Goal: Transaction & Acquisition: Purchase product/service

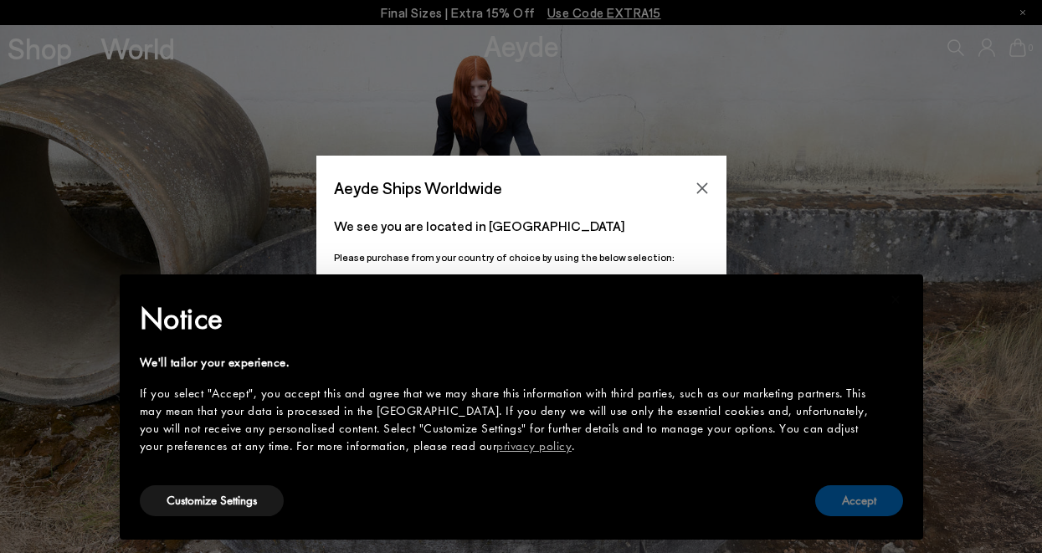
click at [849, 502] on button "Accept" at bounding box center [859, 501] width 88 height 31
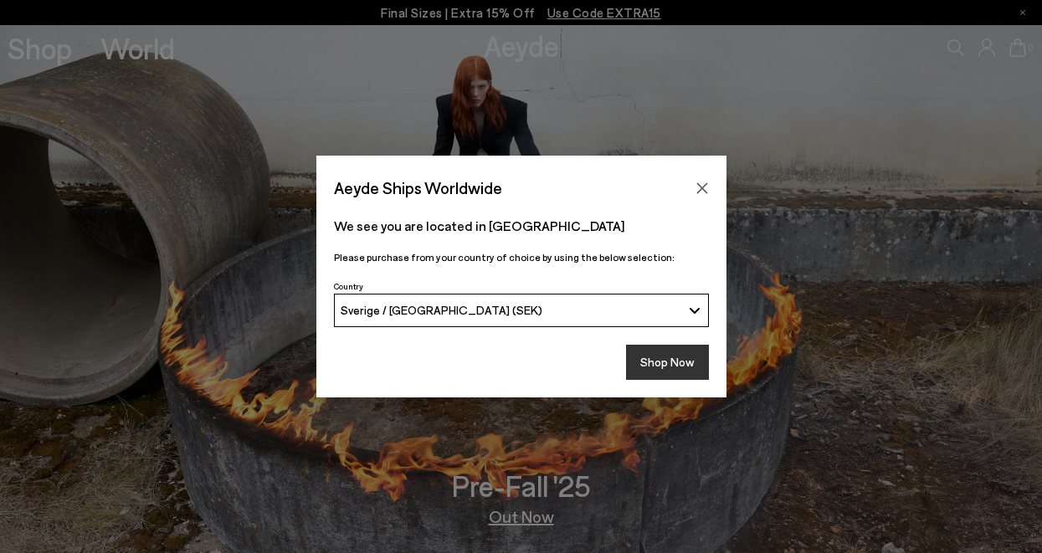
click at [662, 363] on button "Shop Now" at bounding box center [667, 362] width 83 height 35
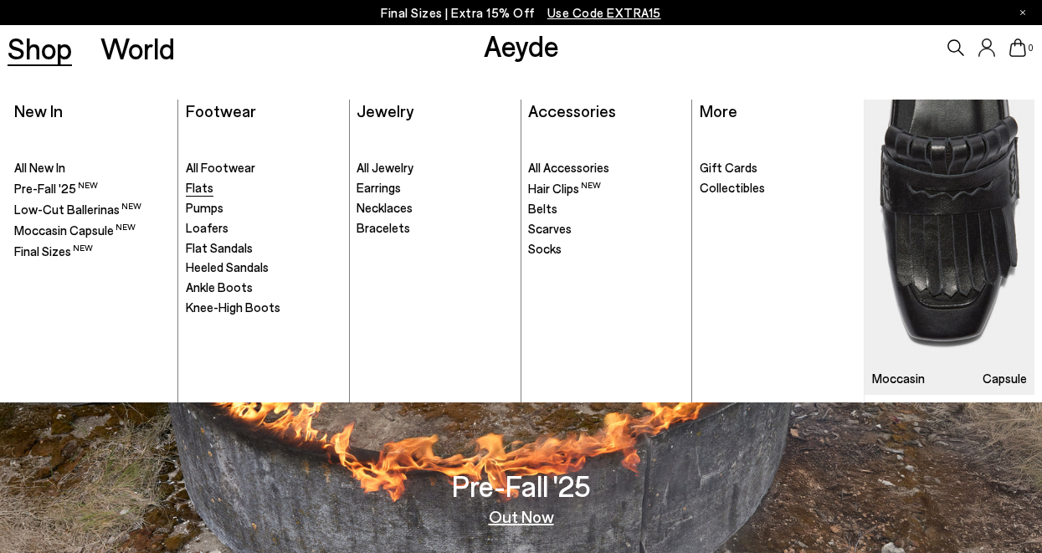
click at [203, 186] on span "Flats" at bounding box center [200, 187] width 28 height 15
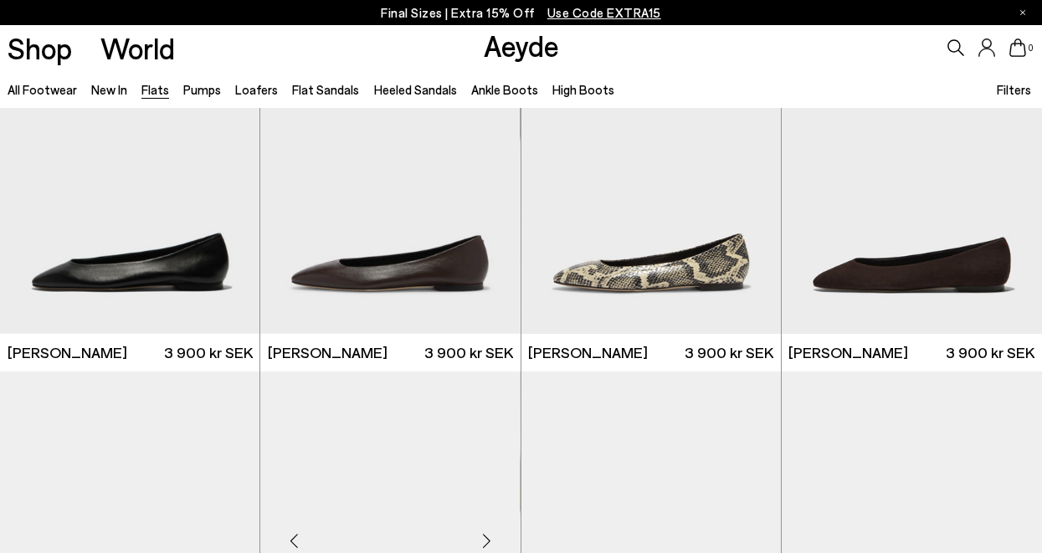
scroll to position [410, 0]
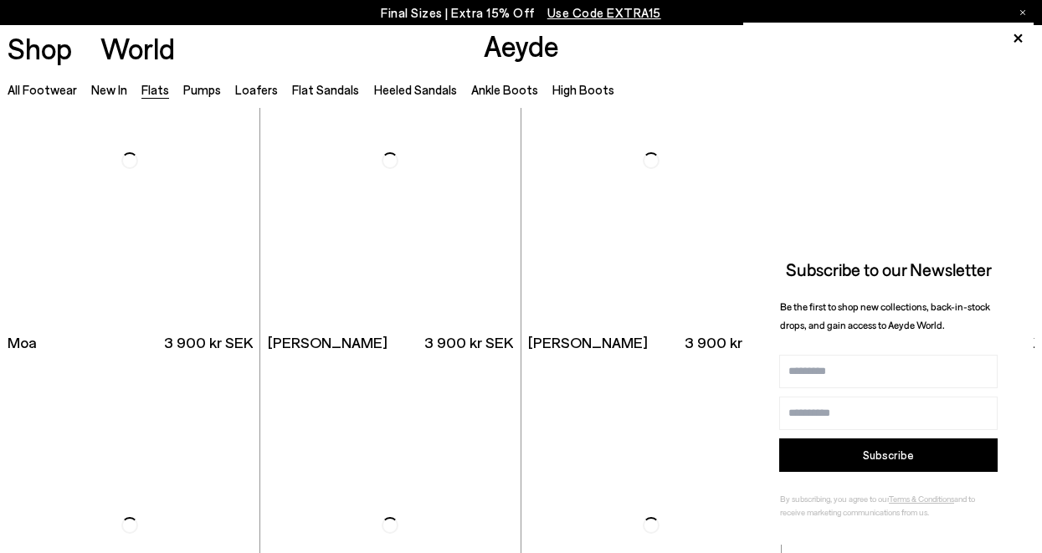
scroll to position [2665, 0]
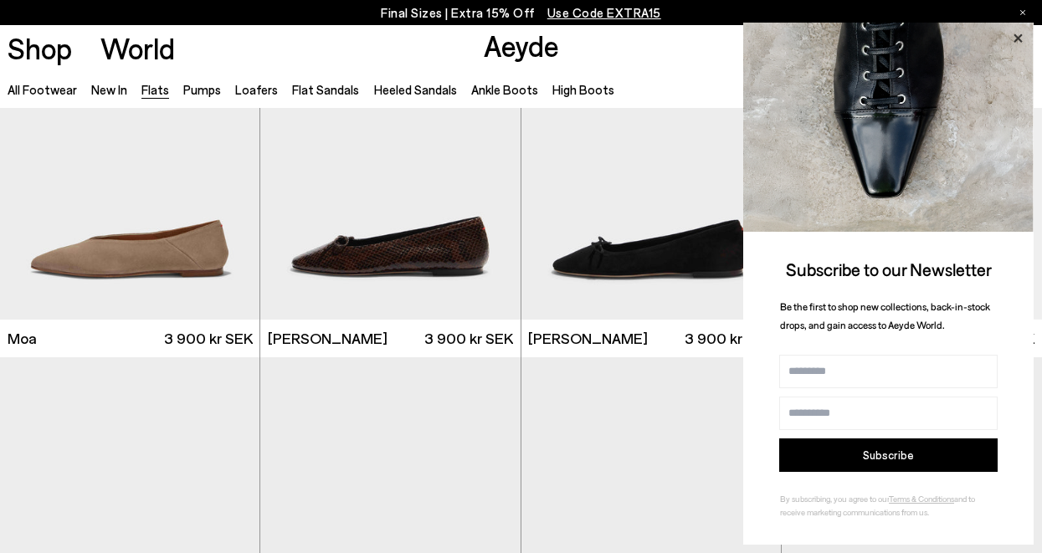
click at [1010, 33] on icon at bounding box center [1018, 39] width 22 height 22
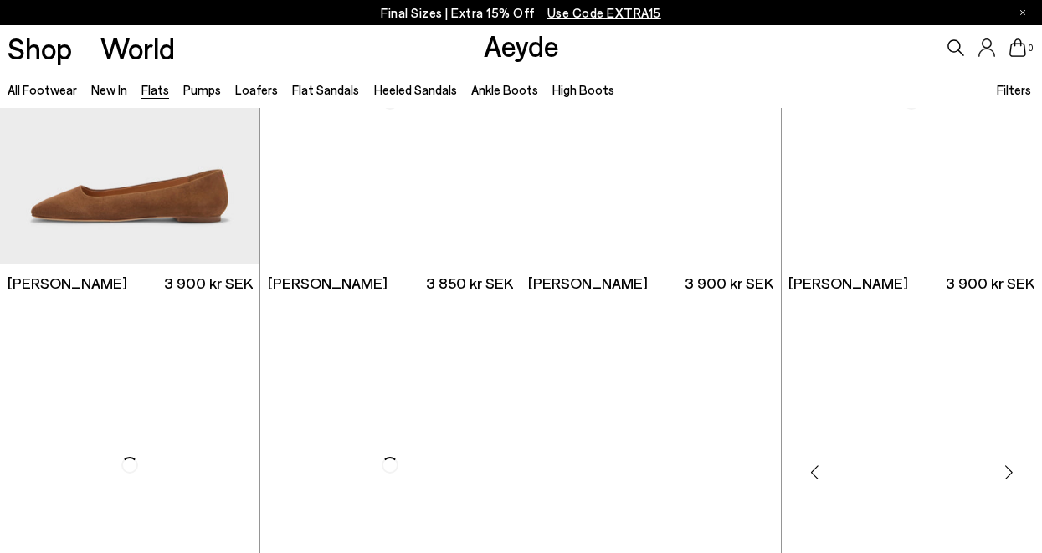
scroll to position [5130, 0]
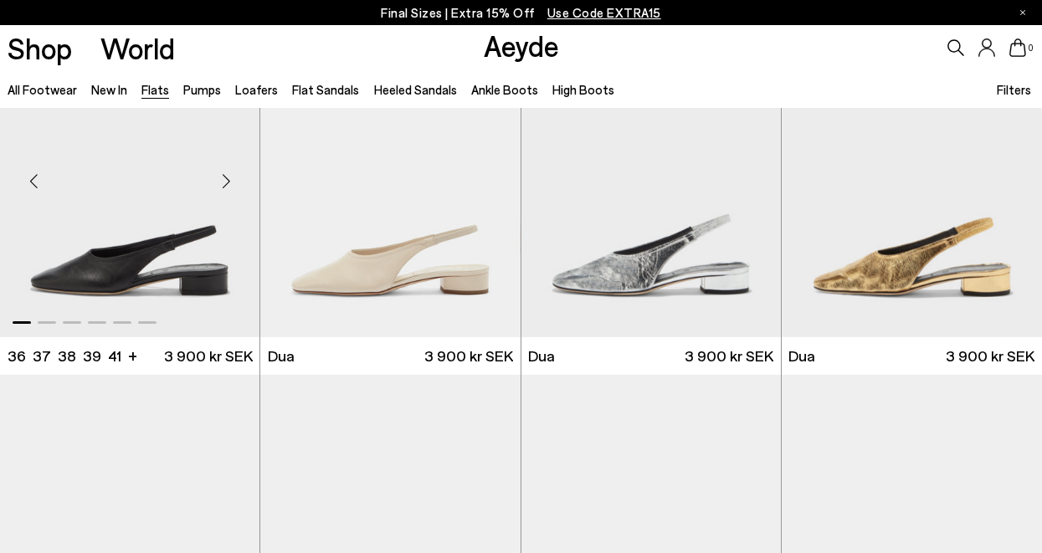
scroll to position [5163, 0]
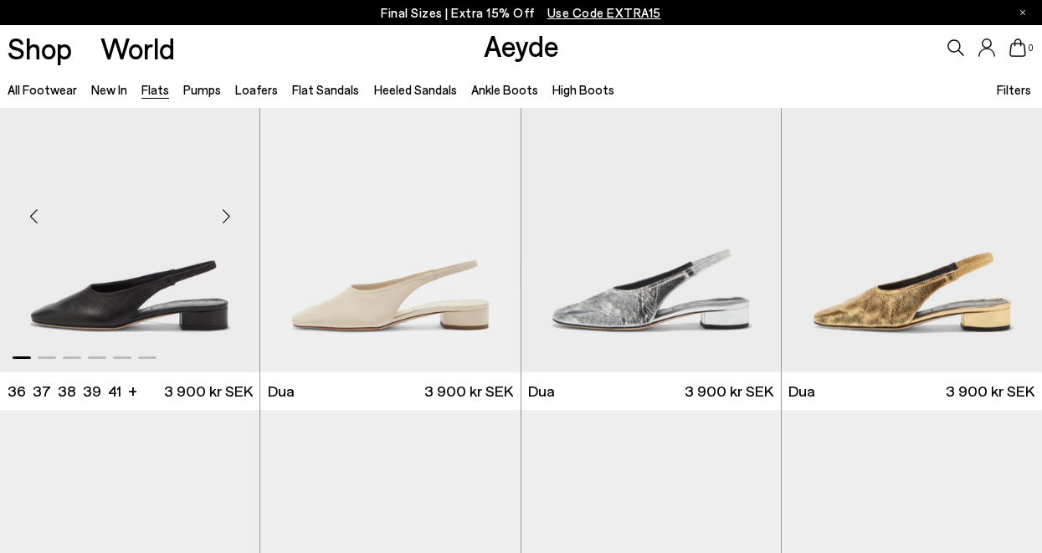
click at [224, 208] on div "Next slide" at bounding box center [226, 216] width 50 height 50
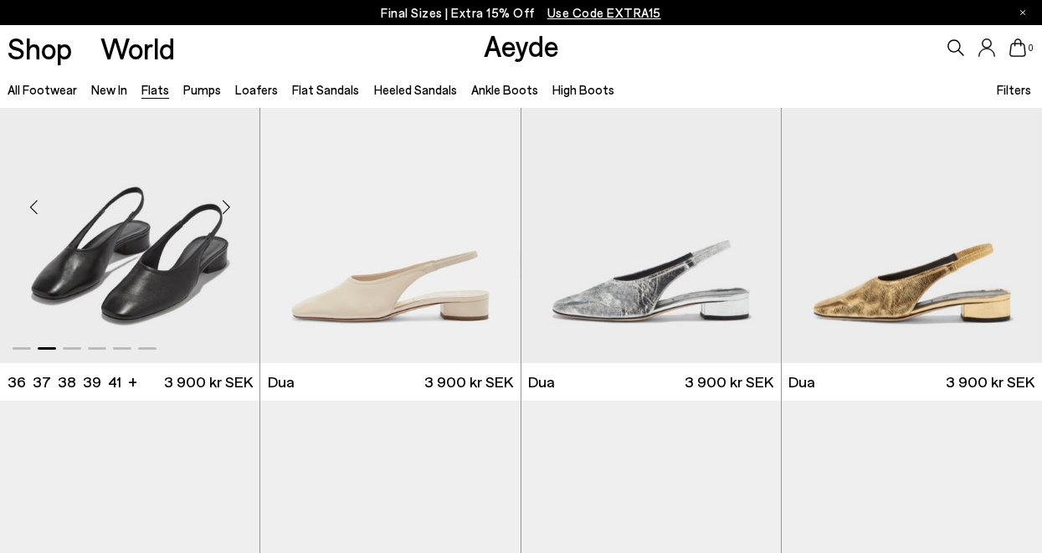
scroll to position [5173, 0]
click at [226, 201] on div "Next slide" at bounding box center [226, 206] width 50 height 50
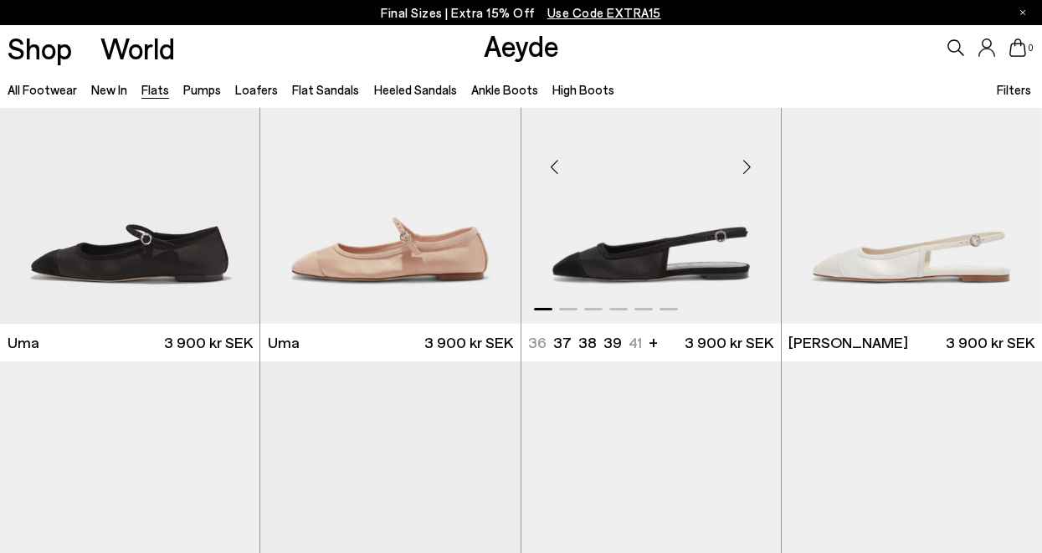
scroll to position [6239, 0]
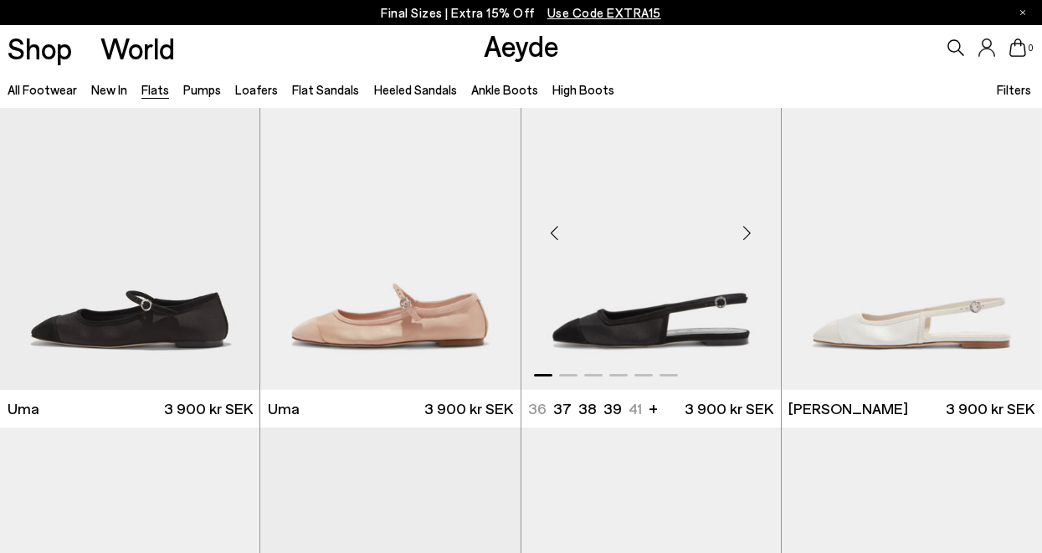
click at [744, 231] on div "Next slide" at bounding box center [747, 233] width 50 height 50
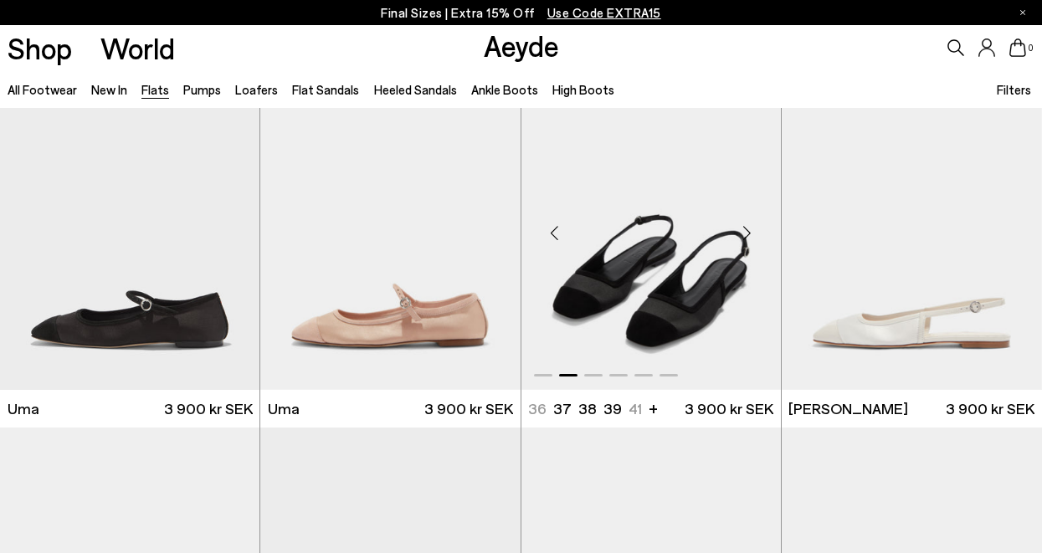
click at [744, 231] on div "Next slide" at bounding box center [747, 233] width 50 height 50
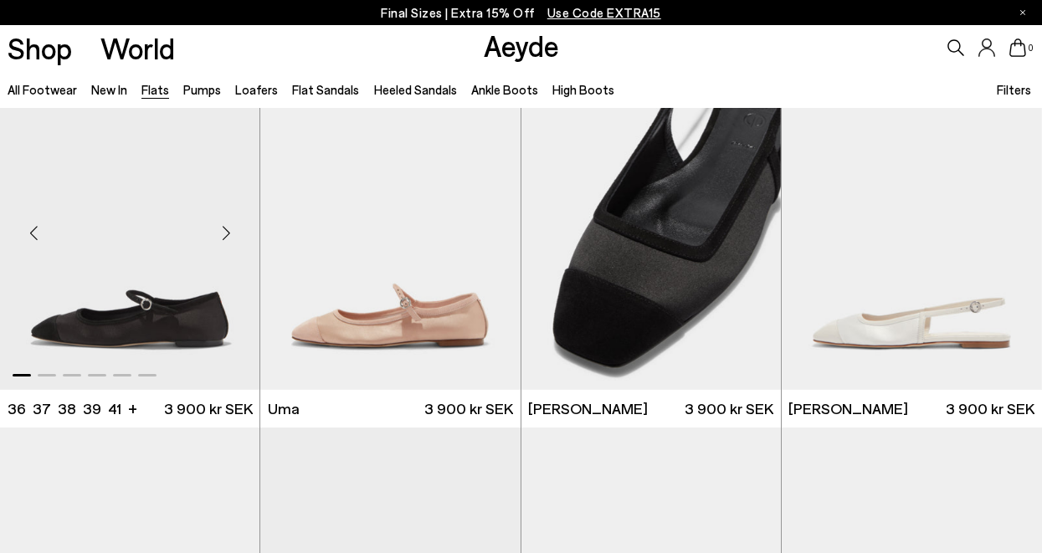
scroll to position [6225, 0]
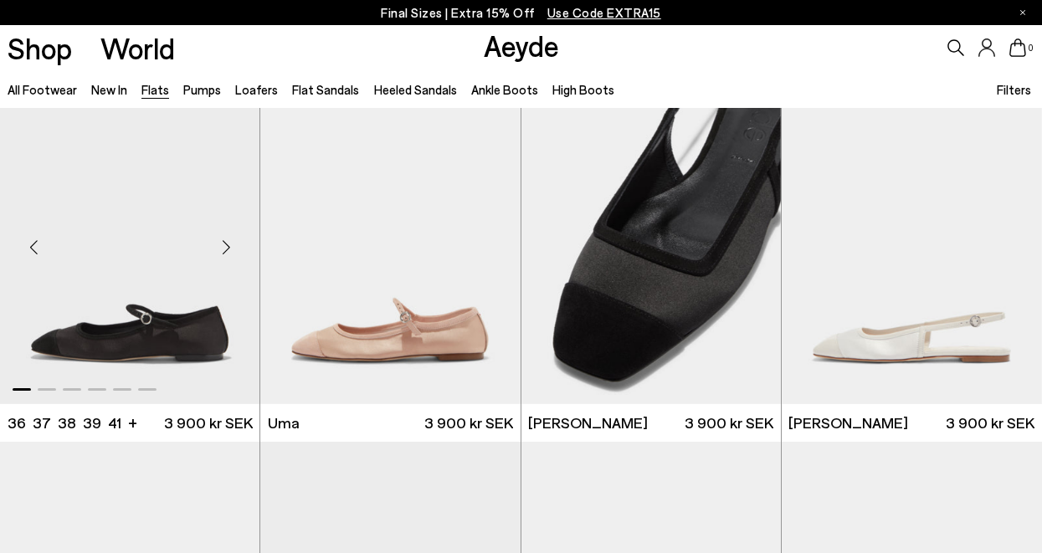
click at [225, 248] on div "Next slide" at bounding box center [226, 248] width 50 height 50
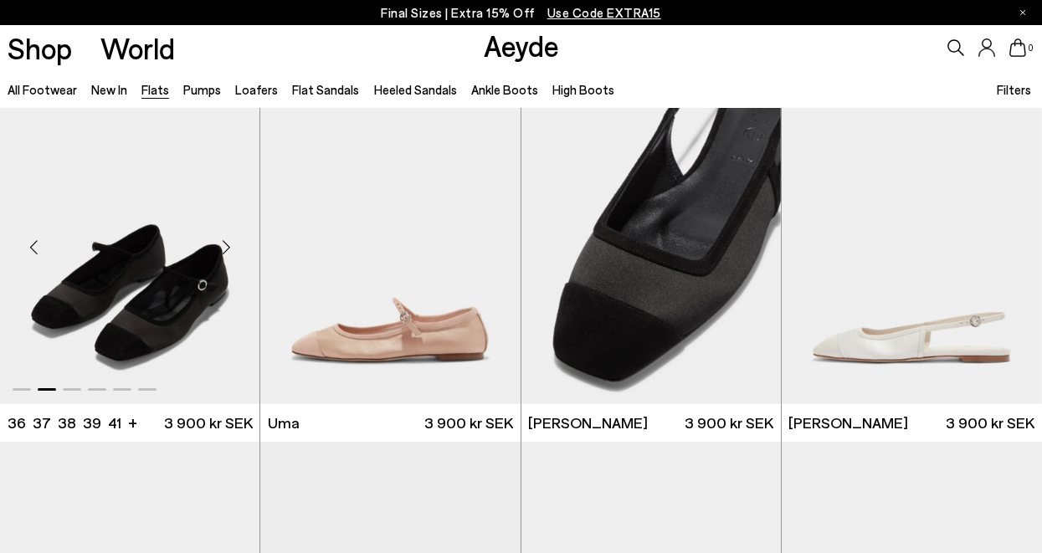
click at [225, 248] on div "Next slide" at bounding box center [226, 248] width 50 height 50
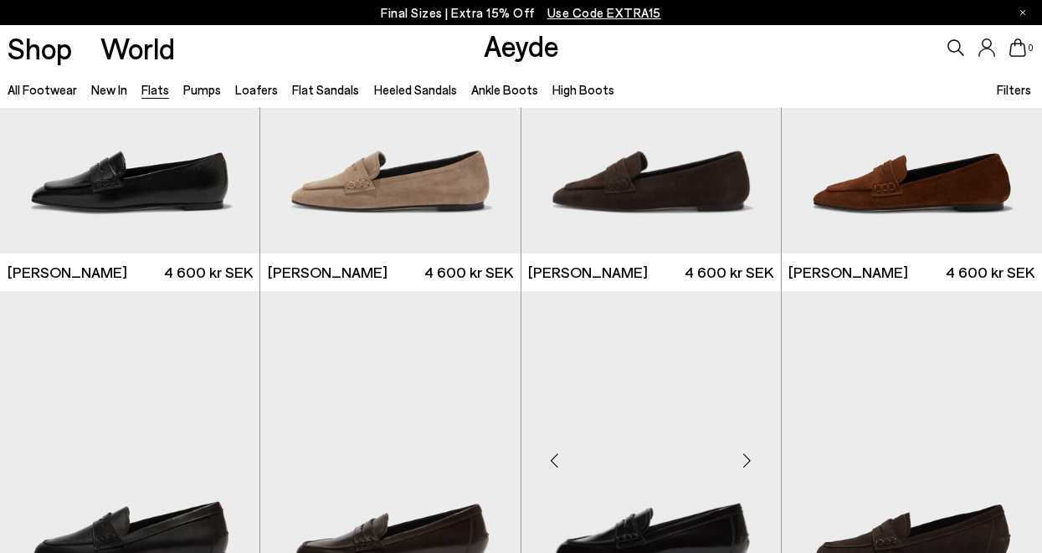
scroll to position [6964, 0]
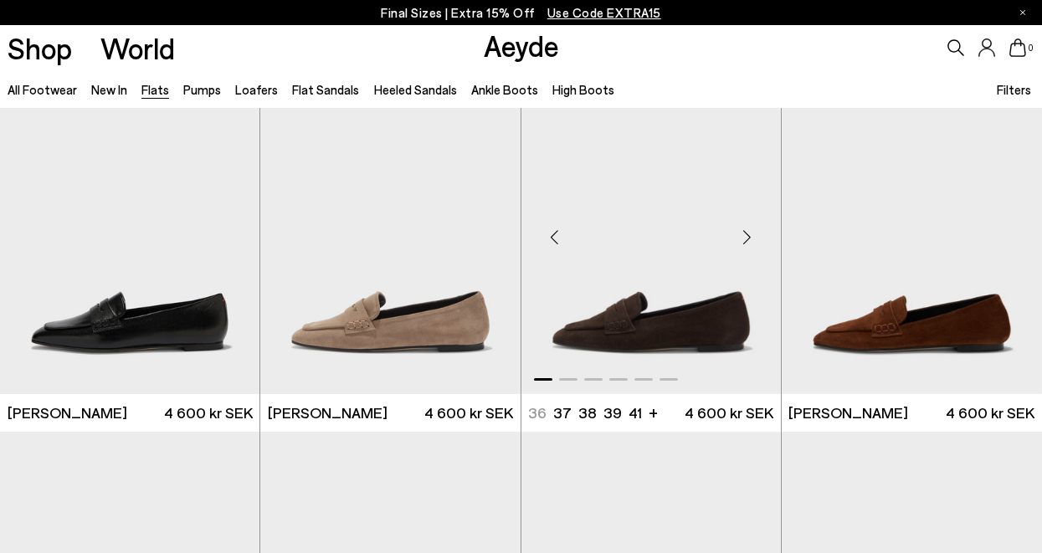
click at [751, 232] on div "Next slide" at bounding box center [747, 237] width 50 height 50
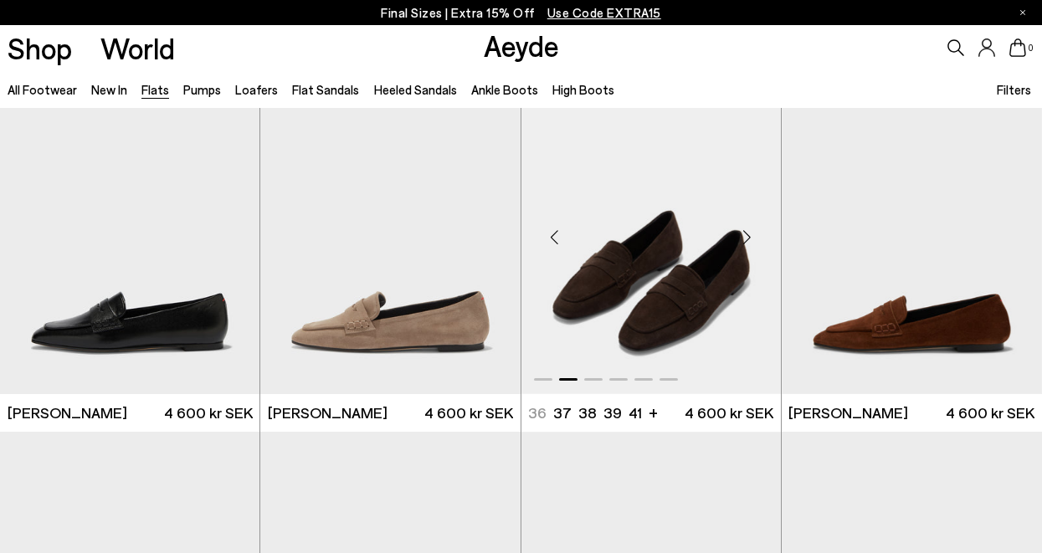
click at [751, 232] on div "Next slide" at bounding box center [747, 237] width 50 height 50
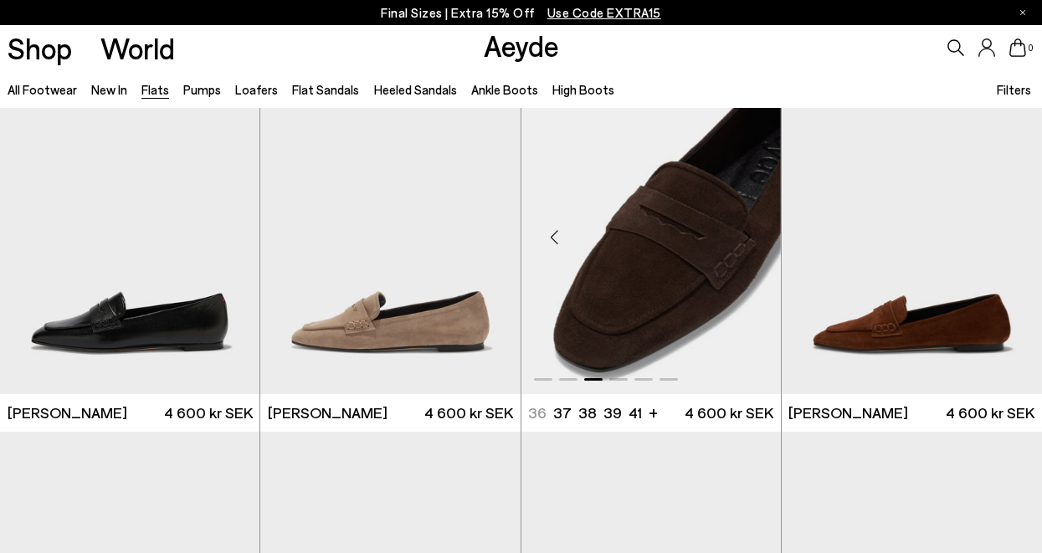
click at [751, 232] on div "Next slide" at bounding box center [747, 237] width 50 height 50
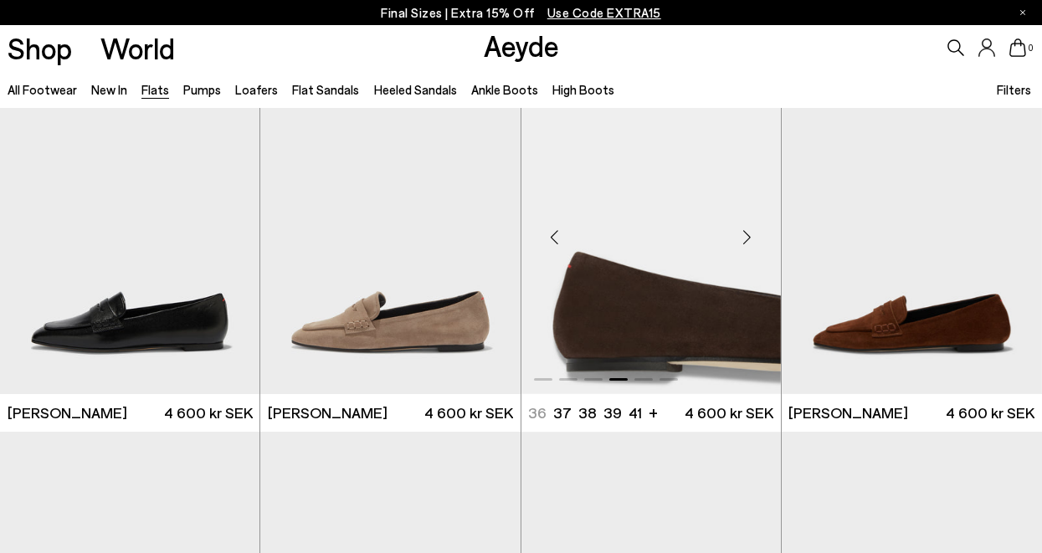
click at [751, 232] on div "Next slide" at bounding box center [747, 237] width 50 height 50
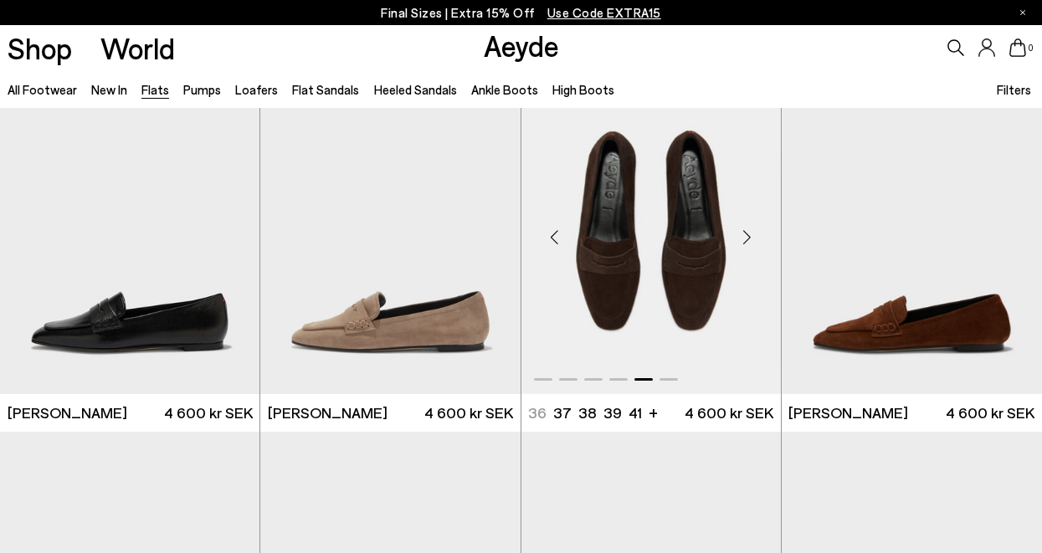
click at [751, 232] on div "Next slide" at bounding box center [747, 237] width 50 height 50
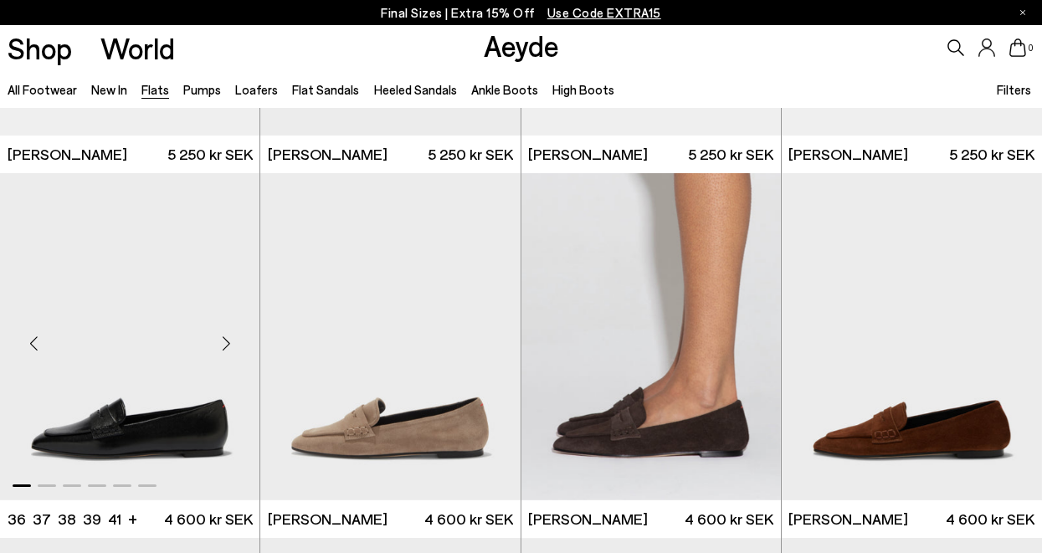
scroll to position [6858, 0]
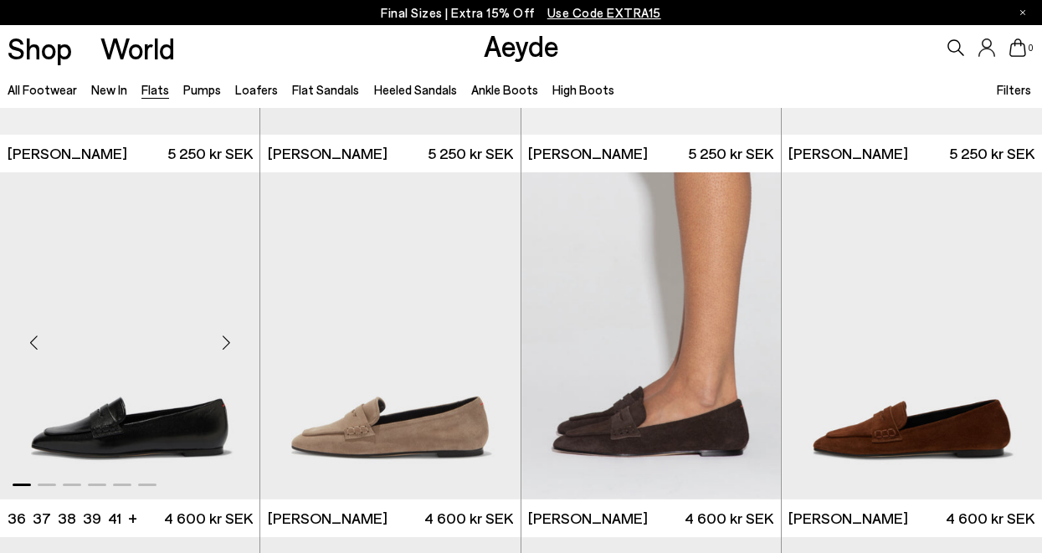
click at [225, 342] on div "Next slide" at bounding box center [226, 342] width 50 height 50
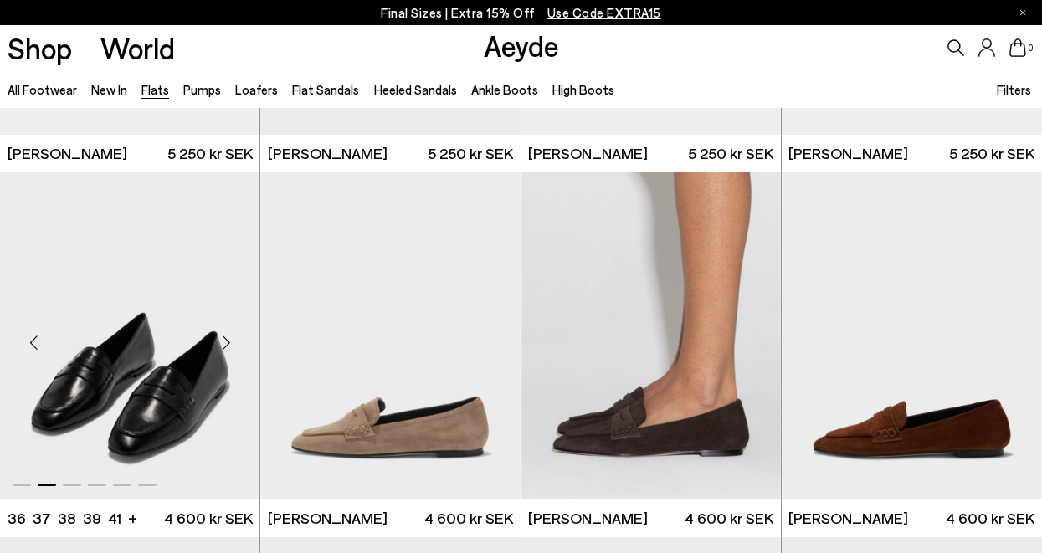
scroll to position [6962, 0]
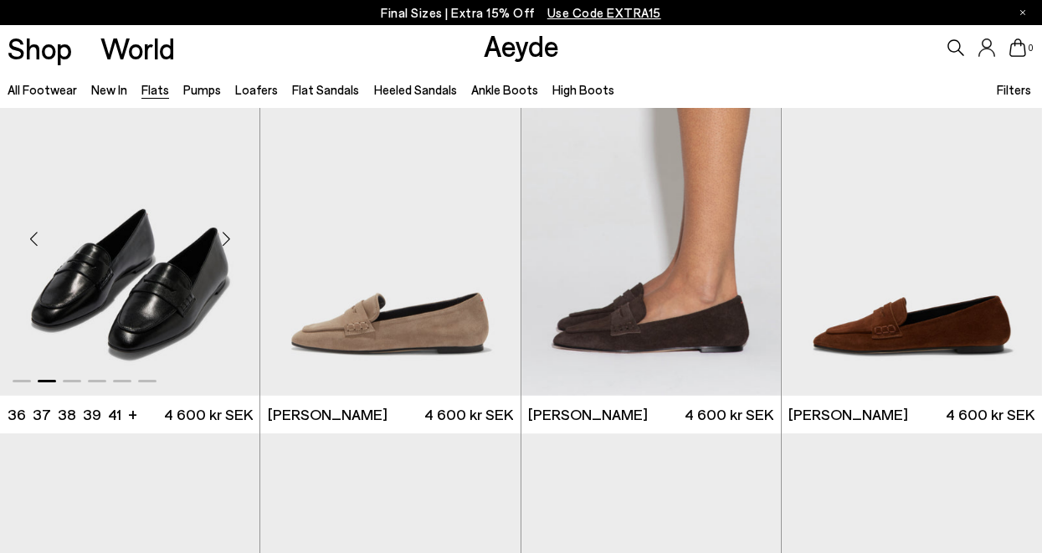
click at [231, 233] on div "Next slide" at bounding box center [226, 238] width 50 height 50
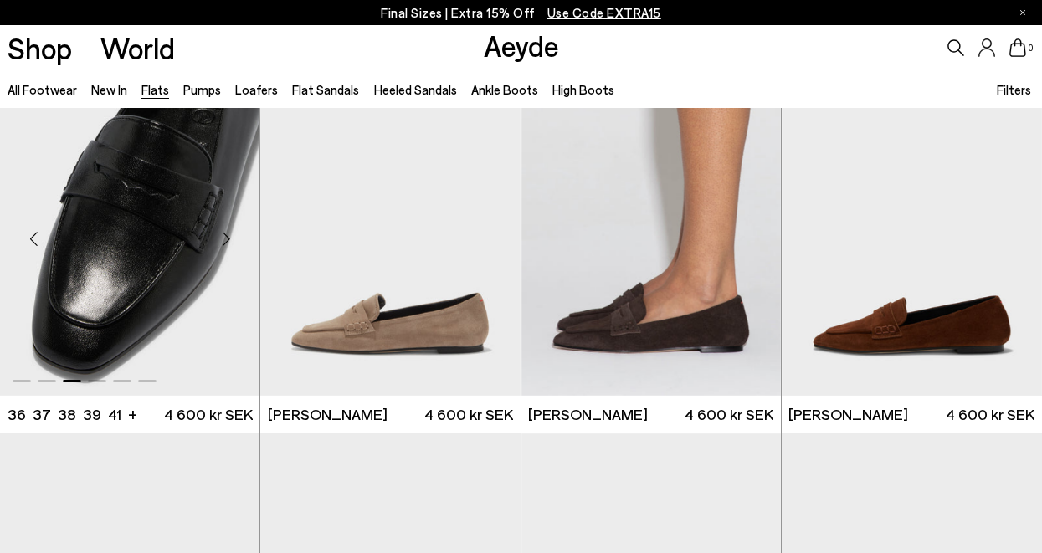
click at [231, 233] on div "Next slide" at bounding box center [226, 238] width 50 height 50
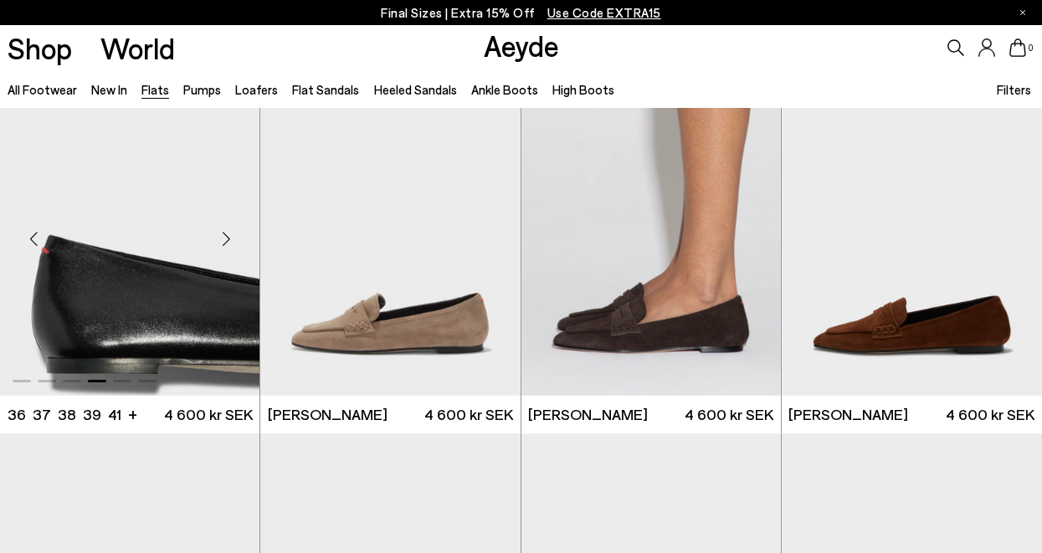
click at [231, 233] on div "Next slide" at bounding box center [226, 238] width 50 height 50
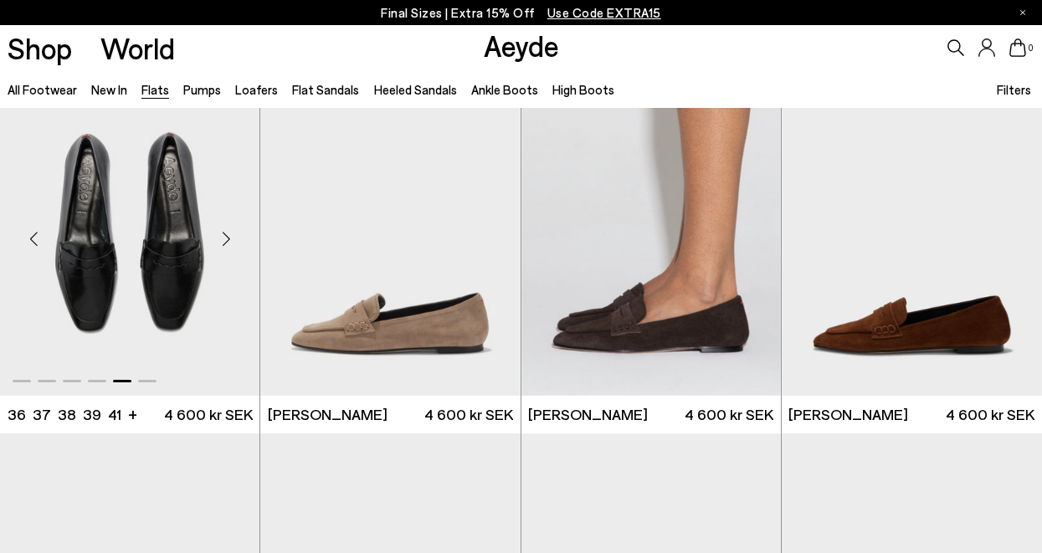
click at [231, 233] on div "Next slide" at bounding box center [226, 238] width 50 height 50
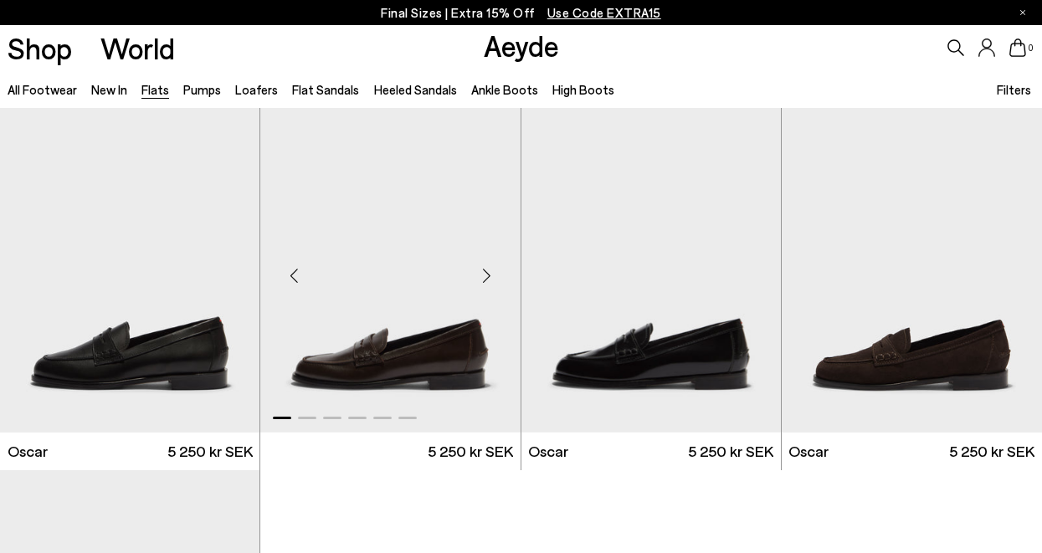
scroll to position [7281, 0]
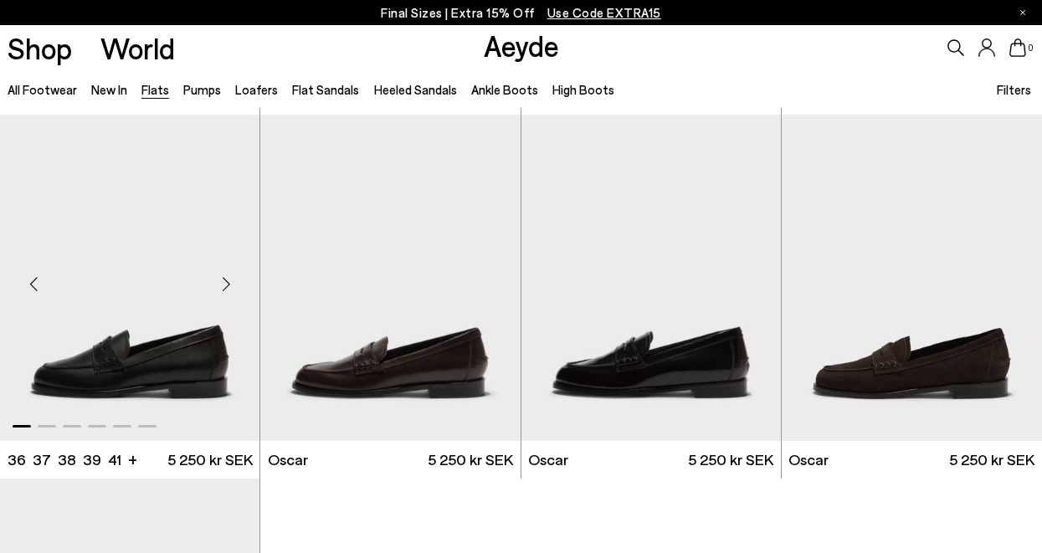
click at [229, 285] on div "Next slide" at bounding box center [226, 284] width 50 height 50
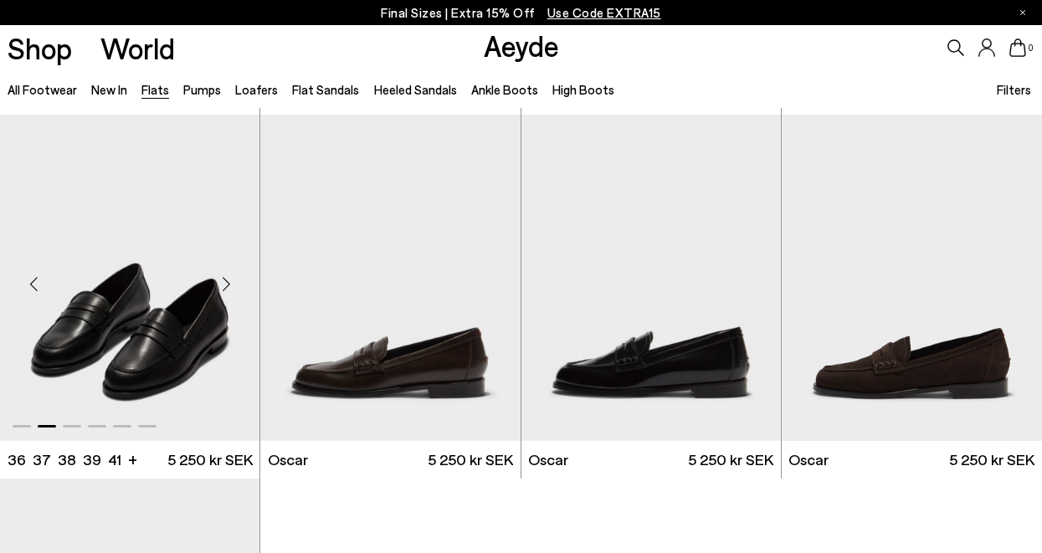
click at [229, 285] on div "Next slide" at bounding box center [226, 284] width 50 height 50
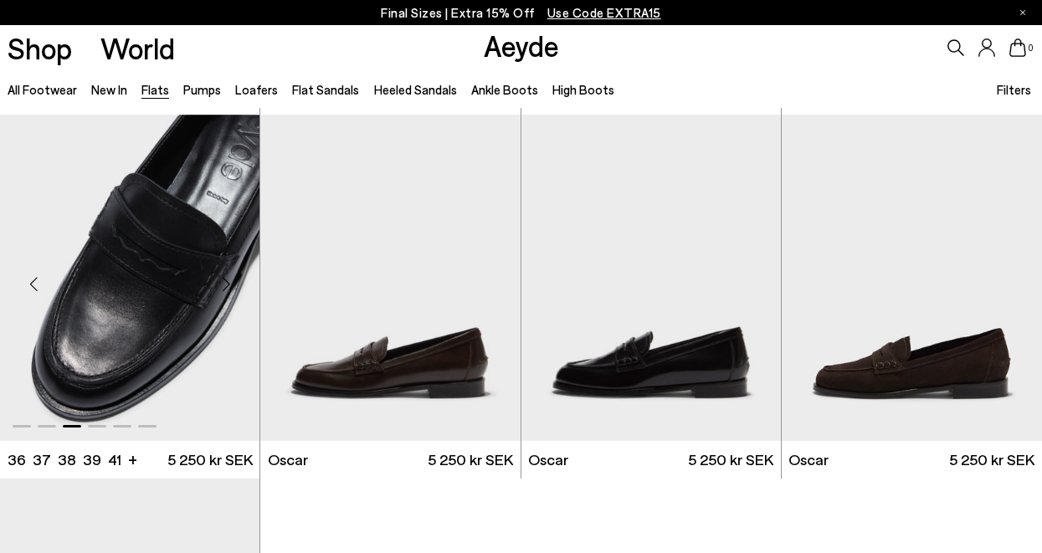
click at [229, 285] on div "Next slide" at bounding box center [226, 284] width 50 height 50
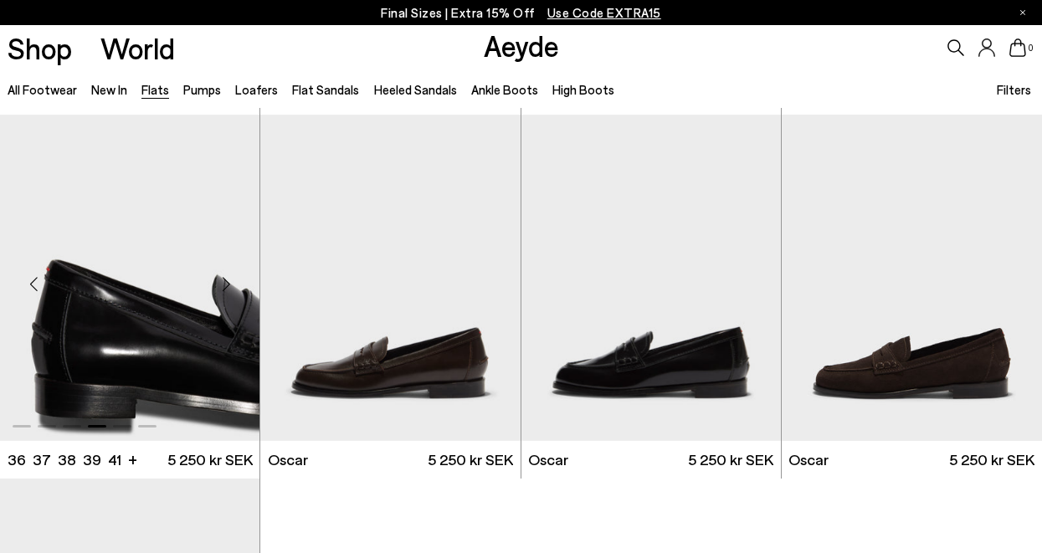
click at [229, 285] on div "Next slide" at bounding box center [226, 284] width 50 height 50
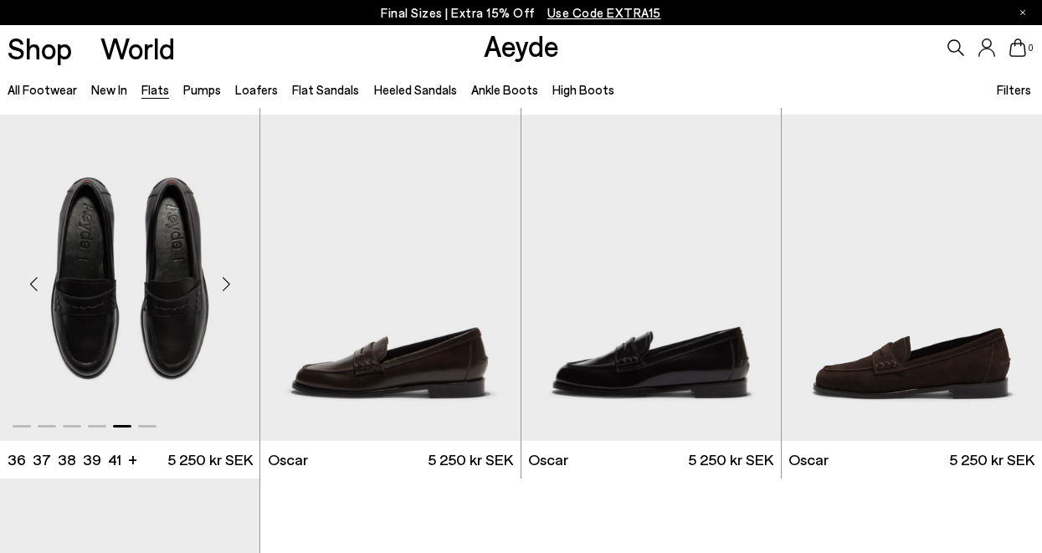
click at [229, 285] on div "Next slide" at bounding box center [226, 284] width 50 height 50
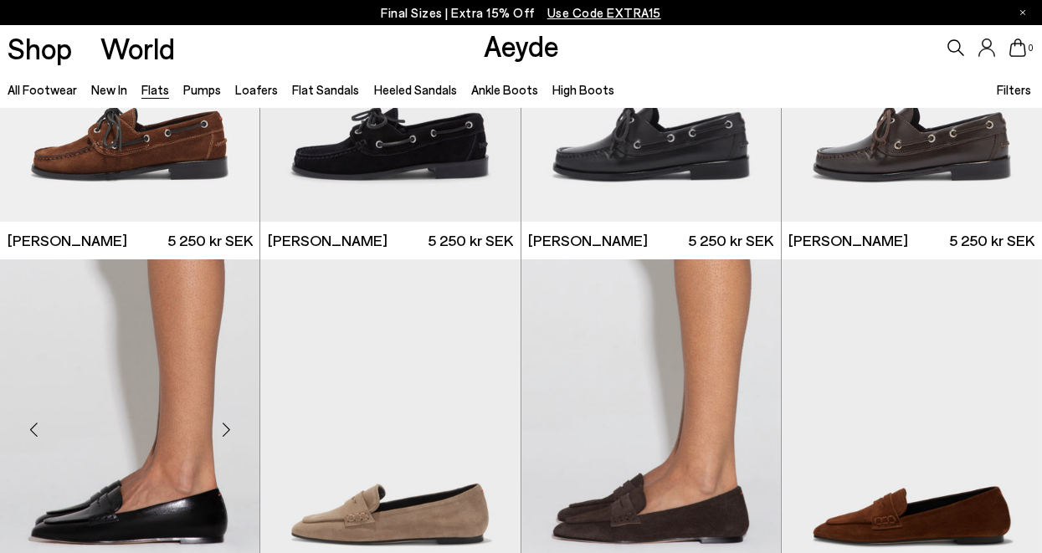
scroll to position [6746, 0]
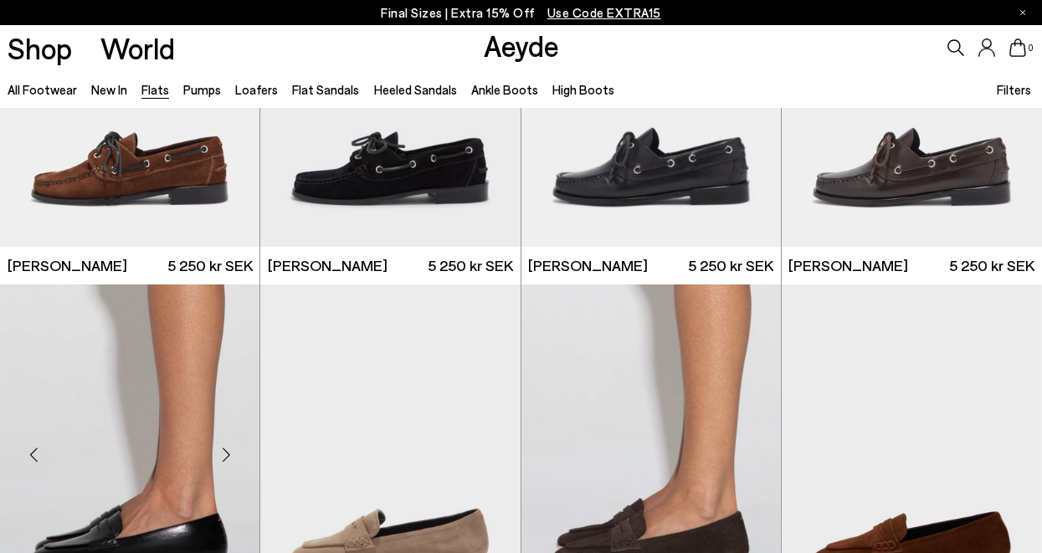
click at [187, 375] on img "6 / 6" at bounding box center [129, 448] width 259 height 326
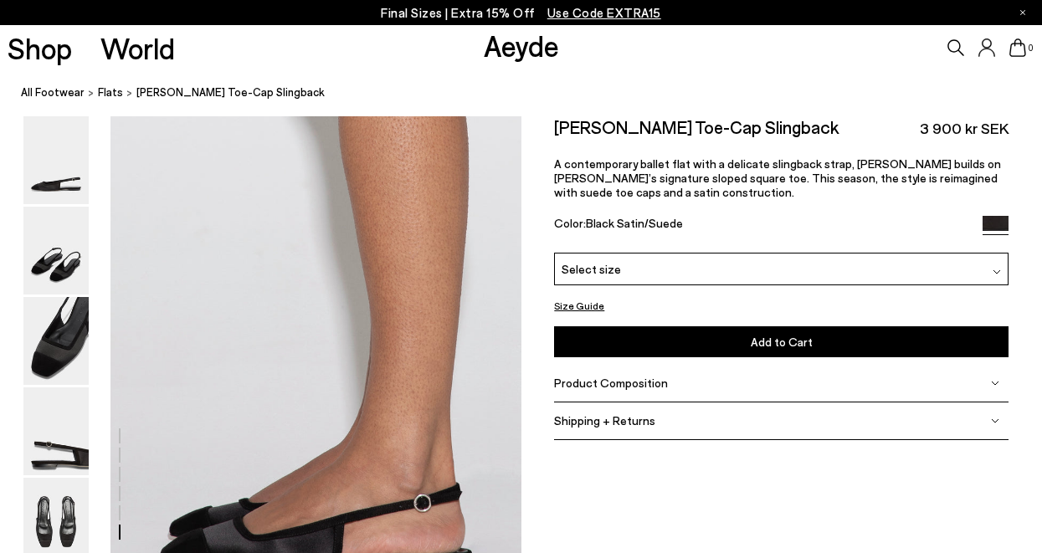
scroll to position [2647, 0]
drag, startPoint x: 801, startPoint y: 130, endPoint x: 532, endPoint y: 147, distance: 270.1
click at [532, 147] on div "Size Guide Shoes Belt Our shoes come in European sizing. The easiest way to mea…" at bounding box center [783, 286] width 522 height 340
copy div "3 900 kr SEK"
click at [588, 124] on h2 "Geraldine Satin Toe-Cap Slingback" at bounding box center [696, 126] width 285 height 21
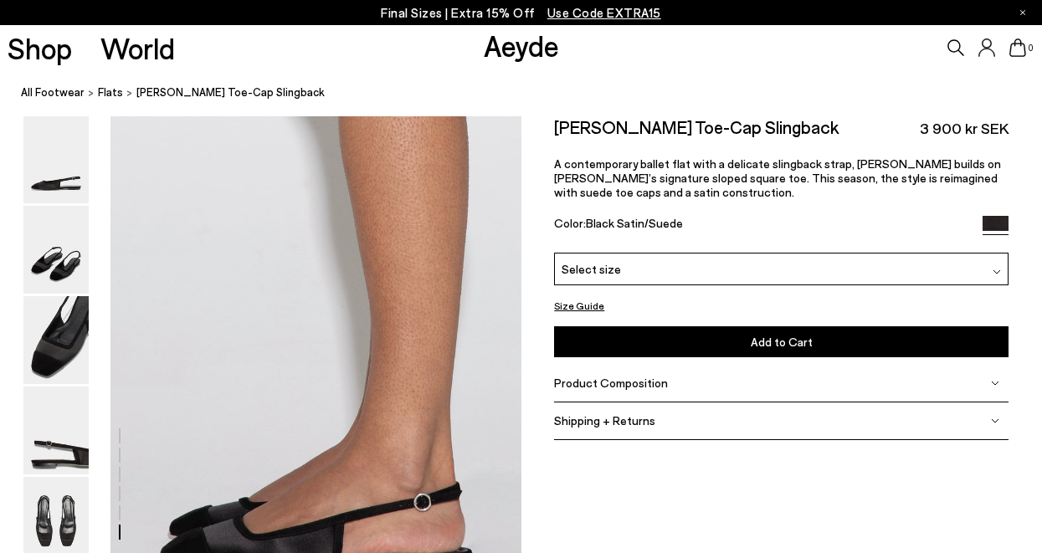
drag, startPoint x: 545, startPoint y: 126, endPoint x: 801, endPoint y: 127, distance: 256.1
click at [801, 127] on h2 "Geraldine Satin Toe-Cap Slingback" at bounding box center [696, 126] width 285 height 21
copy h2 "Geraldine Satin Toe-Cap Slingback"
click at [876, 177] on span "A contemporary ballet flat with a delicate slingback strap, Geraldine builds on…" at bounding box center [777, 178] width 447 height 43
click at [65, 477] on img at bounding box center [55, 521] width 65 height 88
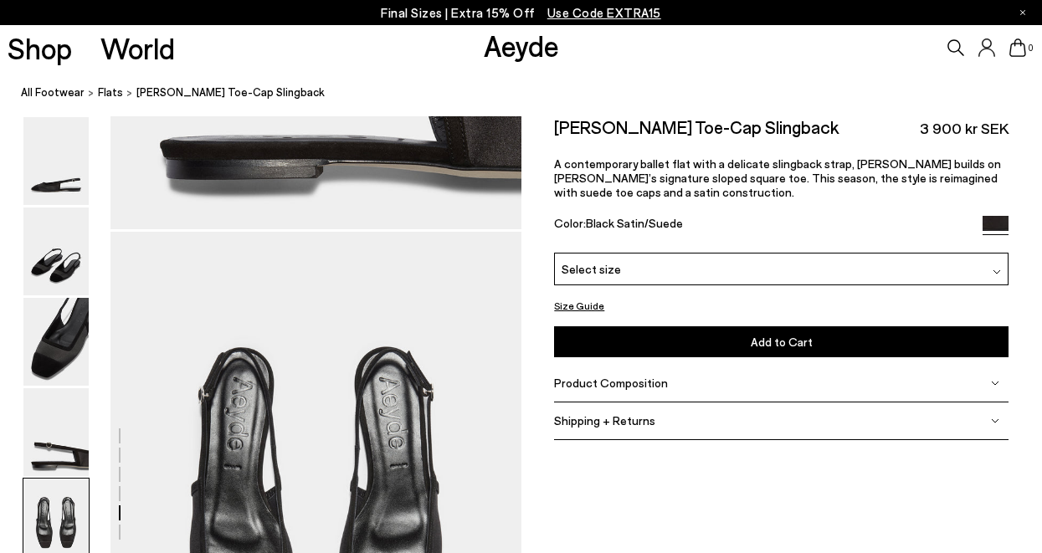
scroll to position [1973, 0]
click at [72, 246] on img at bounding box center [55, 252] width 65 height 88
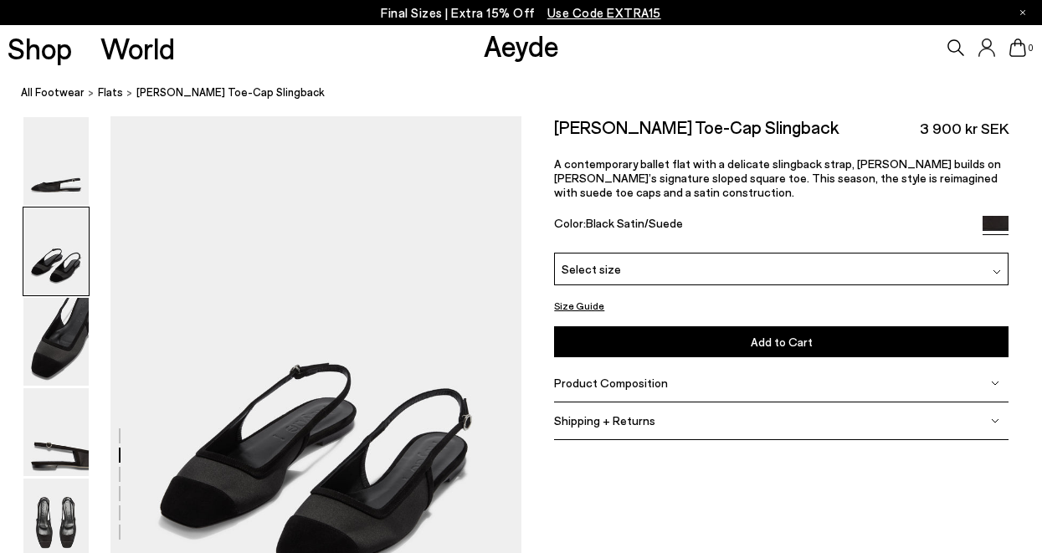
scroll to position [441, 0]
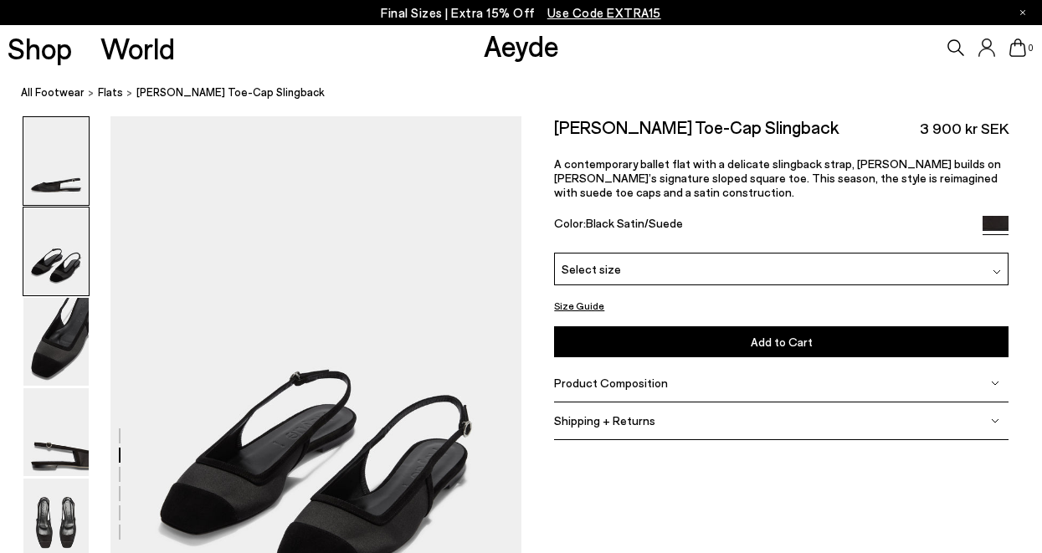
click at [74, 194] on img at bounding box center [55, 161] width 65 height 88
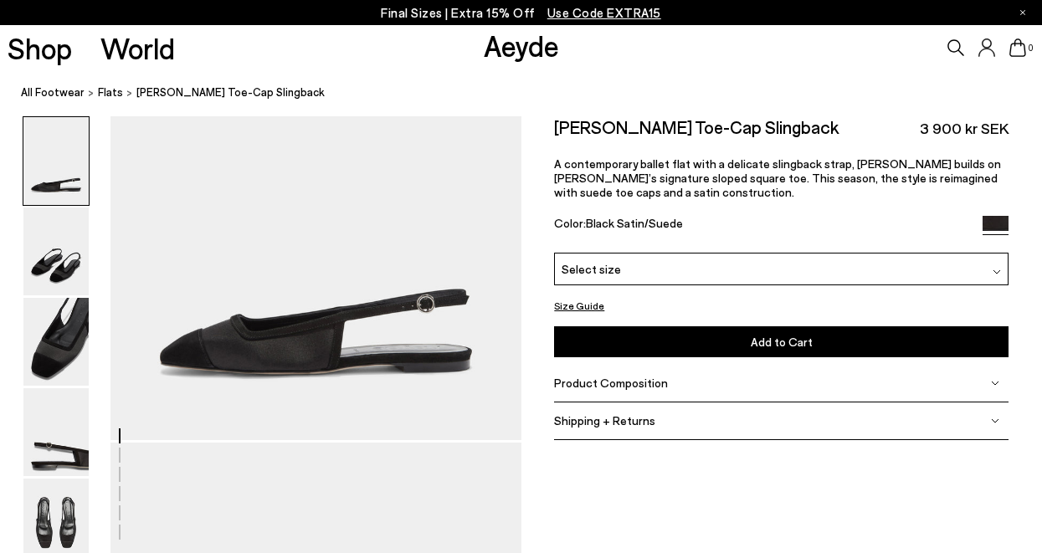
scroll to position [114, 0]
click at [604, 382] on span "Product Composition" at bounding box center [611, 383] width 114 height 14
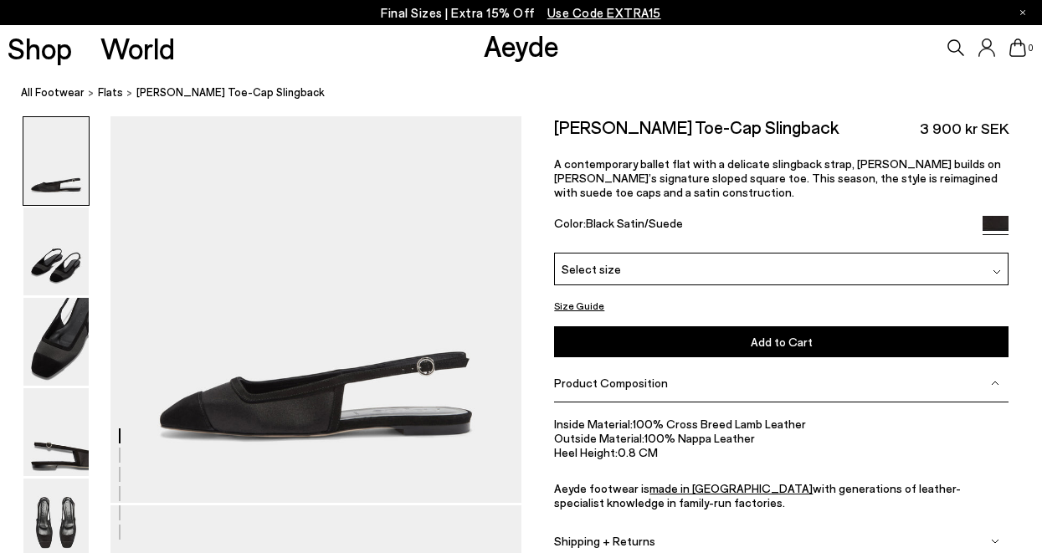
scroll to position [67, 0]
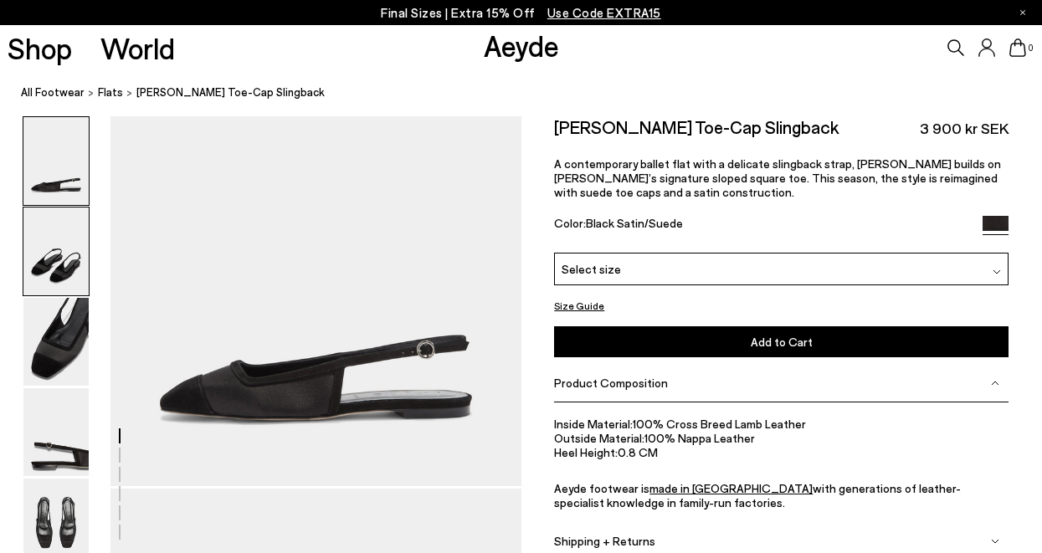
click at [46, 250] on img at bounding box center [55, 252] width 65 height 88
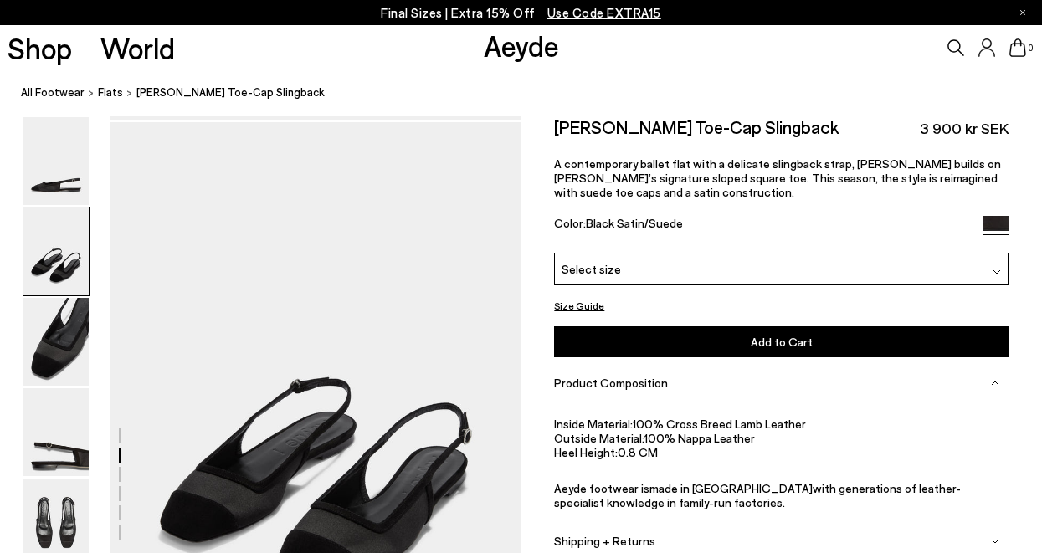
scroll to position [441, 0]
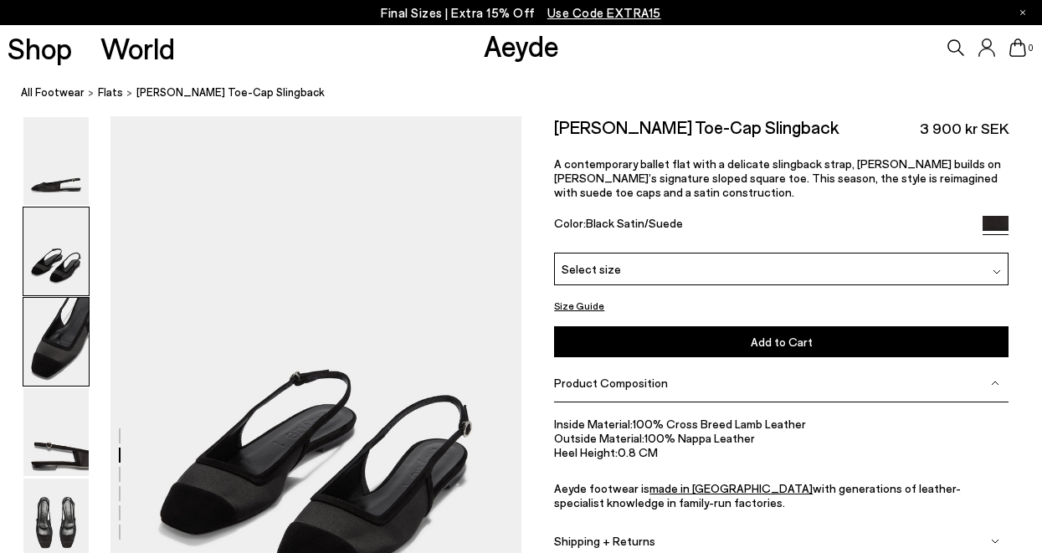
click at [54, 330] on img at bounding box center [55, 342] width 65 height 88
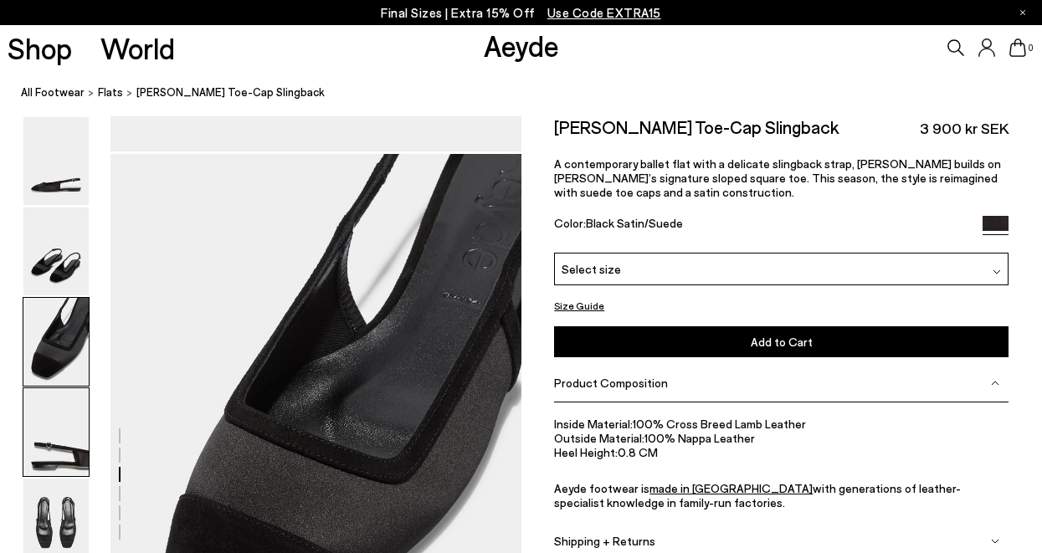
click at [67, 446] on img at bounding box center [55, 432] width 65 height 88
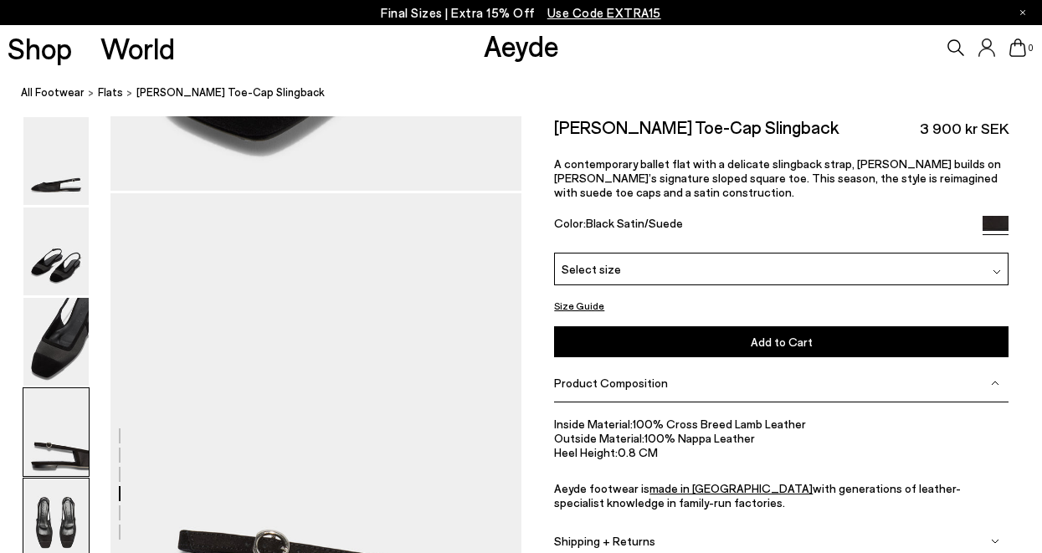
click at [65, 513] on img at bounding box center [55, 523] width 65 height 88
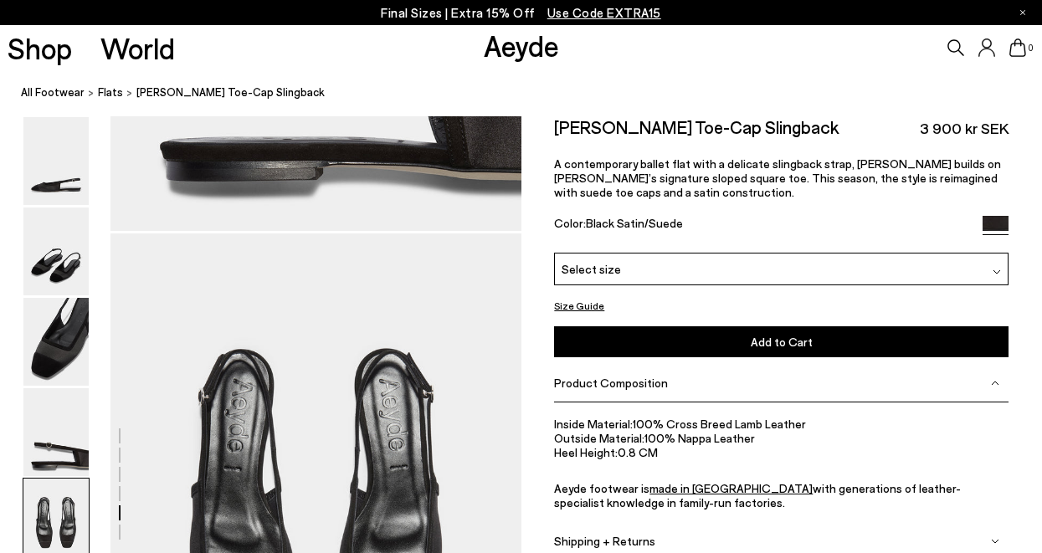
scroll to position [1973, 0]
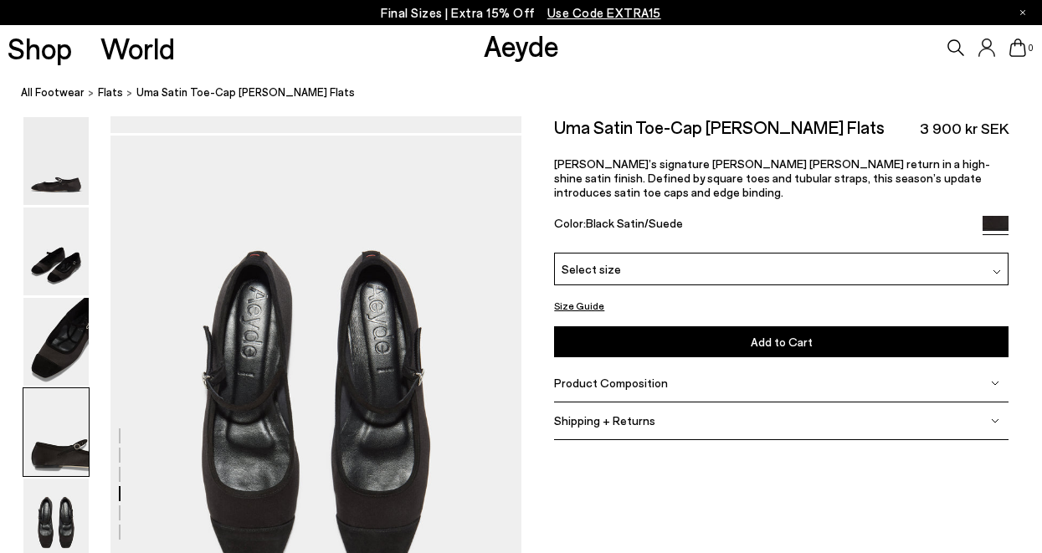
scroll to position [2090, 0]
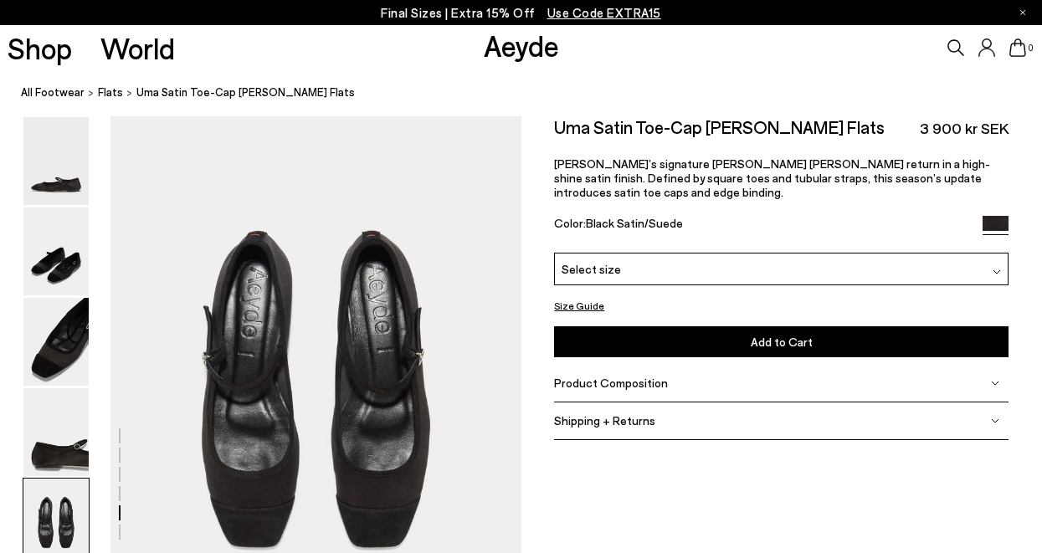
click at [80, 343] on img at bounding box center [55, 342] width 65 height 88
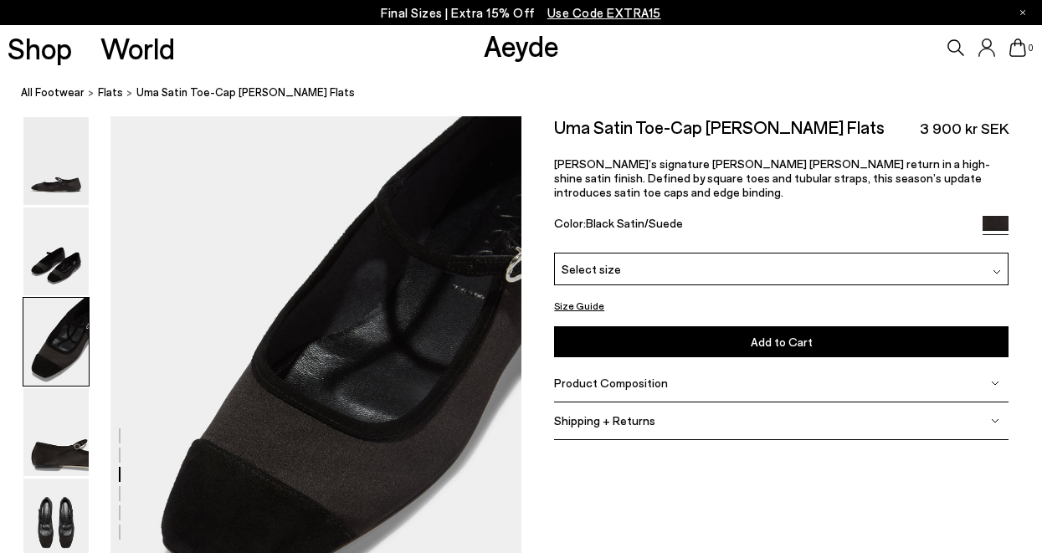
scroll to position [952, 0]
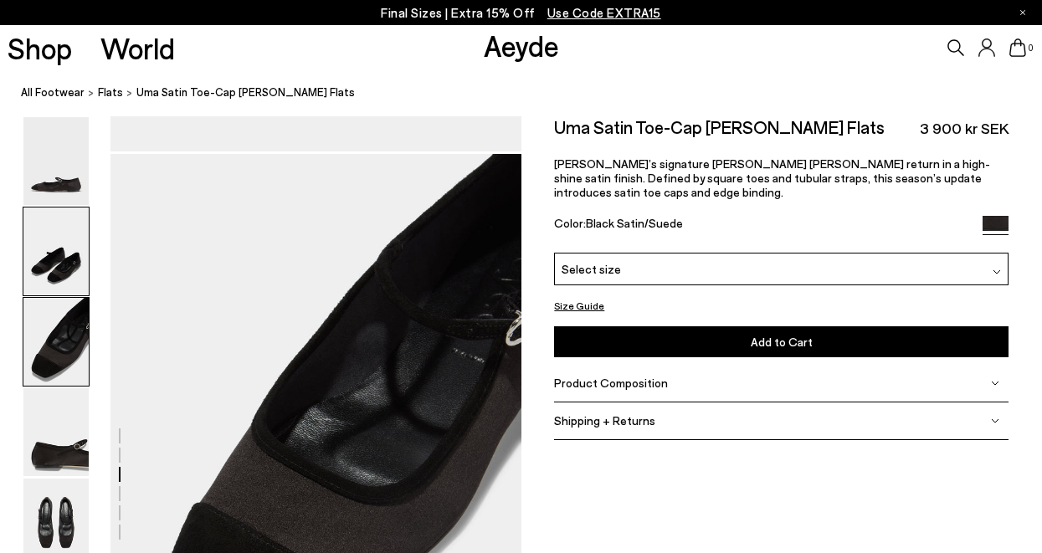
click at [79, 285] on img at bounding box center [55, 252] width 65 height 88
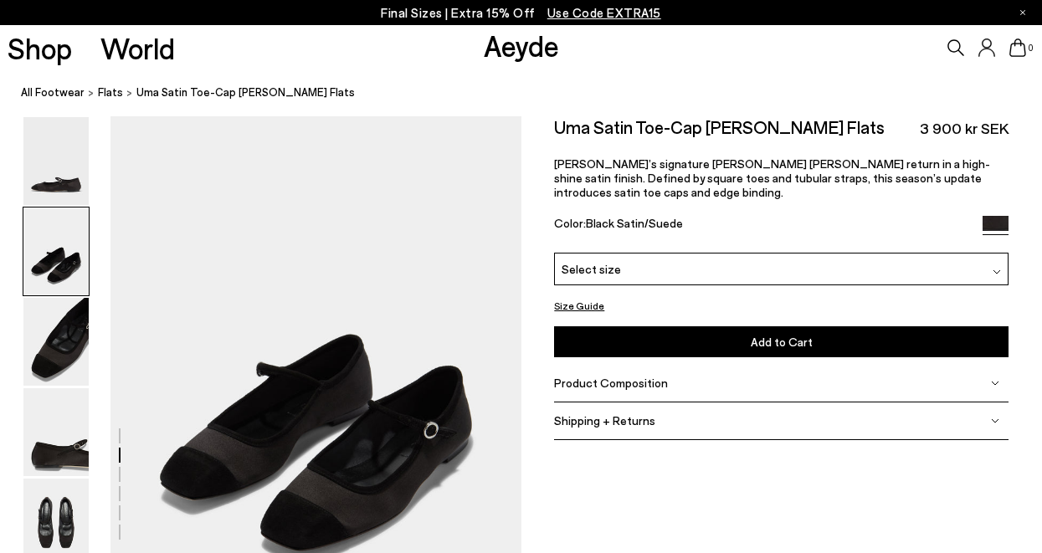
scroll to position [441, 0]
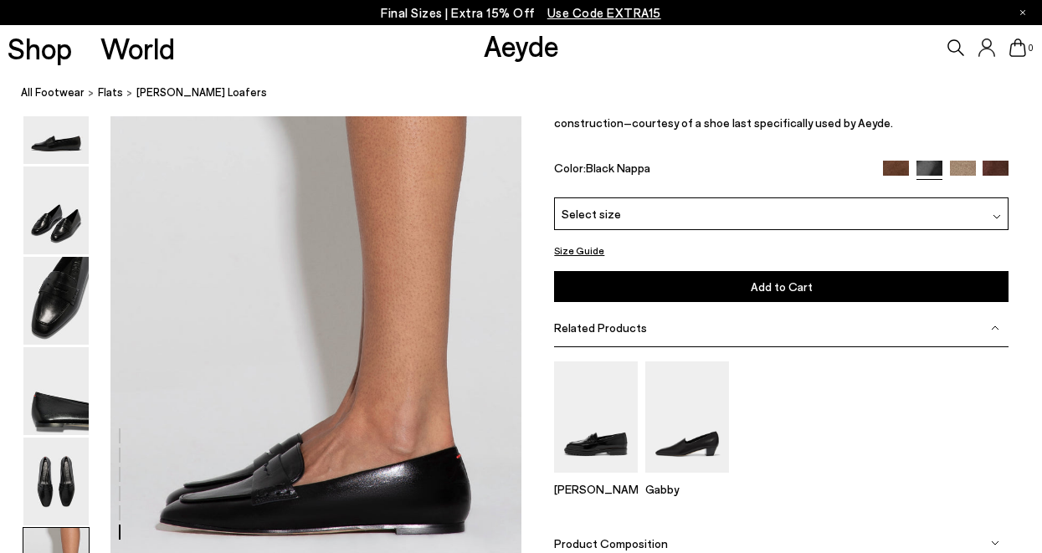
scroll to position [2687, 0]
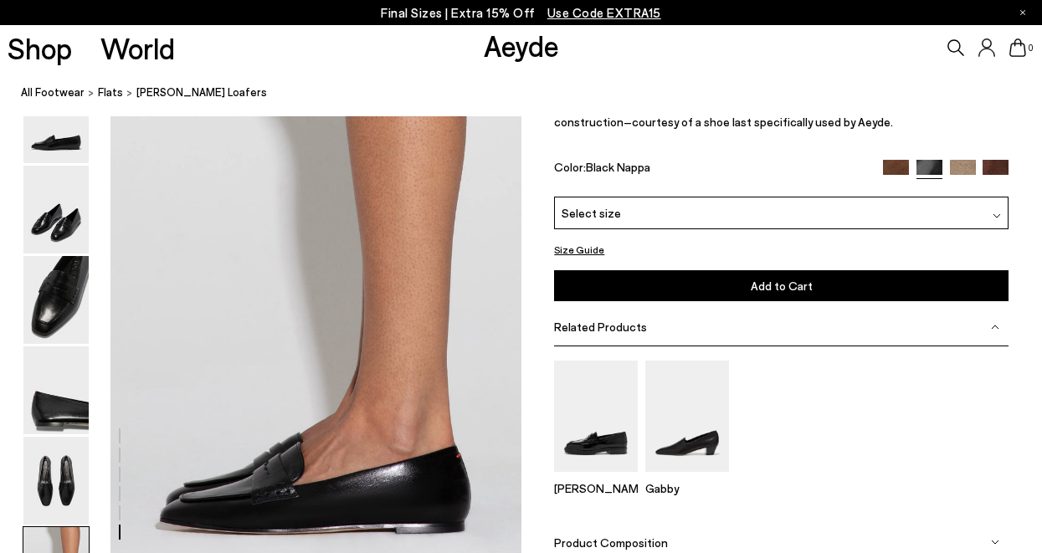
click at [456, 19] on p "Final Sizes | Extra 15% Off Use Code EXTRA15" at bounding box center [521, 13] width 280 height 21
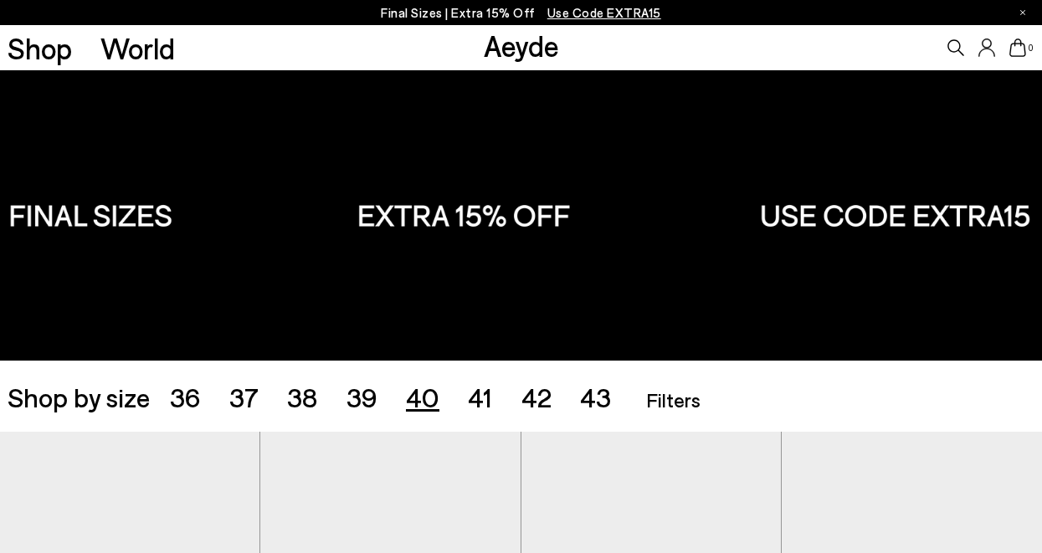
click at [420, 407] on span "40" at bounding box center [422, 397] width 33 height 32
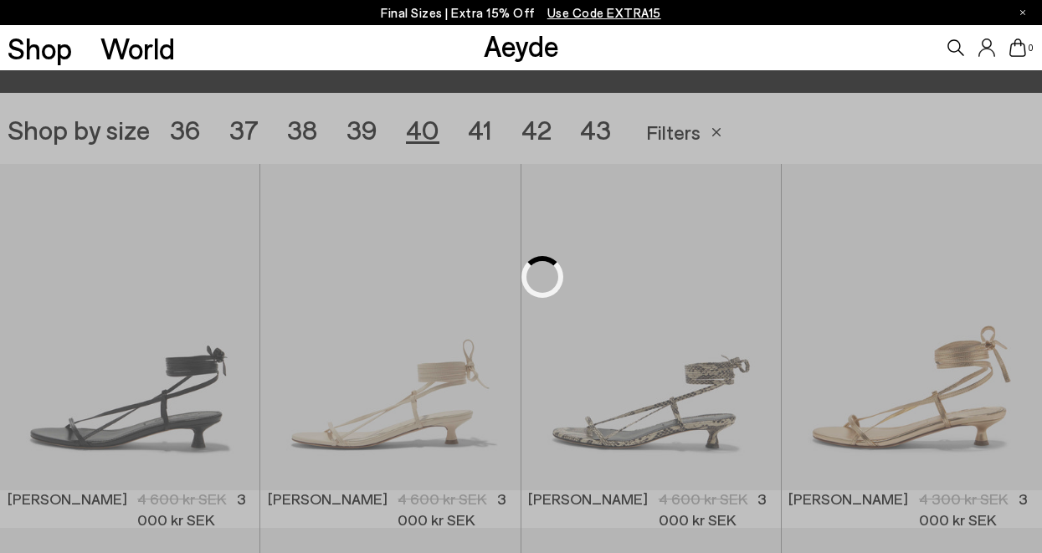
scroll to position [290, 0]
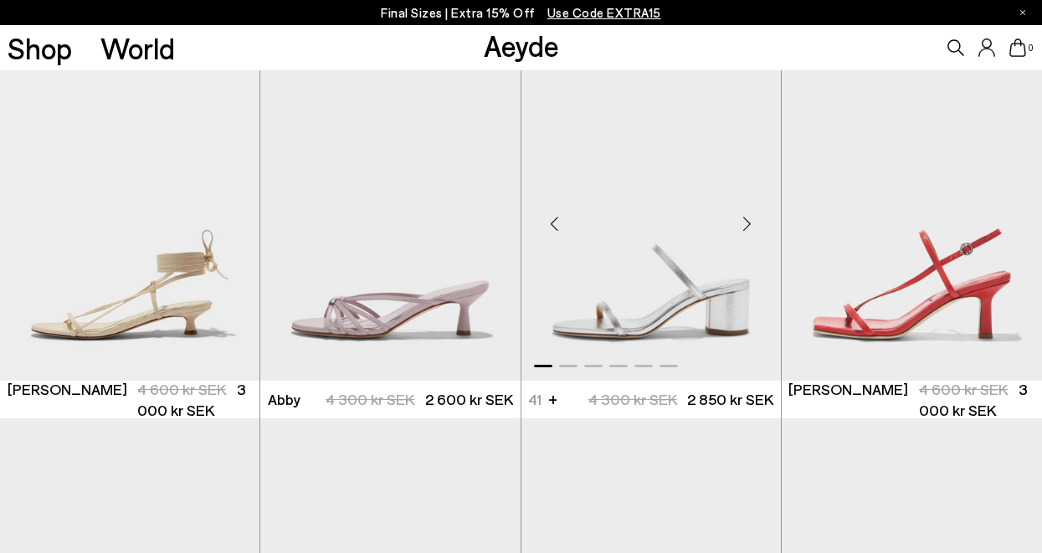
scroll to position [378, 0]
click at [747, 216] on div "Next slide" at bounding box center [747, 223] width 50 height 50
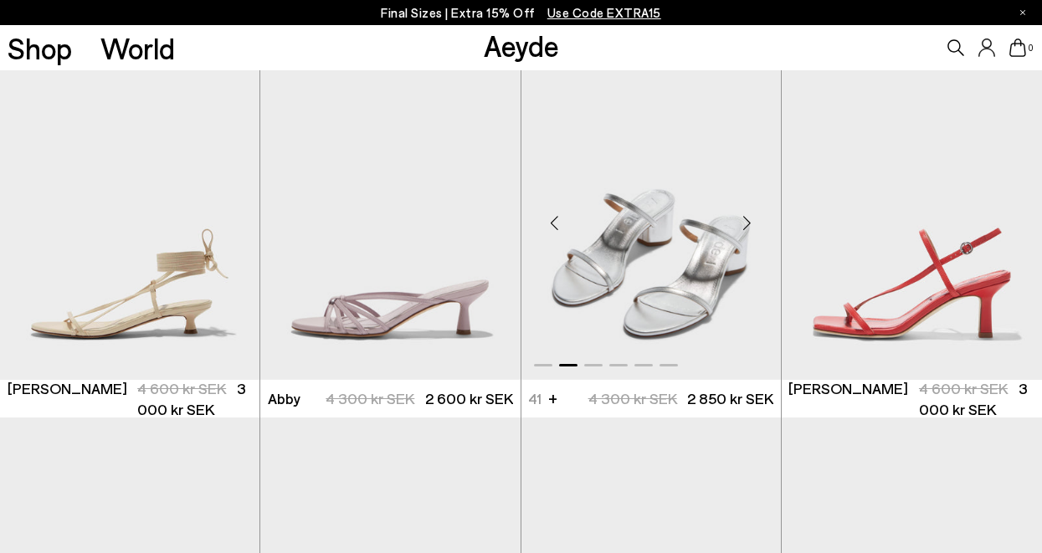
click at [747, 216] on div "Next slide" at bounding box center [747, 223] width 50 height 50
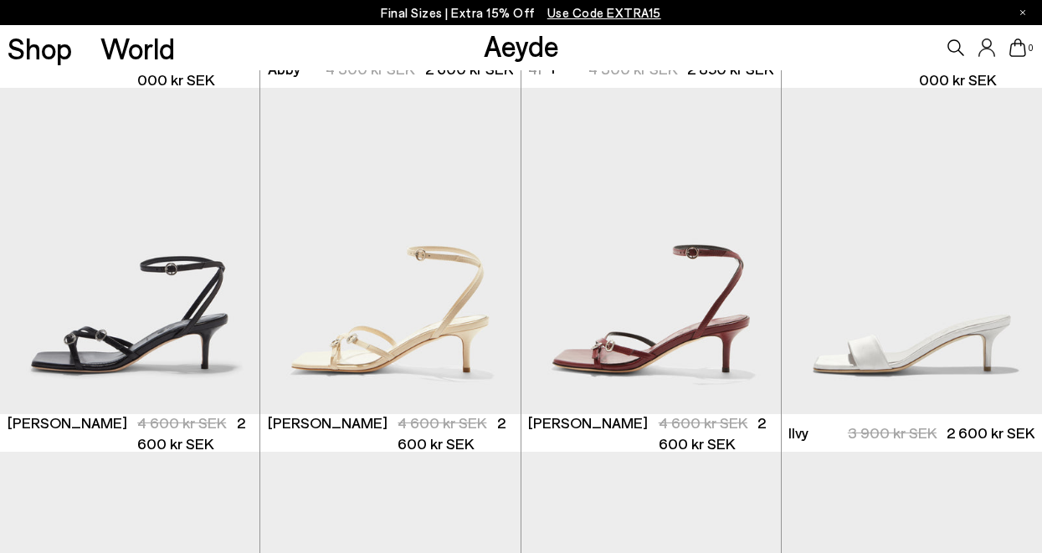
scroll to position [724, 0]
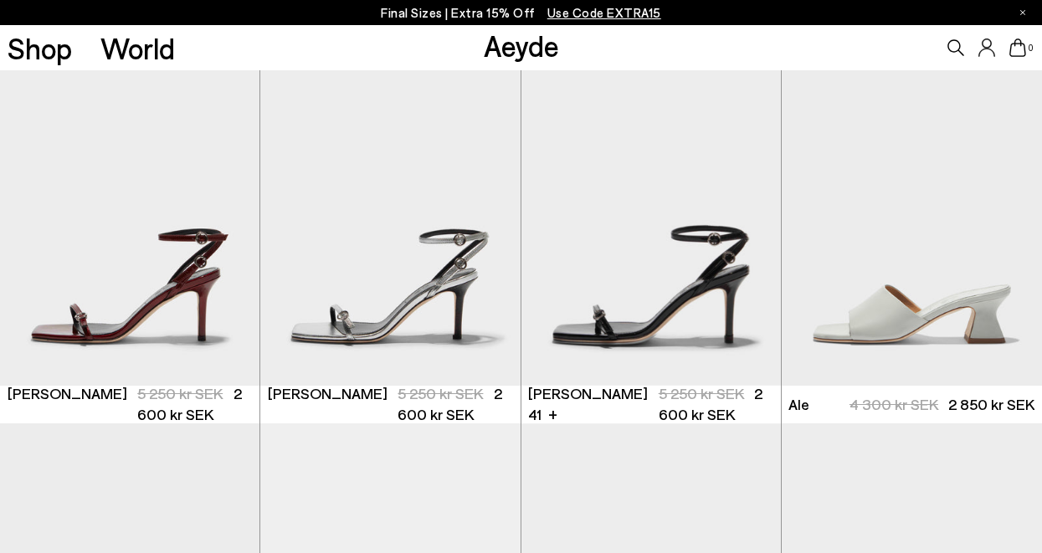
scroll to position [1102, 0]
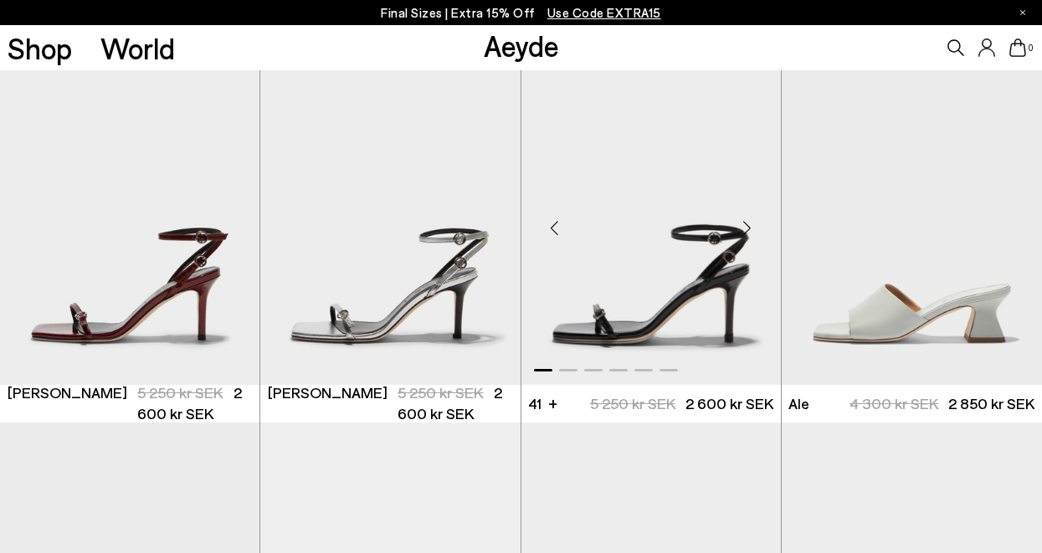
click at [749, 224] on div "Next slide" at bounding box center [747, 228] width 50 height 50
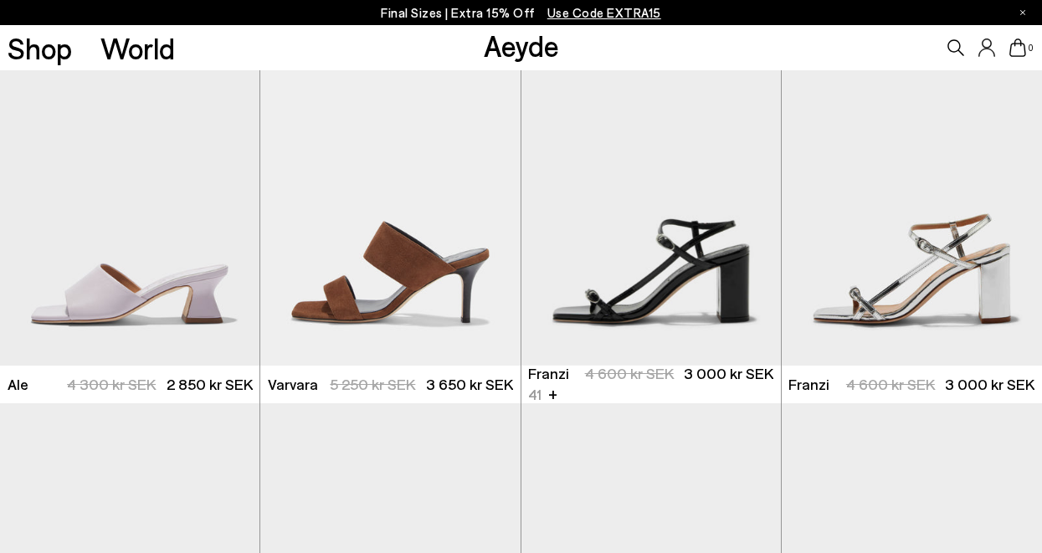
scroll to position [1504, 0]
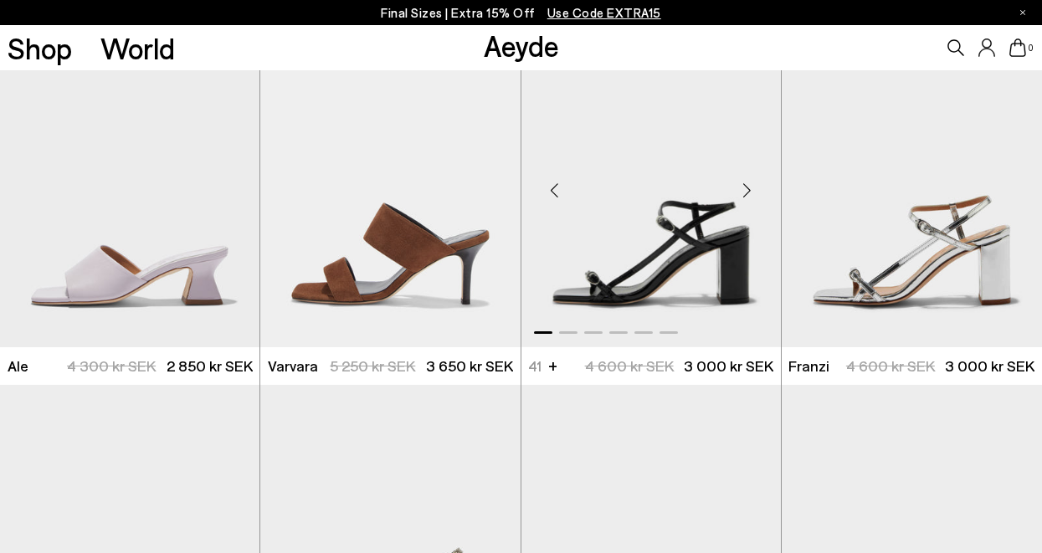
click at [743, 177] on div "Next slide" at bounding box center [747, 191] width 50 height 50
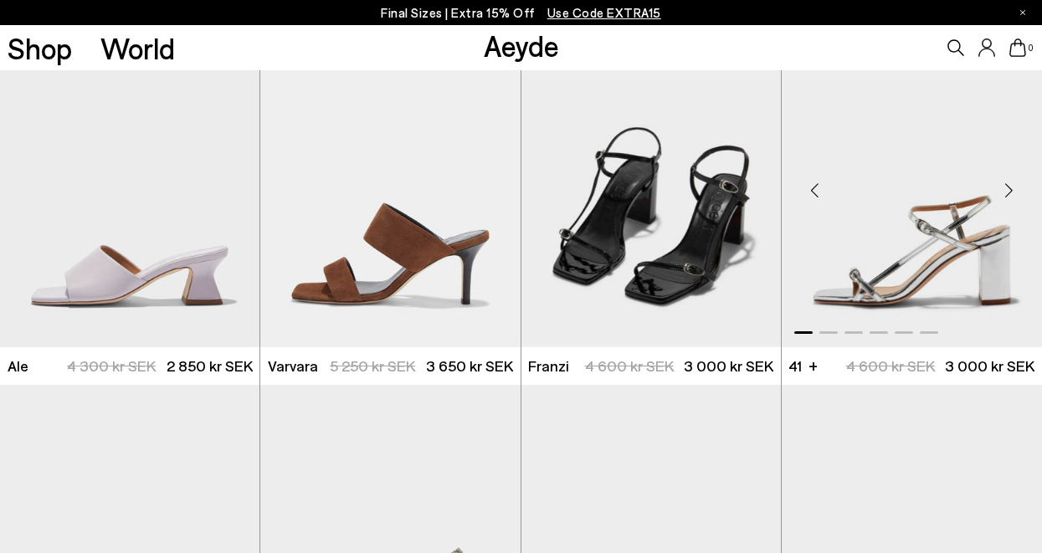
click at [1011, 189] on div "Next slide" at bounding box center [1009, 191] width 50 height 50
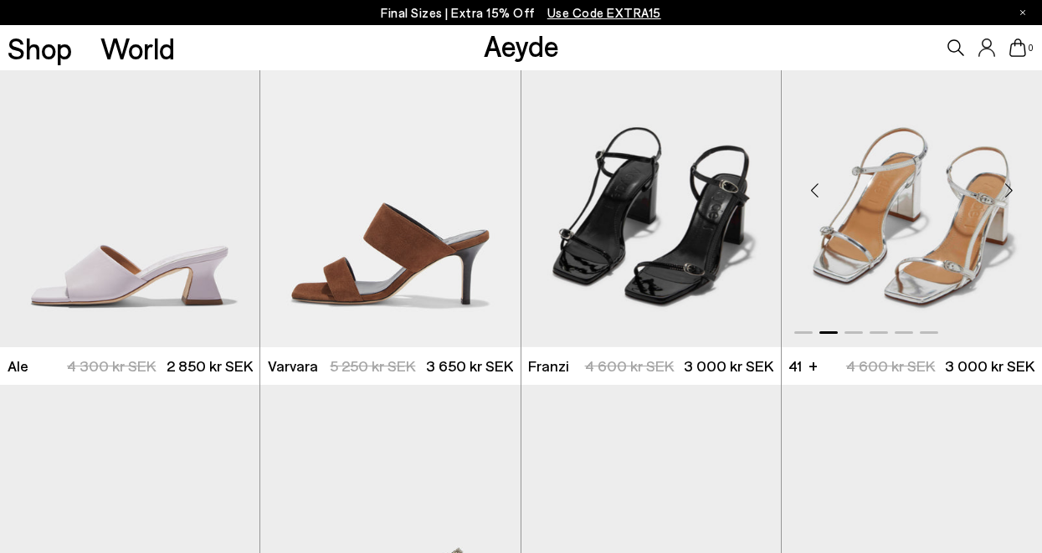
click at [1011, 189] on div "Next slide" at bounding box center [1009, 191] width 50 height 50
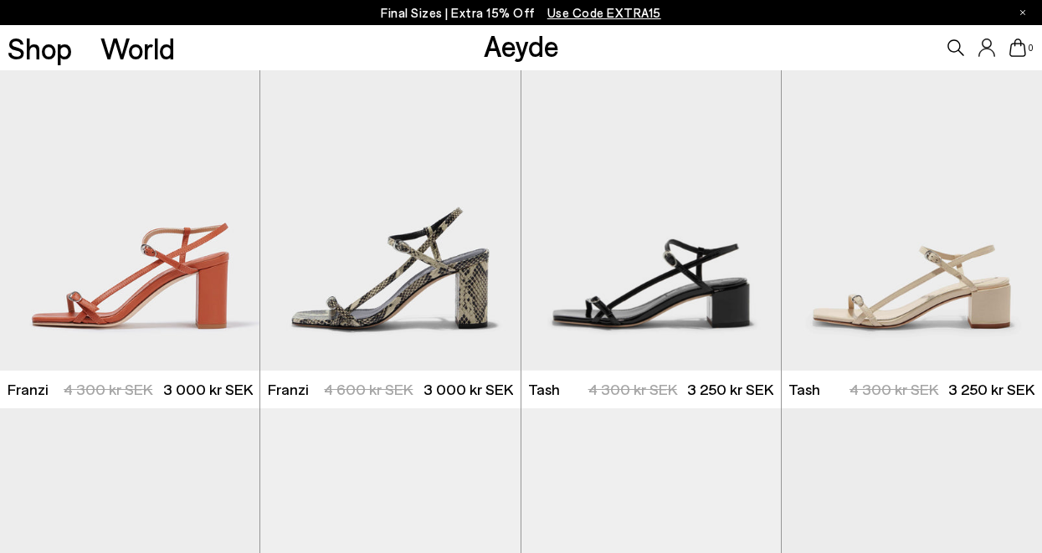
scroll to position [1896, 0]
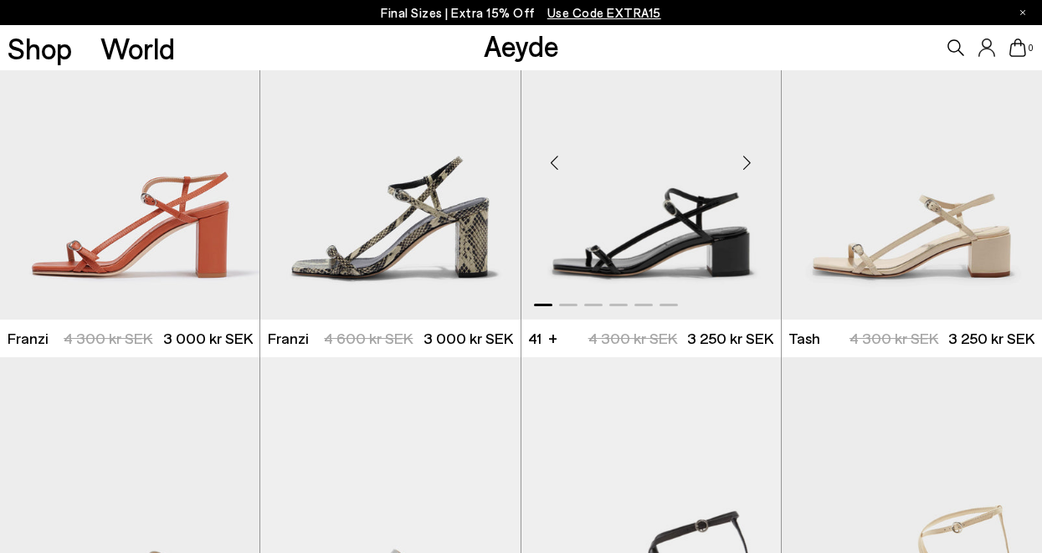
click at [747, 157] on div "Next slide" at bounding box center [747, 163] width 50 height 50
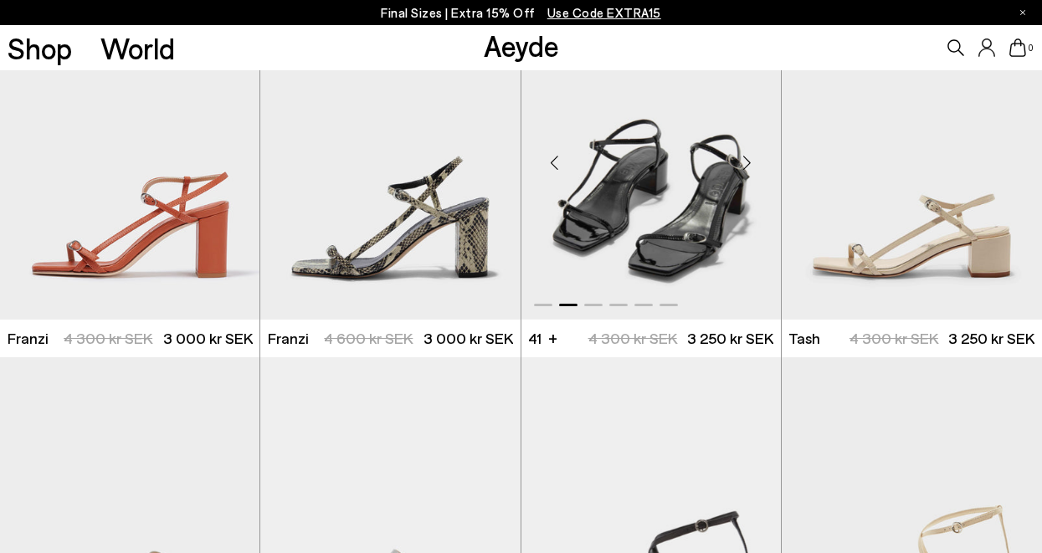
click at [747, 157] on div "Next slide" at bounding box center [747, 163] width 50 height 50
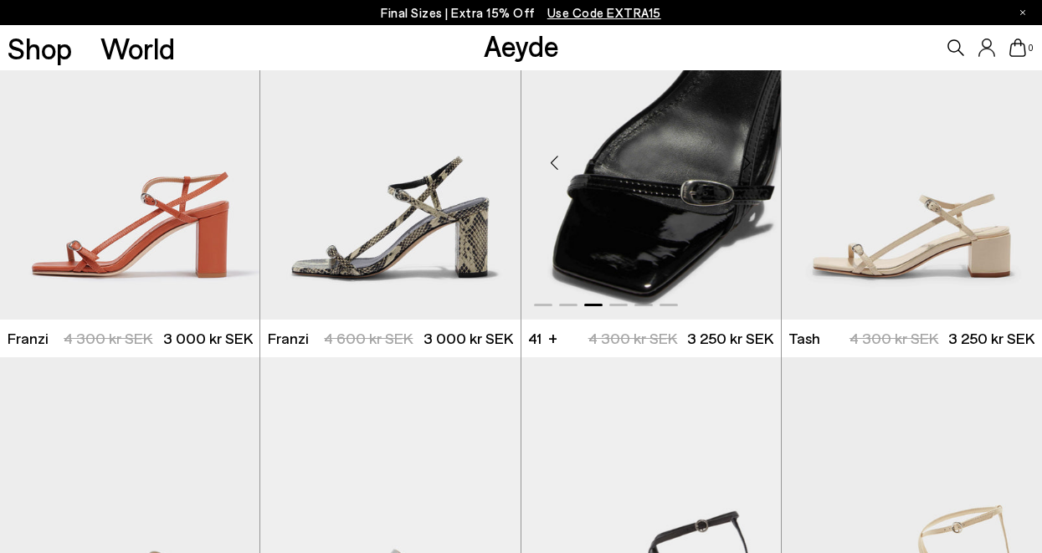
click at [747, 157] on div "Next slide" at bounding box center [747, 163] width 50 height 50
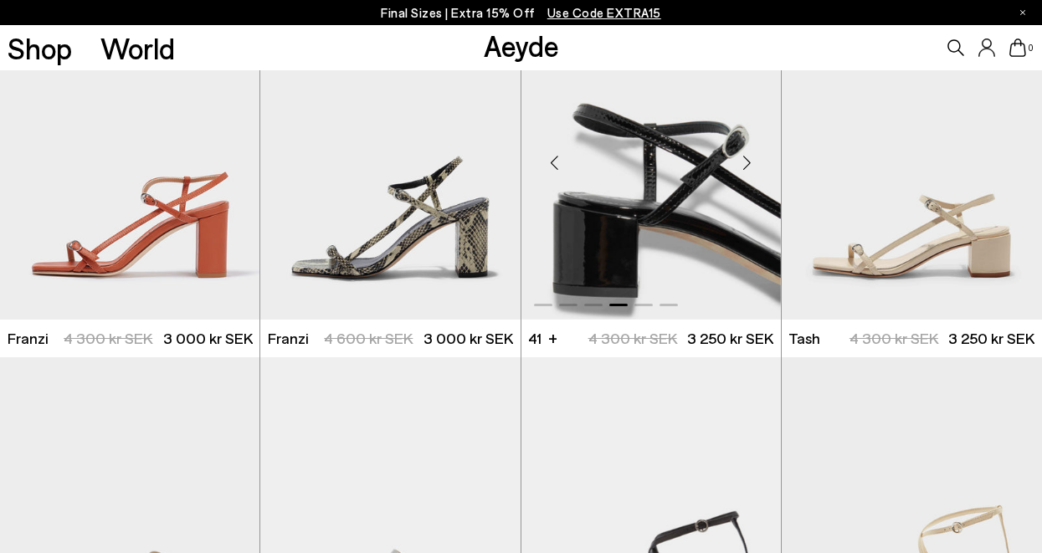
scroll to position [2274, 0]
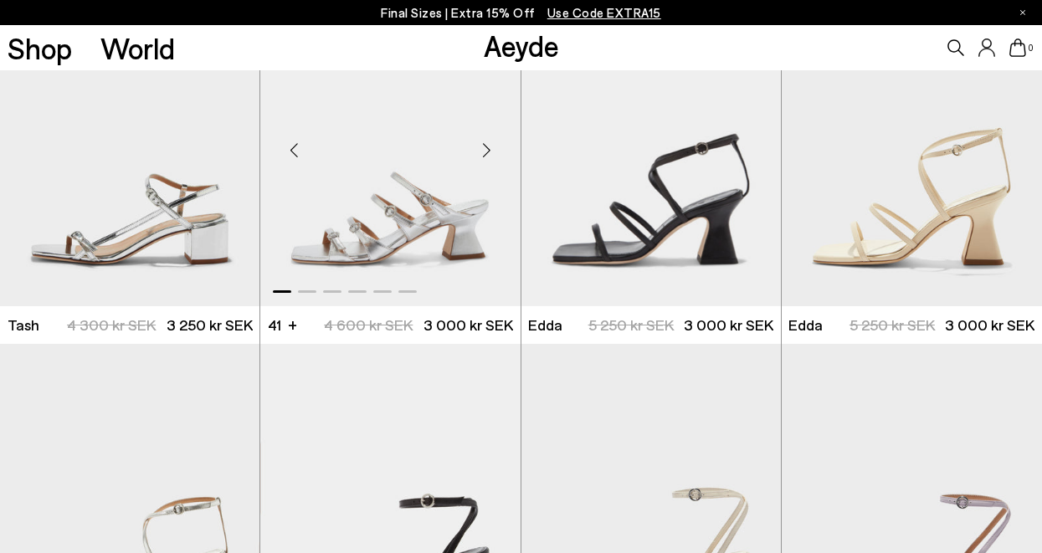
click at [487, 145] on div "Next slide" at bounding box center [487, 150] width 50 height 50
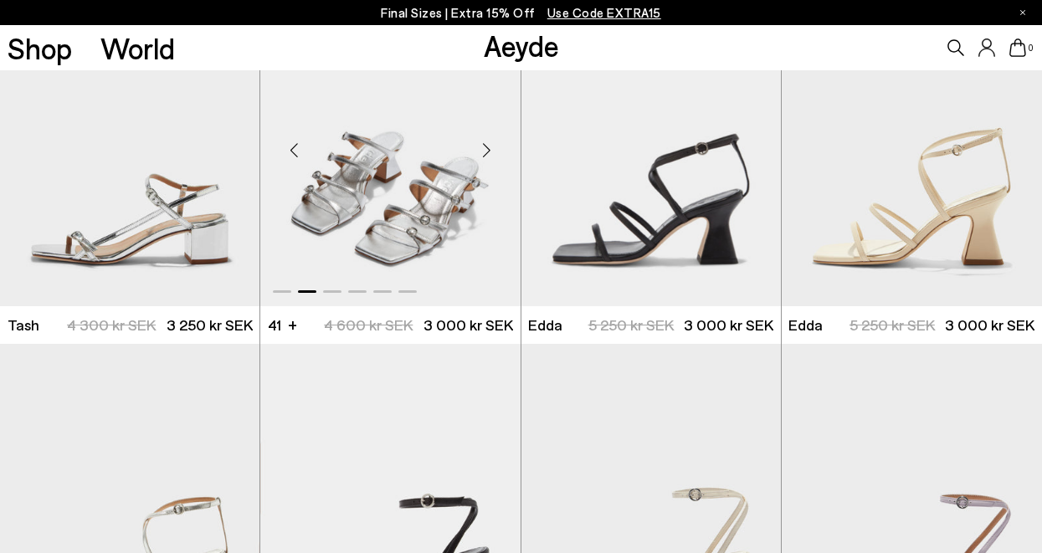
click at [487, 145] on div "Next slide" at bounding box center [487, 150] width 50 height 50
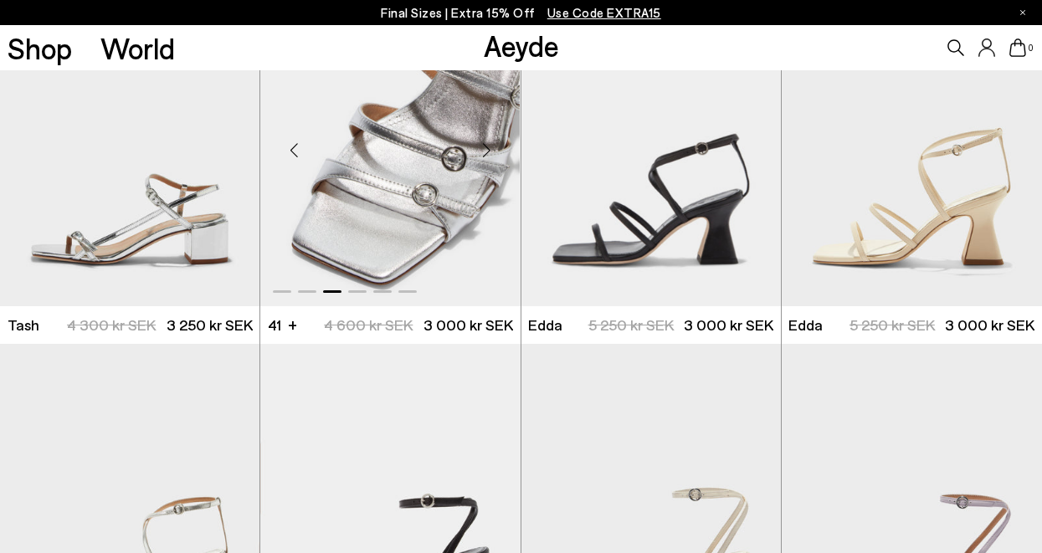
click at [487, 145] on div "Next slide" at bounding box center [487, 150] width 50 height 50
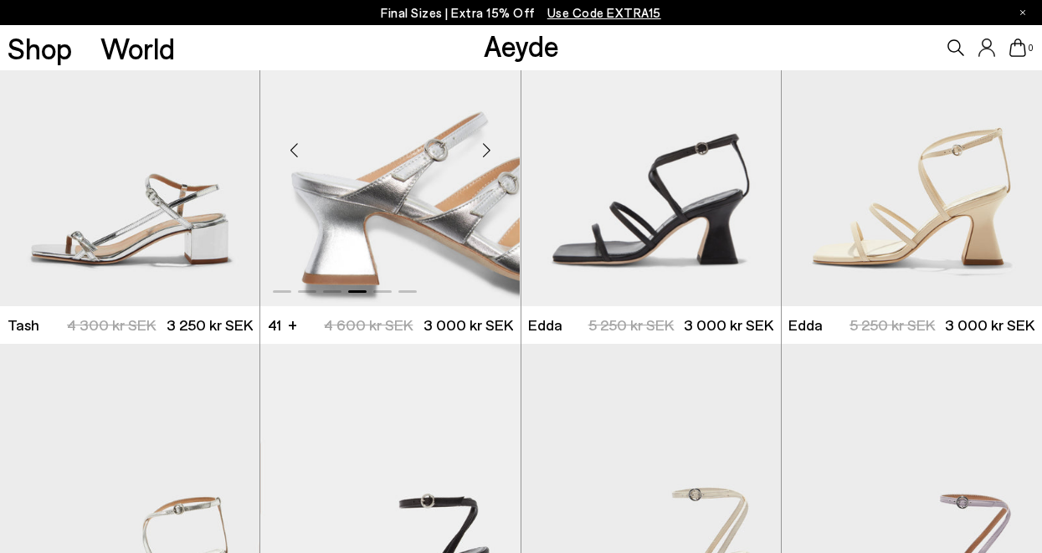
click at [487, 145] on div "Next slide" at bounding box center [487, 150] width 50 height 50
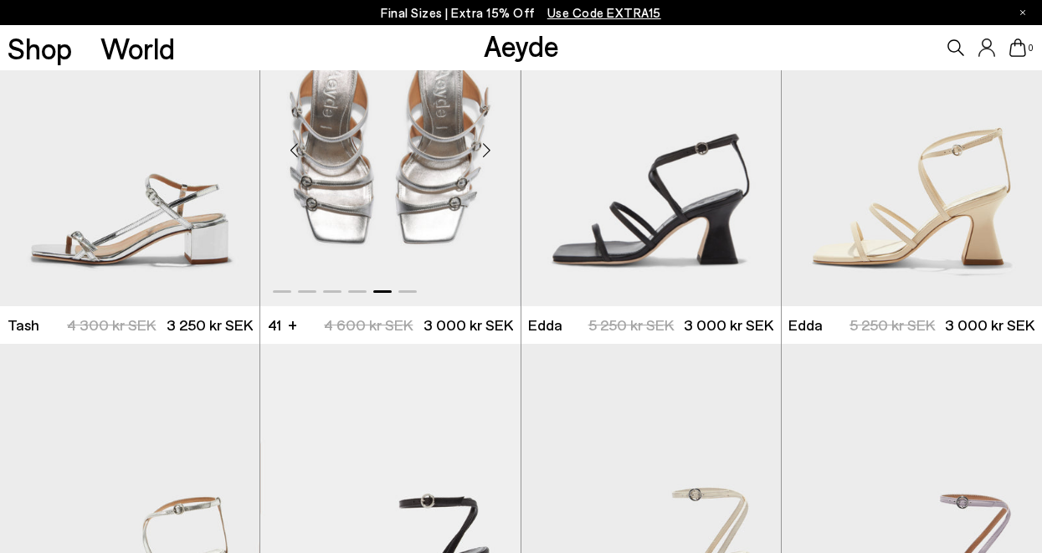
click at [487, 145] on div "Next slide" at bounding box center [487, 150] width 50 height 50
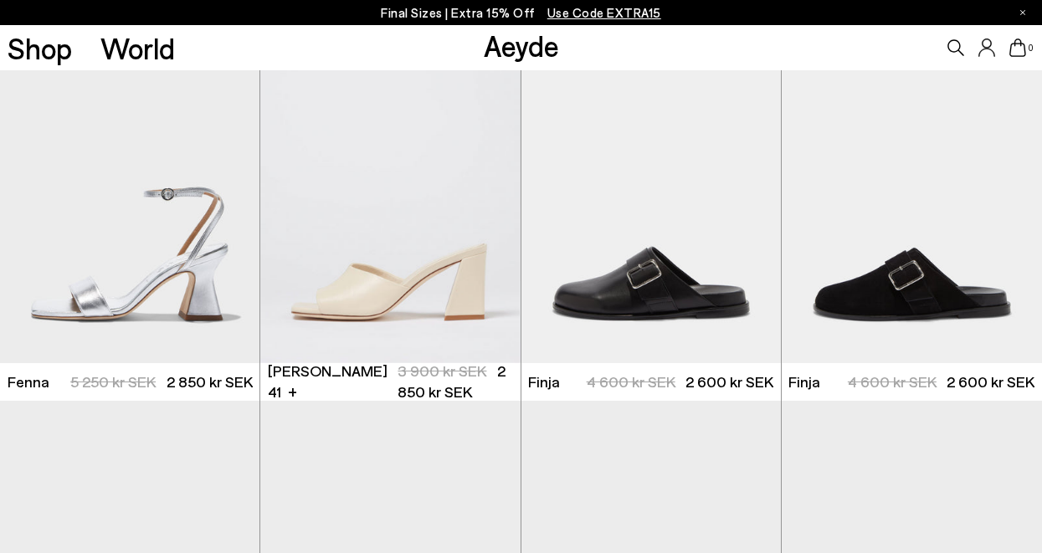
scroll to position [2947, 0]
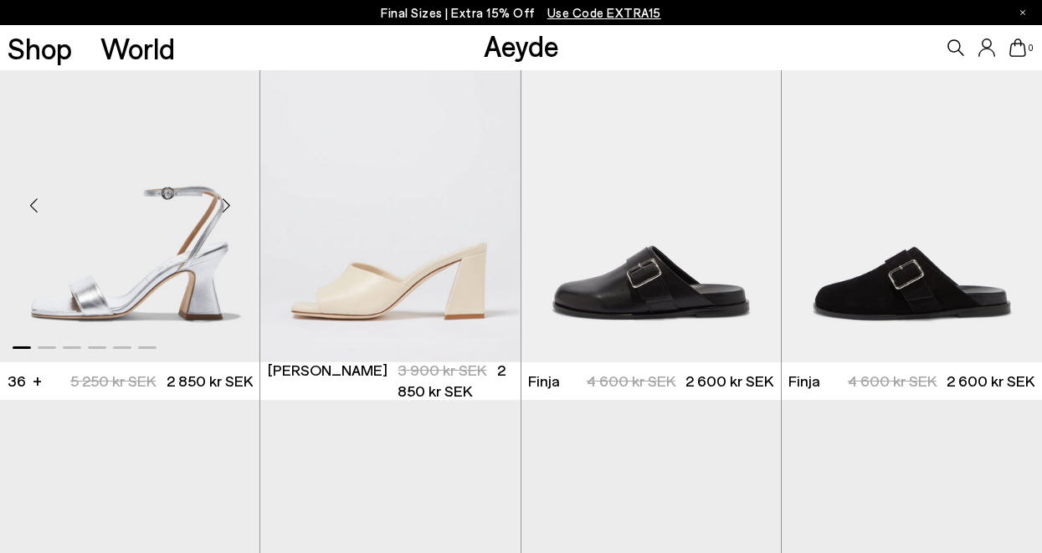
click at [227, 200] on div "Next slide" at bounding box center [226, 206] width 50 height 50
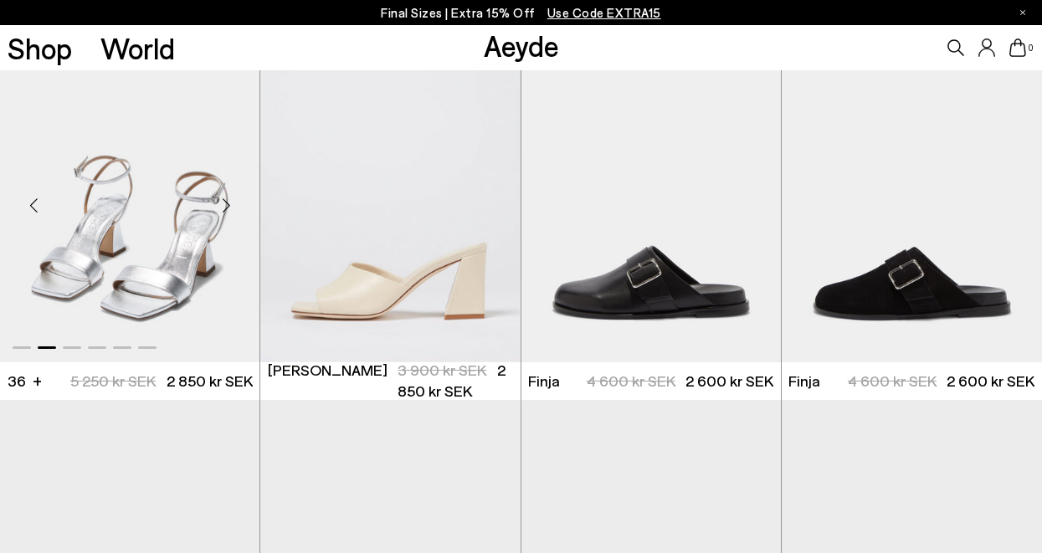
click at [227, 200] on div "Next slide" at bounding box center [226, 206] width 50 height 50
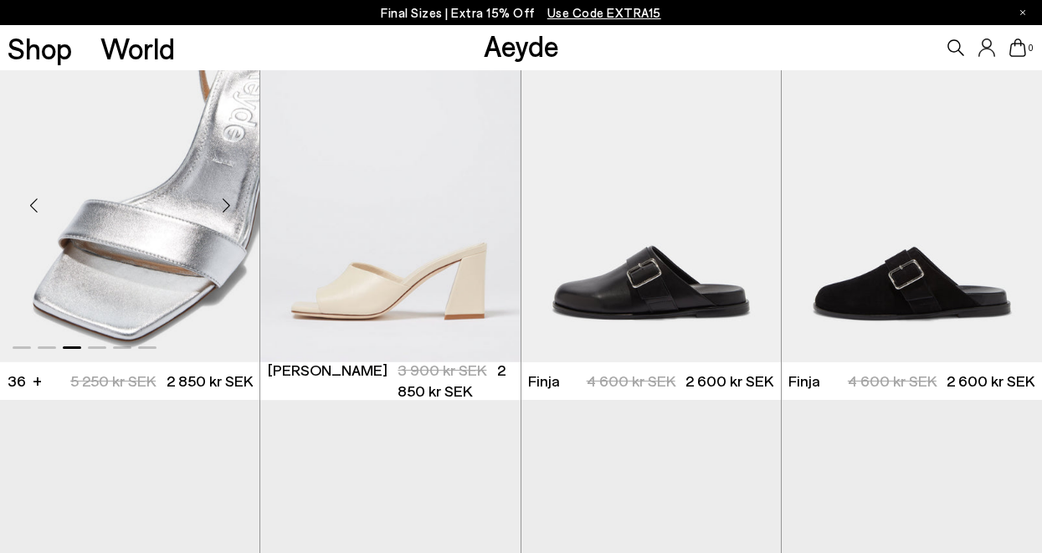
click at [227, 200] on div "Next slide" at bounding box center [226, 206] width 50 height 50
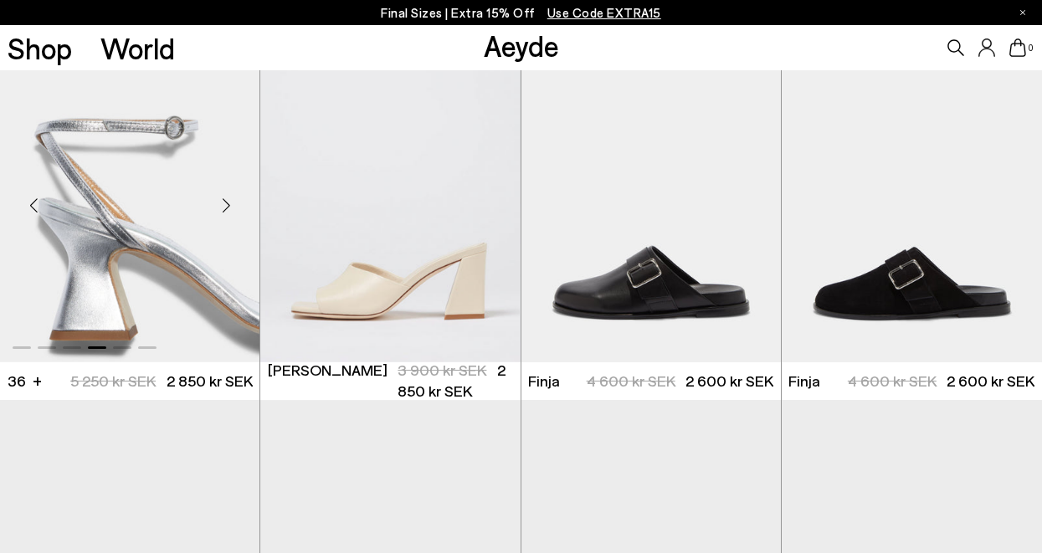
click at [227, 200] on div "Next slide" at bounding box center [226, 206] width 50 height 50
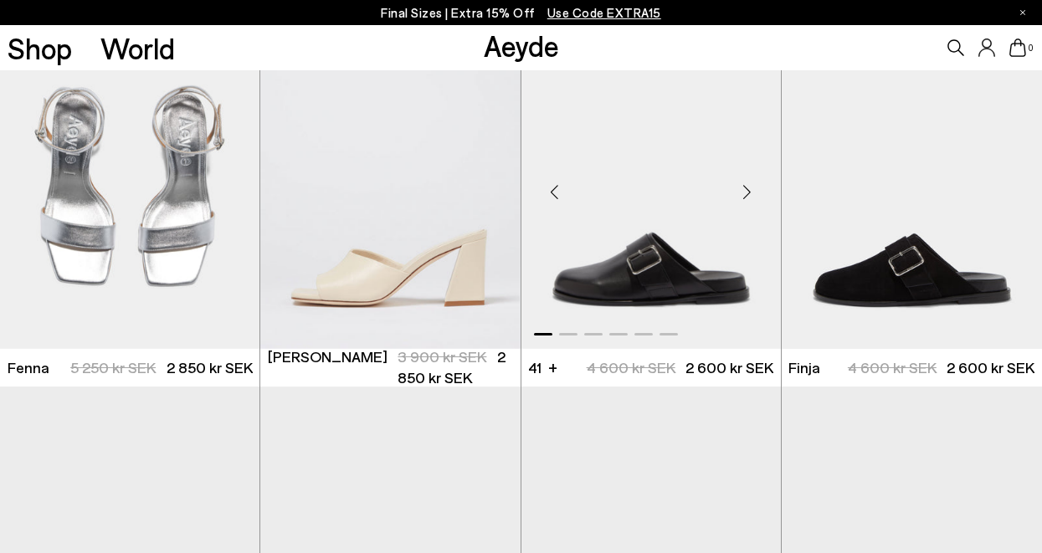
scroll to position [2958, 0]
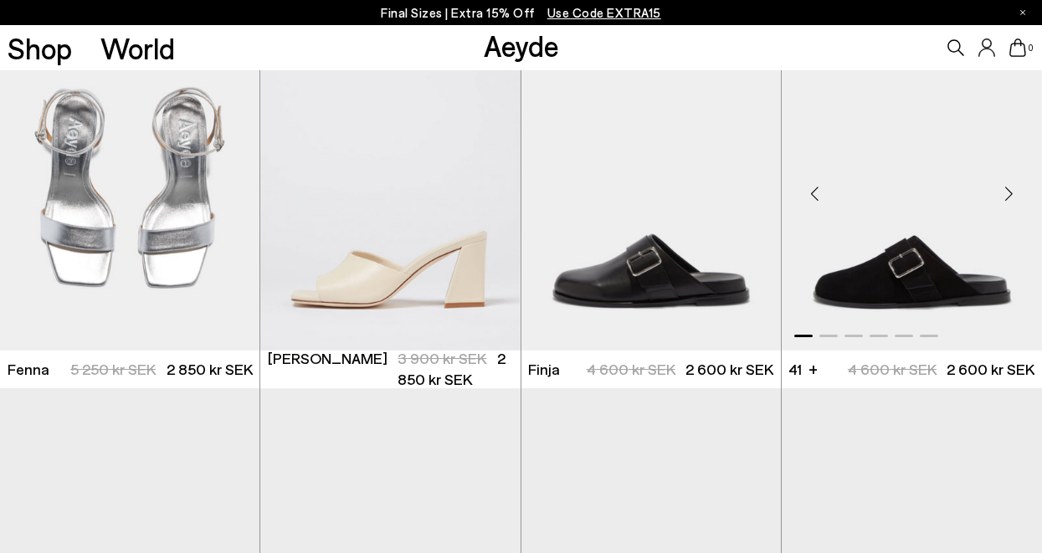
click at [1010, 188] on div "Next slide" at bounding box center [1009, 194] width 50 height 50
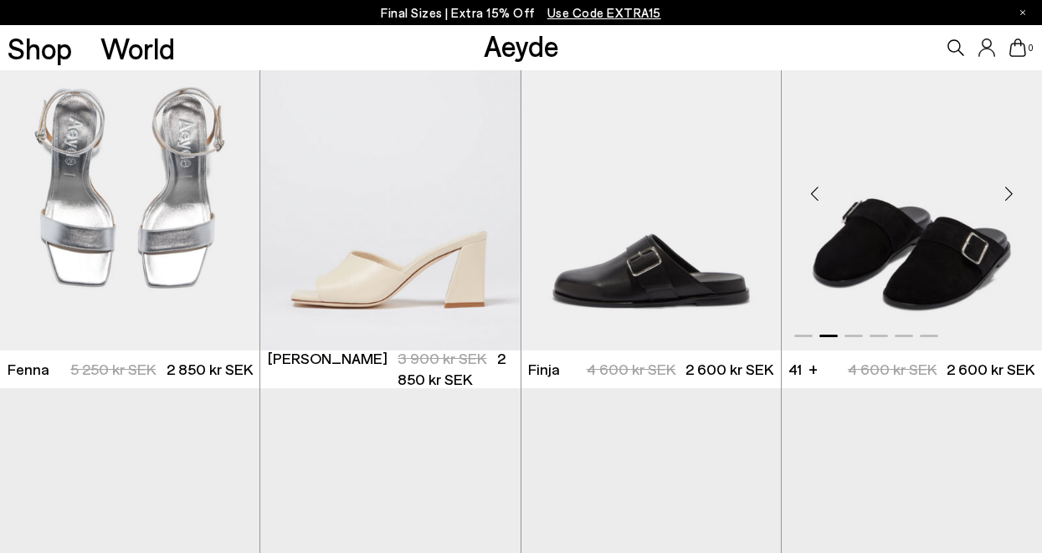
click at [1010, 188] on div "Next slide" at bounding box center [1009, 194] width 50 height 50
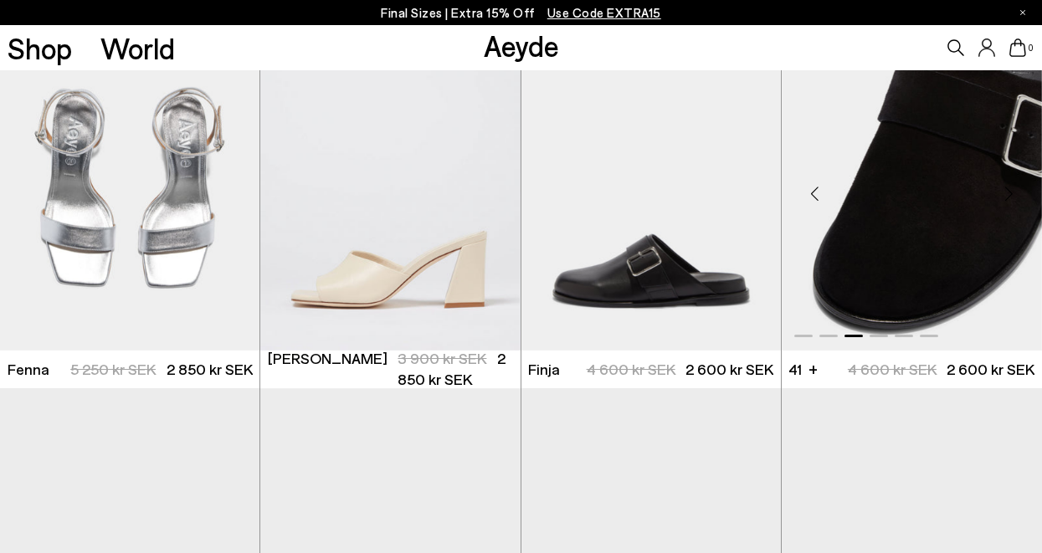
click at [1010, 188] on div "Next slide" at bounding box center [1009, 194] width 50 height 50
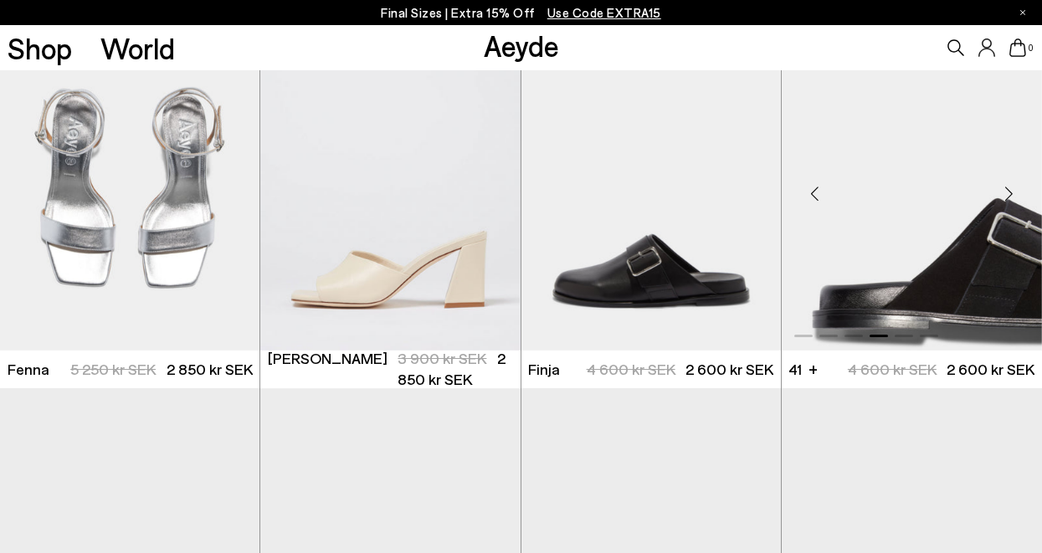
click at [1010, 188] on div "Next slide" at bounding box center [1009, 194] width 50 height 50
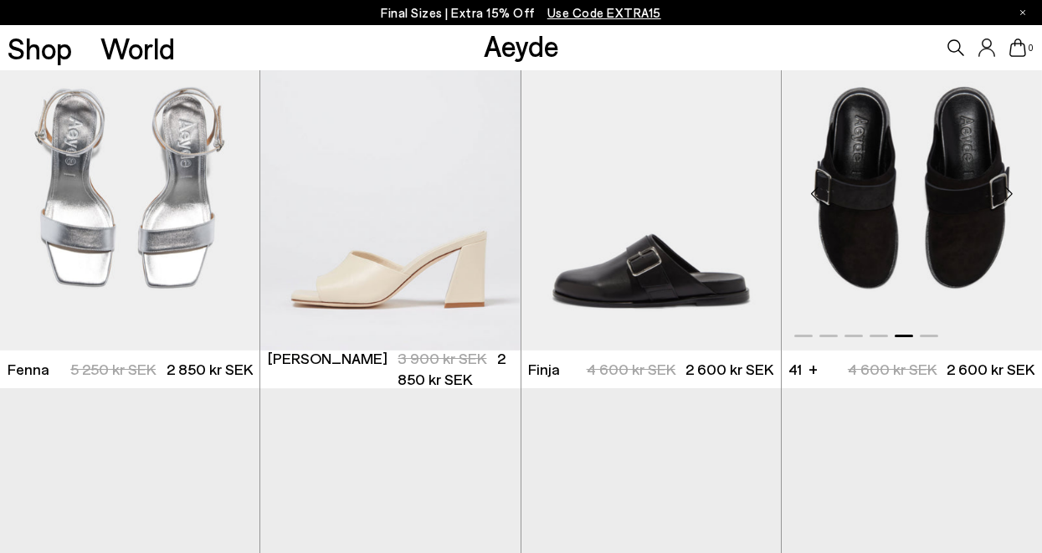
click at [1010, 188] on div "Next slide" at bounding box center [1009, 194] width 50 height 50
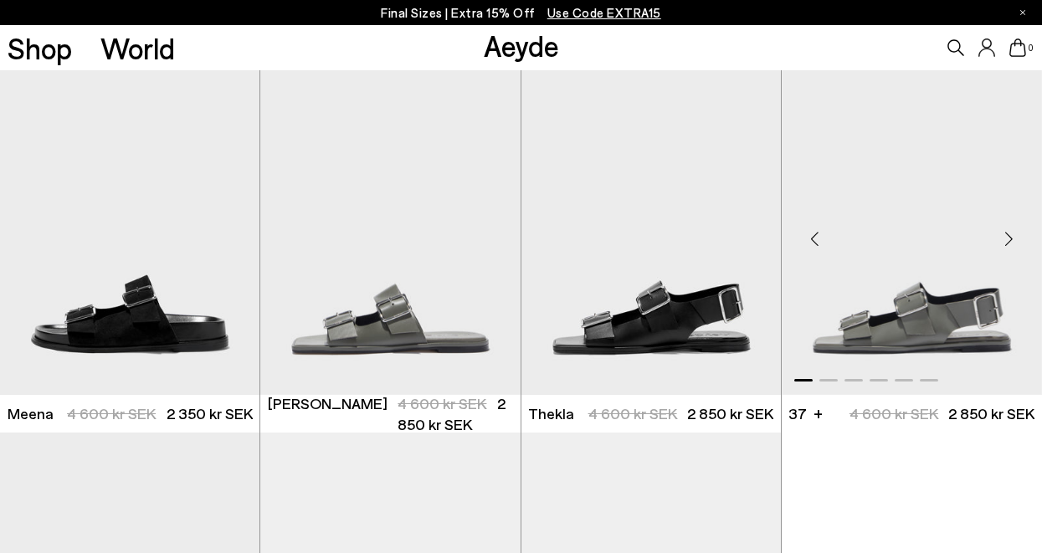
scroll to position [3279, 0]
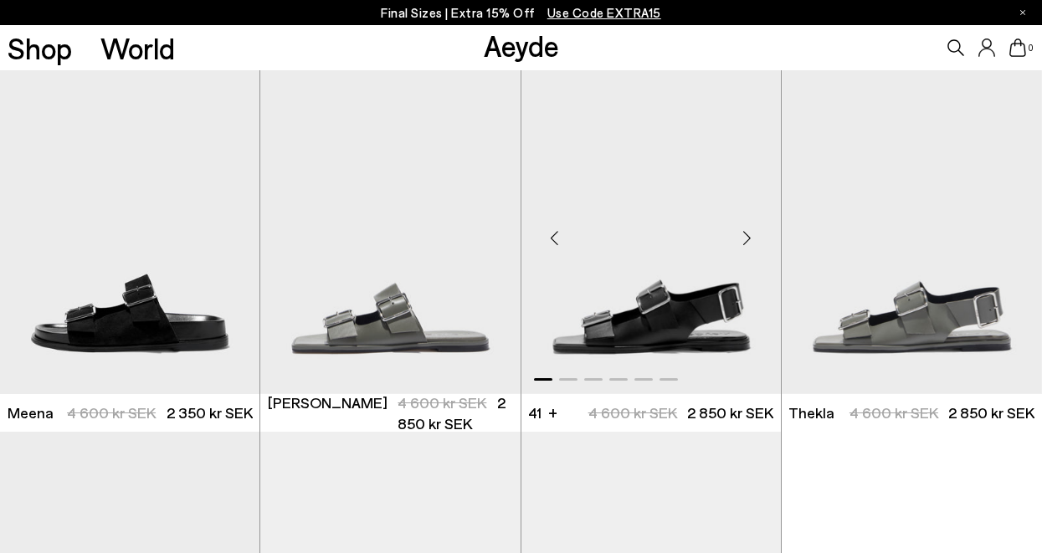
click at [748, 236] on div "Next slide" at bounding box center [747, 238] width 50 height 50
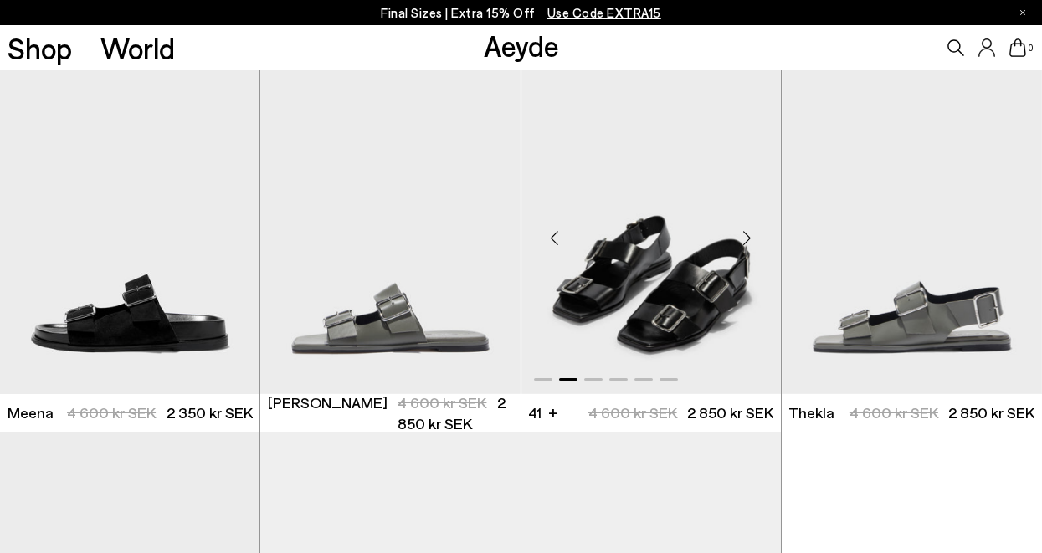
click at [748, 236] on div "Next slide" at bounding box center [747, 238] width 50 height 50
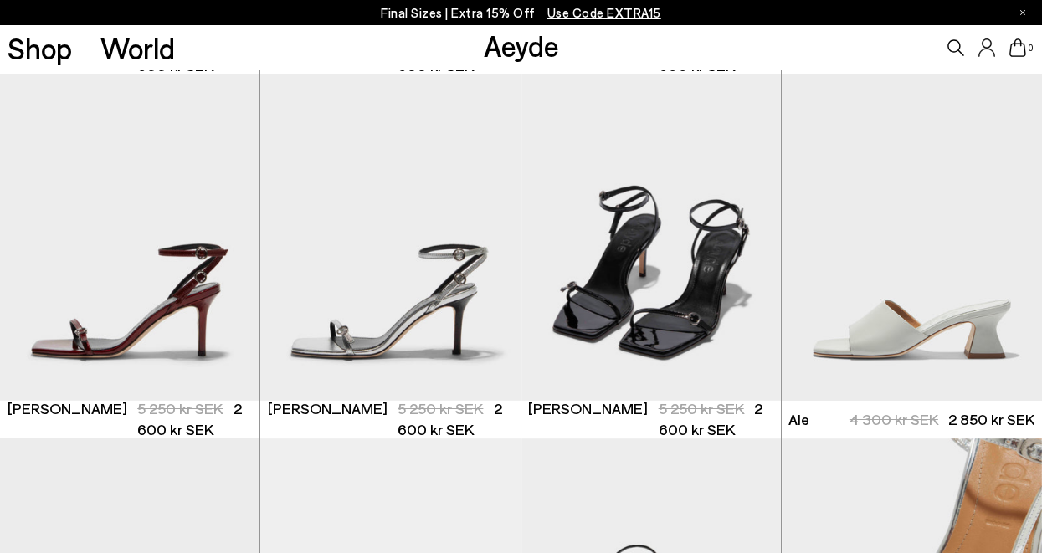
scroll to position [1056, 0]
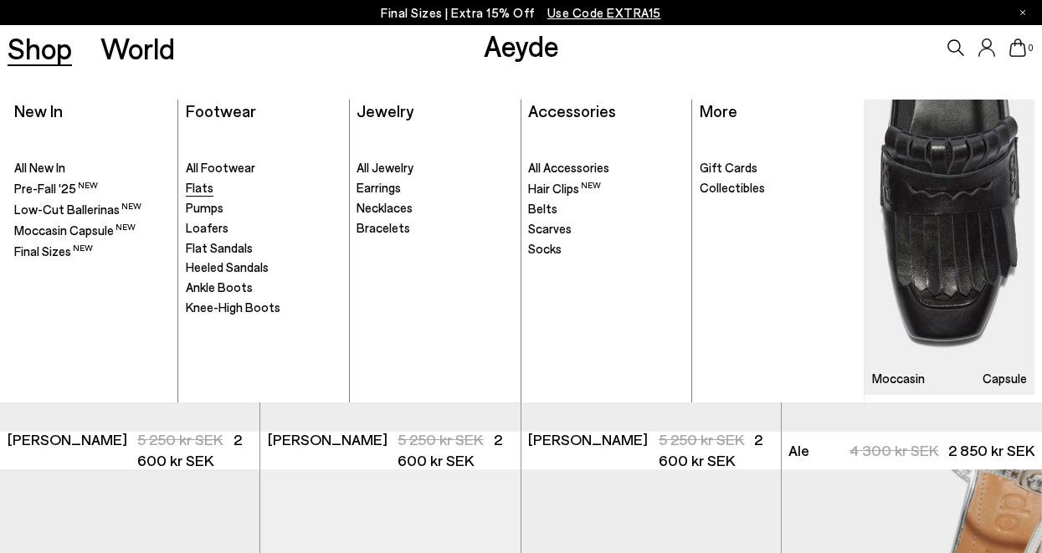
click at [194, 188] on span "Flats" at bounding box center [200, 187] width 28 height 15
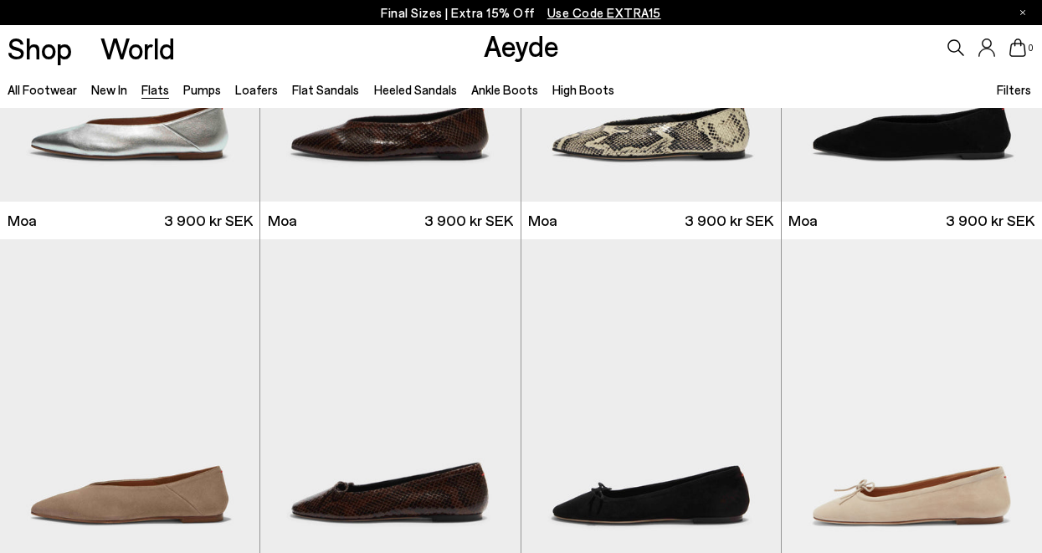
scroll to position [2420, 0]
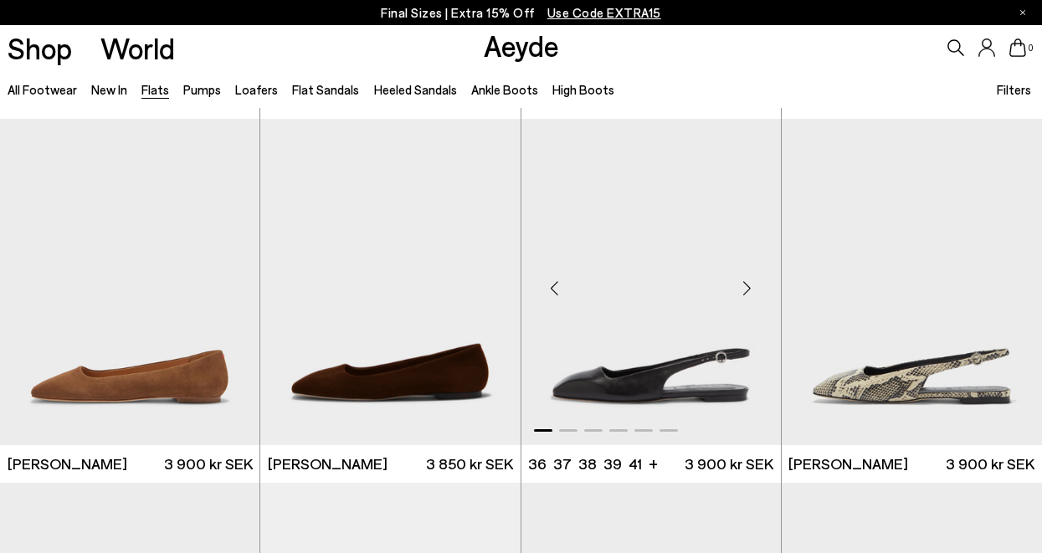
scroll to position [4724, 0]
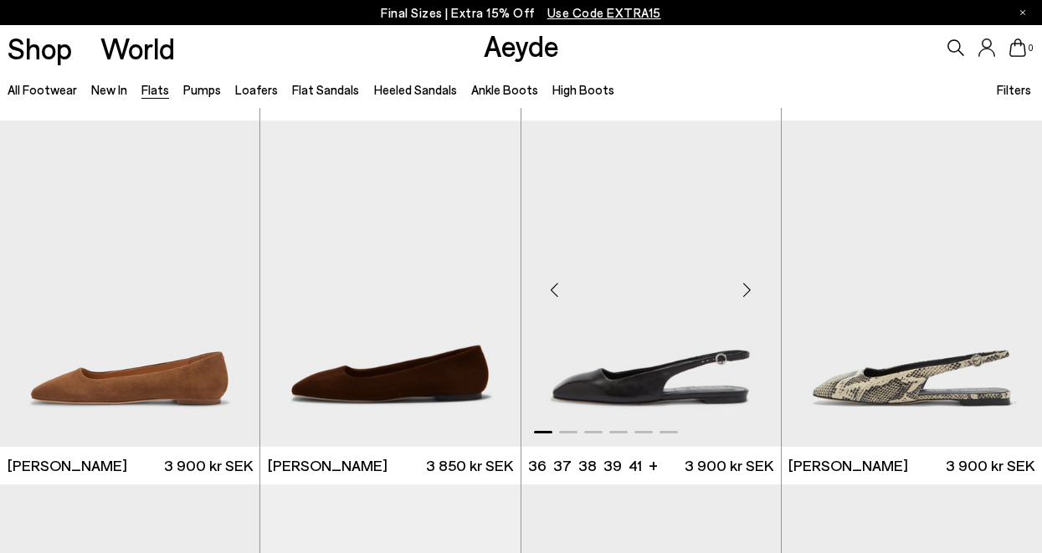
click at [747, 290] on div "Next slide" at bounding box center [747, 290] width 50 height 50
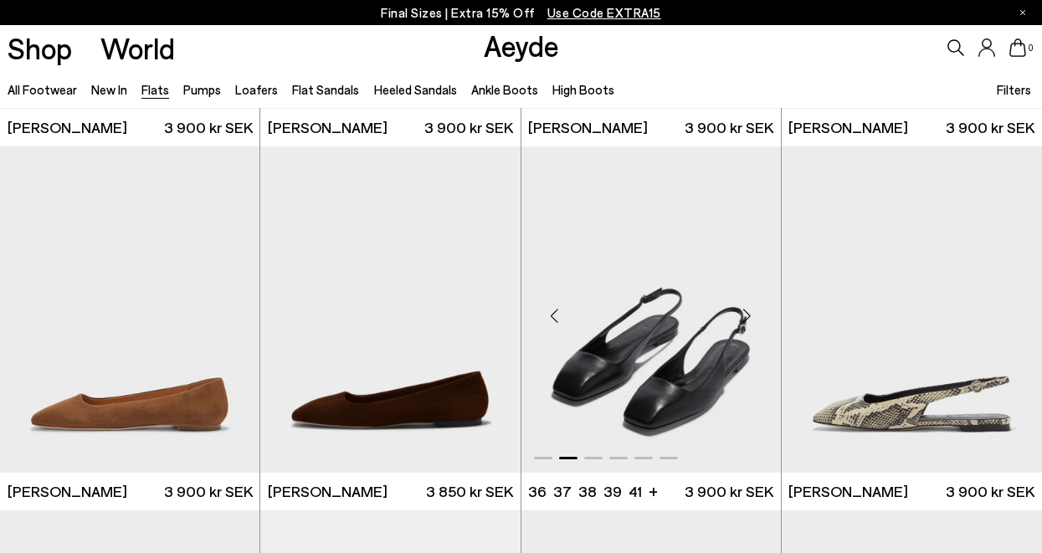
scroll to position [4697, 0]
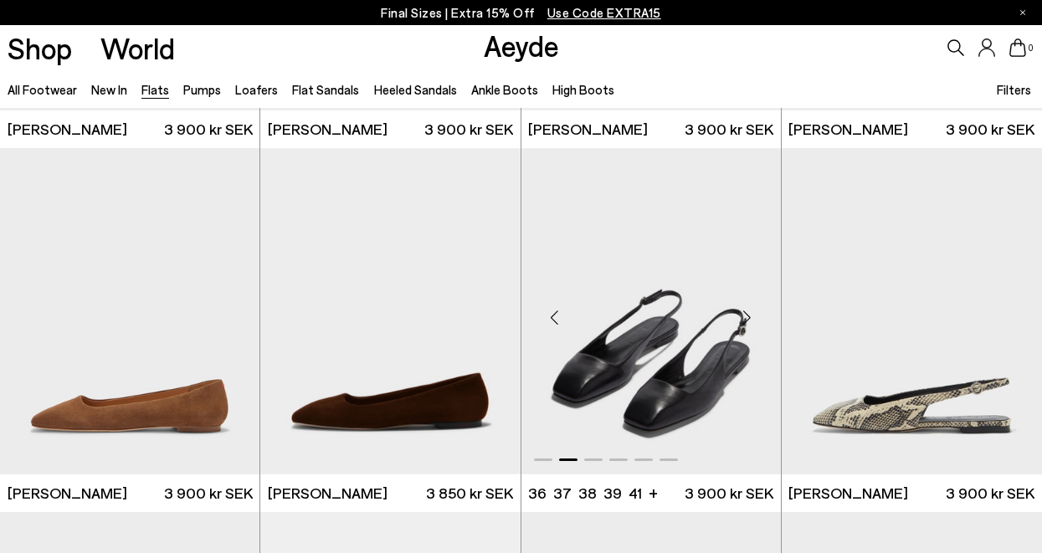
click at [751, 313] on div "Next slide" at bounding box center [747, 318] width 50 height 50
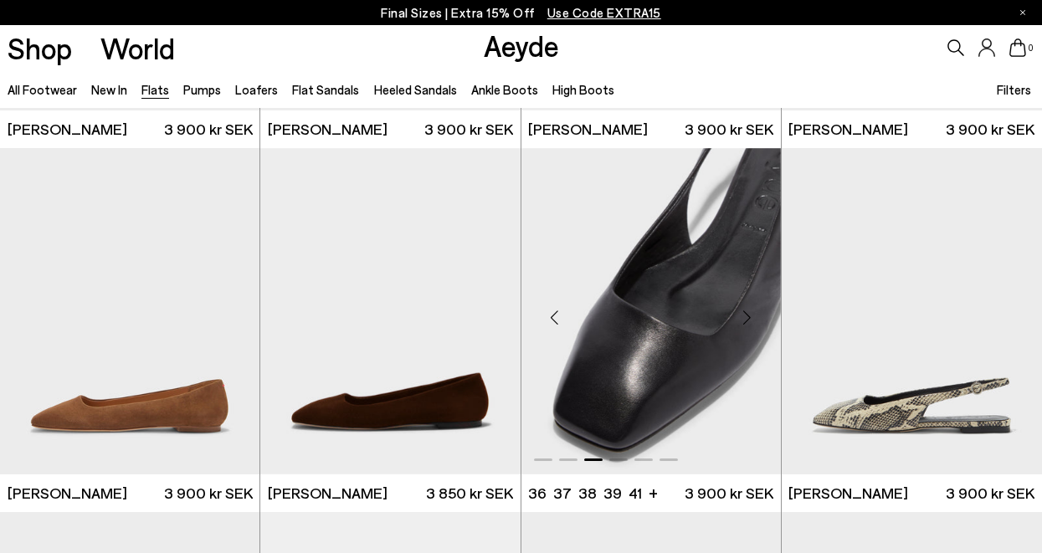
click at [688, 320] on img "3 / 6" at bounding box center [651, 311] width 259 height 326
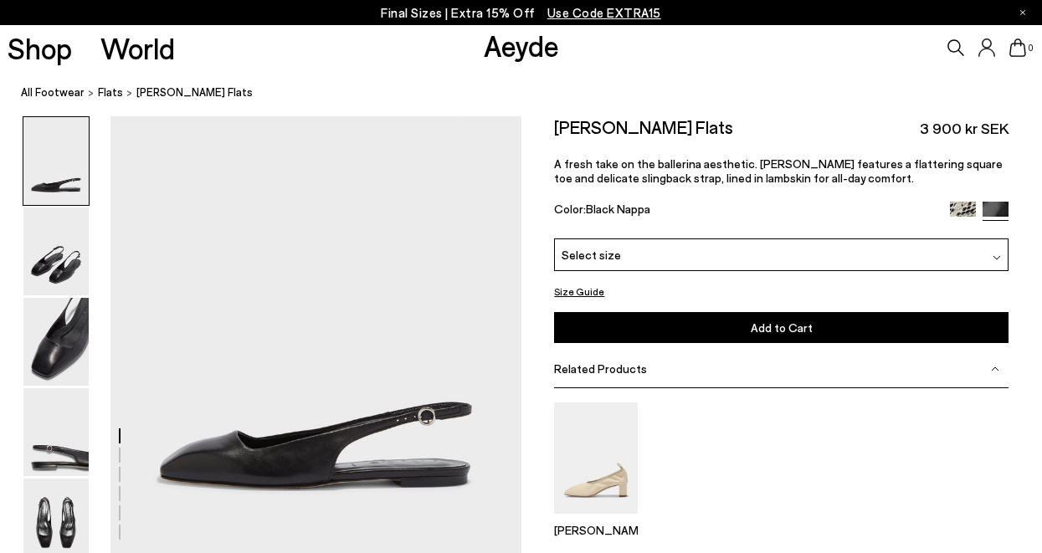
scroll to position [28, 0]
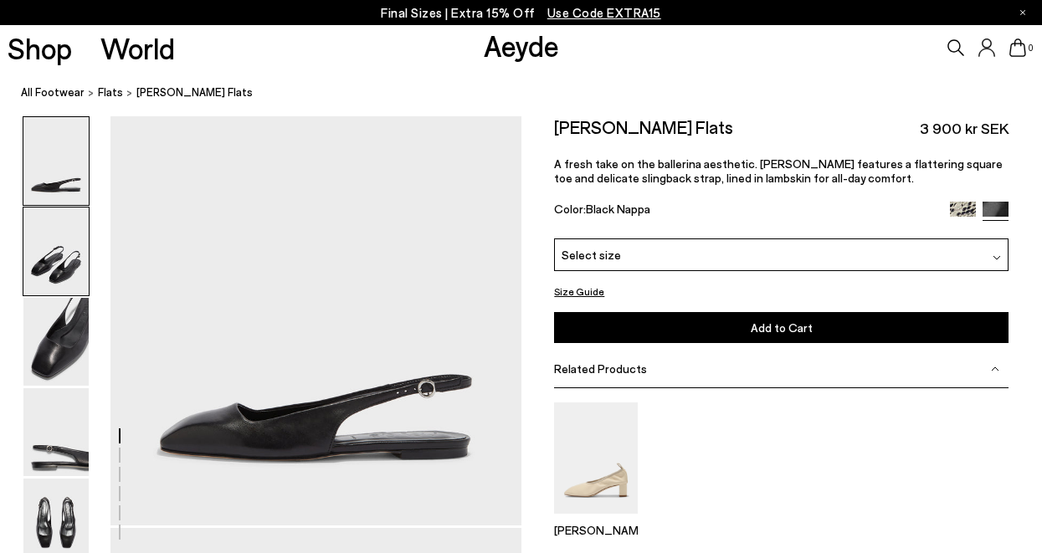
click at [66, 253] on img at bounding box center [55, 252] width 65 height 88
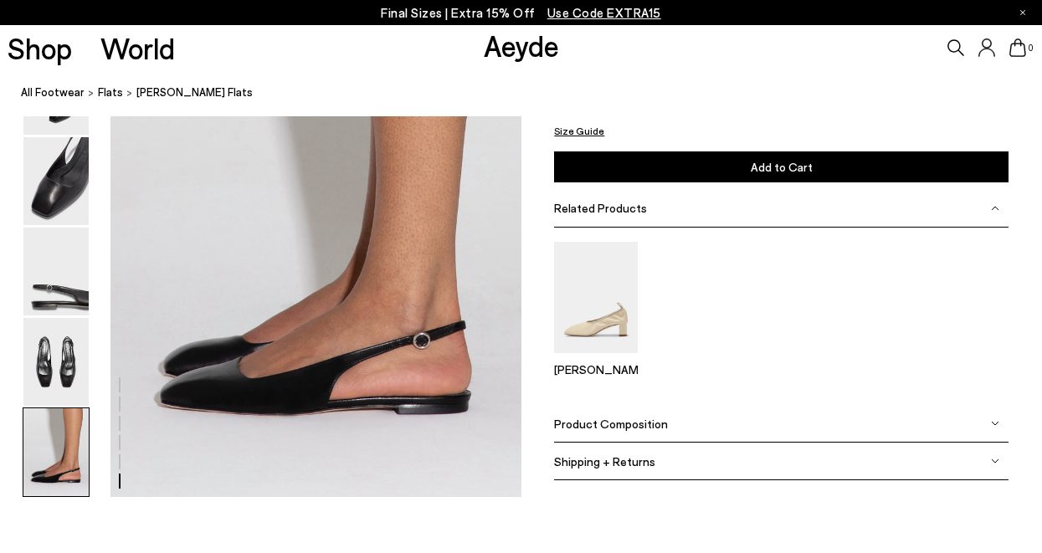
scroll to position [2807, 0]
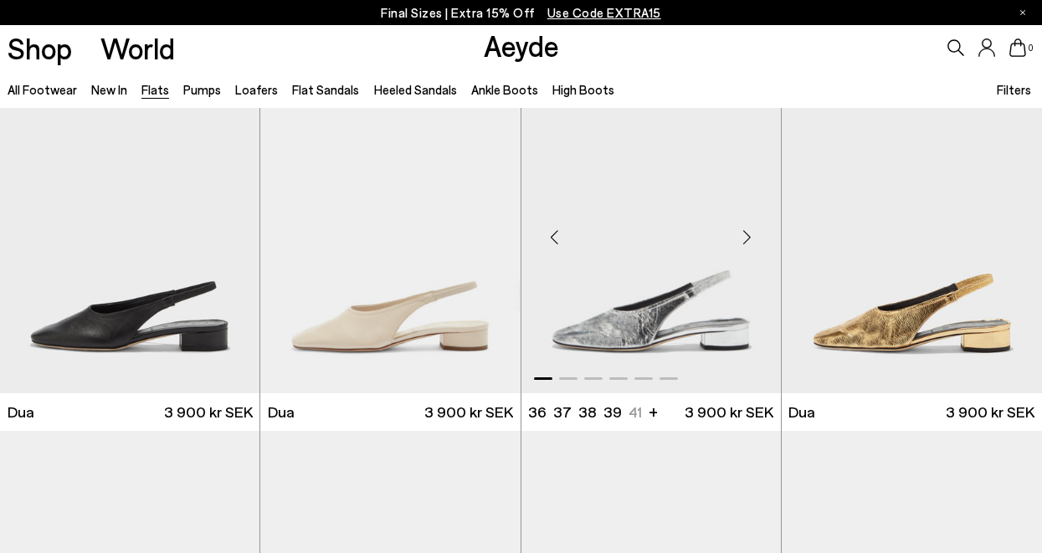
scroll to position [5108, 0]
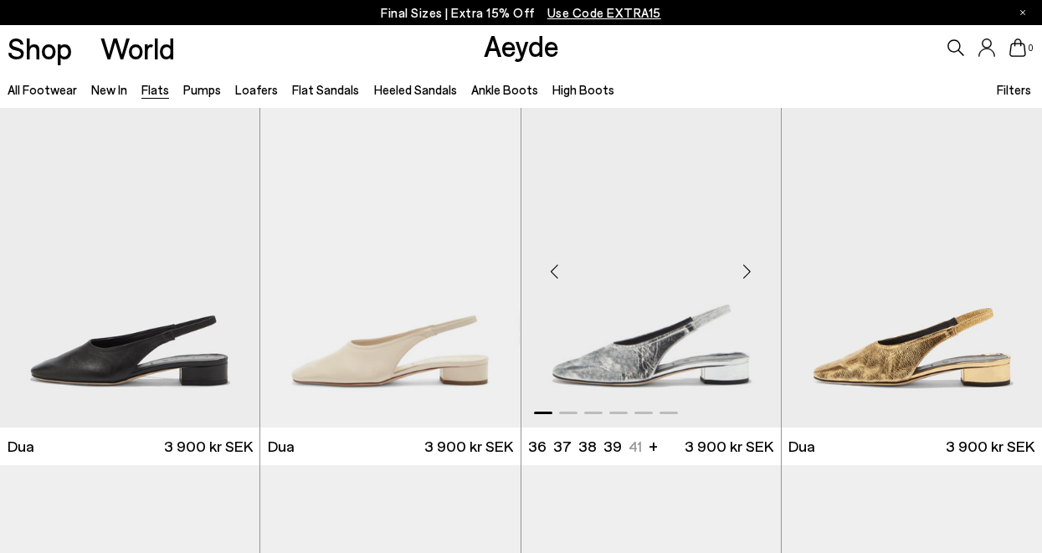
click at [742, 266] on div "Next slide" at bounding box center [747, 271] width 50 height 50
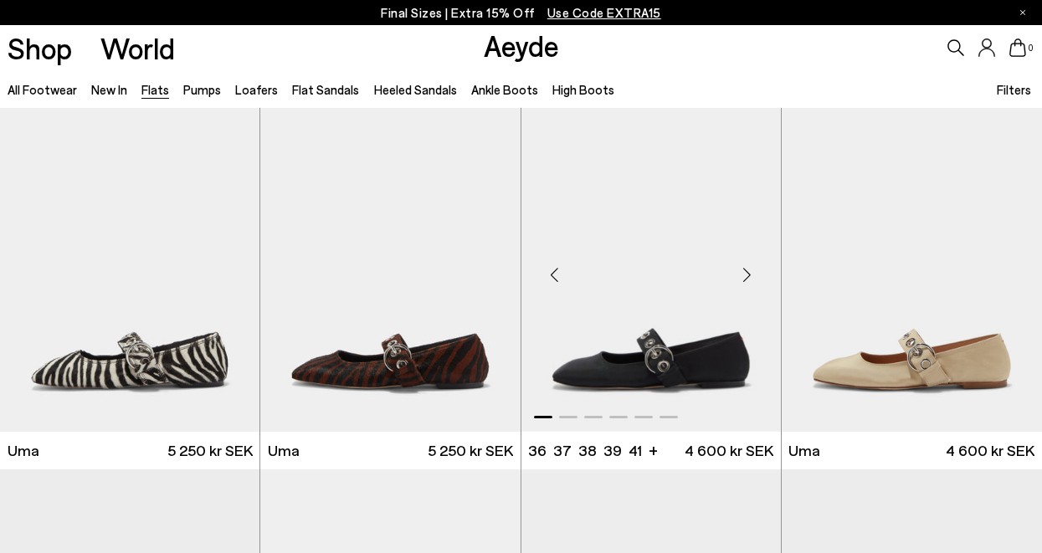
scroll to position [5468, 0]
click at [749, 268] on div "Next slide" at bounding box center [747, 275] width 50 height 50
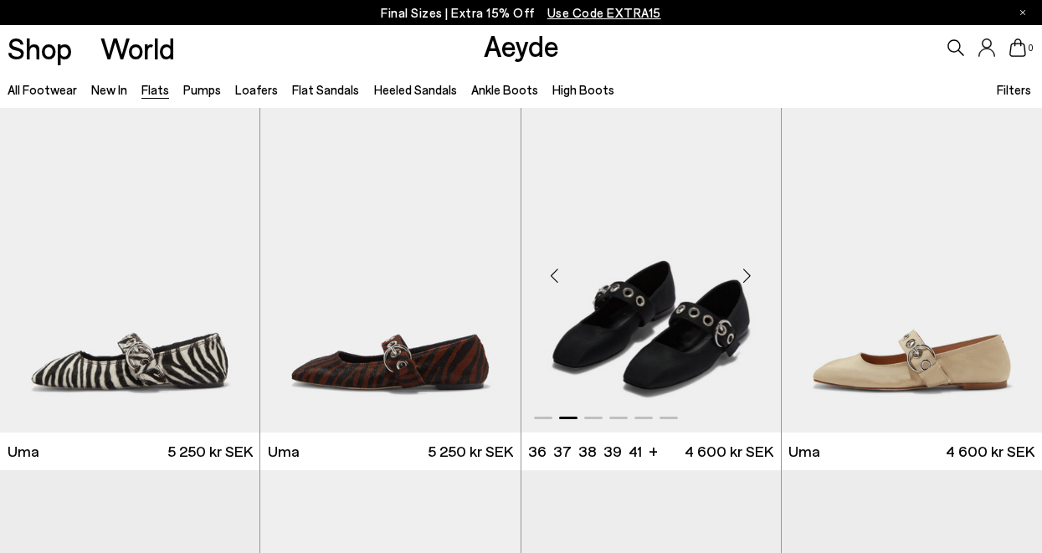
scroll to position [5469, 0]
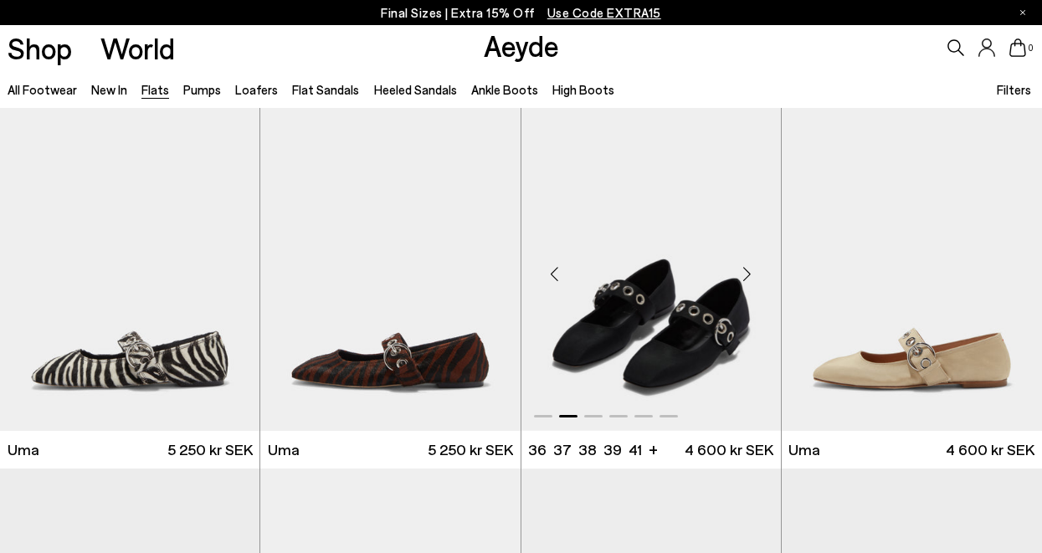
click at [747, 274] on div "Next slide" at bounding box center [747, 274] width 50 height 50
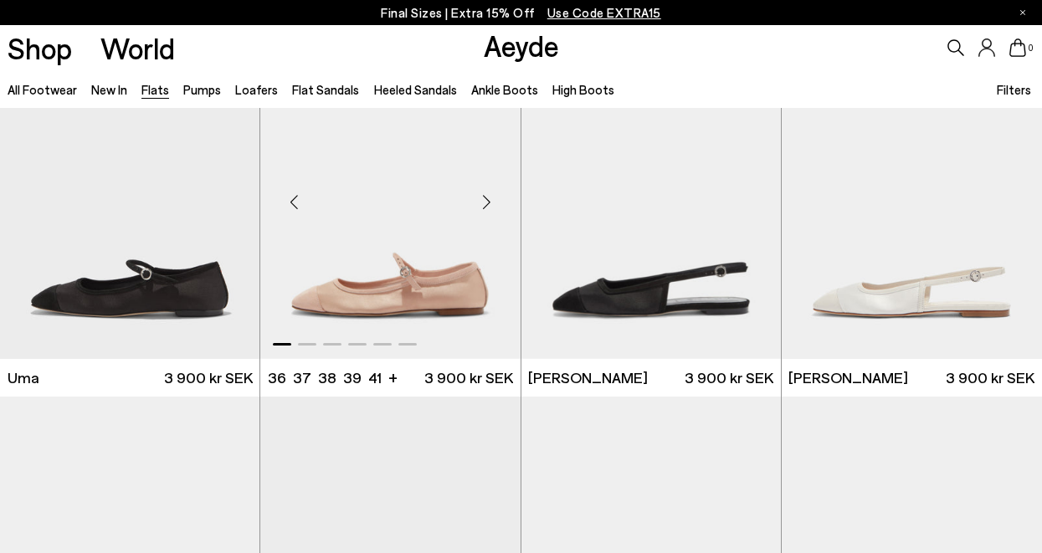
scroll to position [6126, 0]
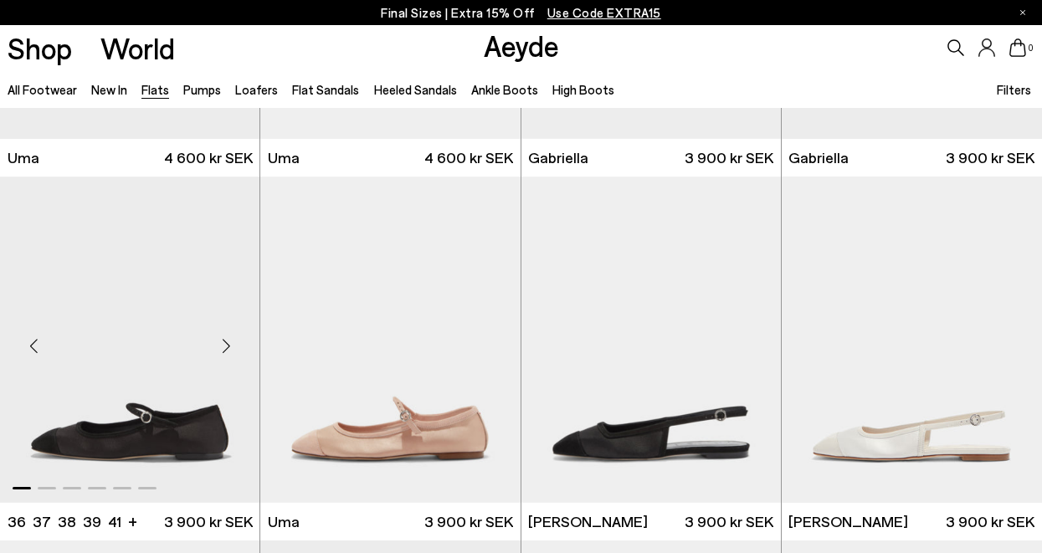
click at [231, 337] on div "Next slide" at bounding box center [226, 346] width 50 height 50
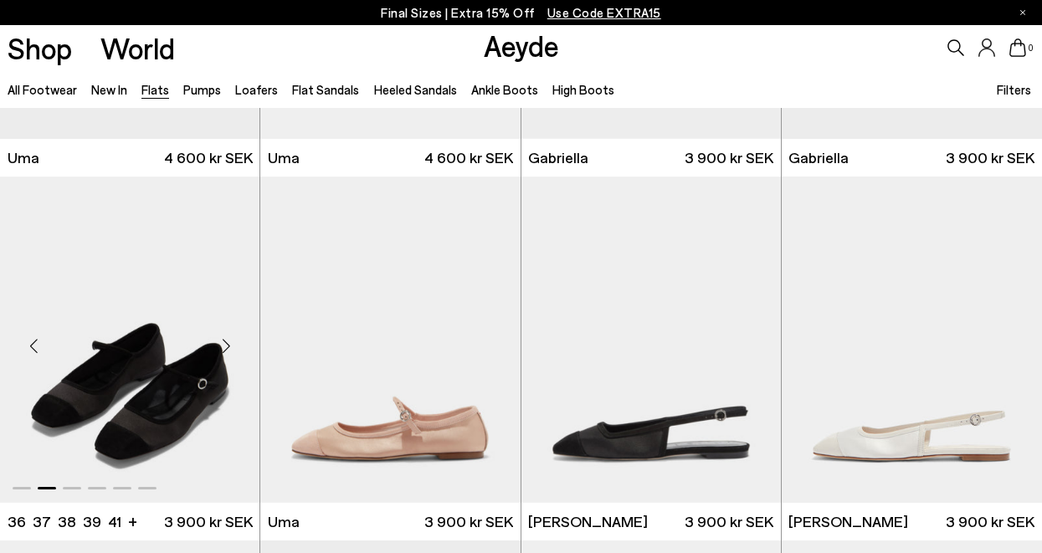
scroll to position [6148, 0]
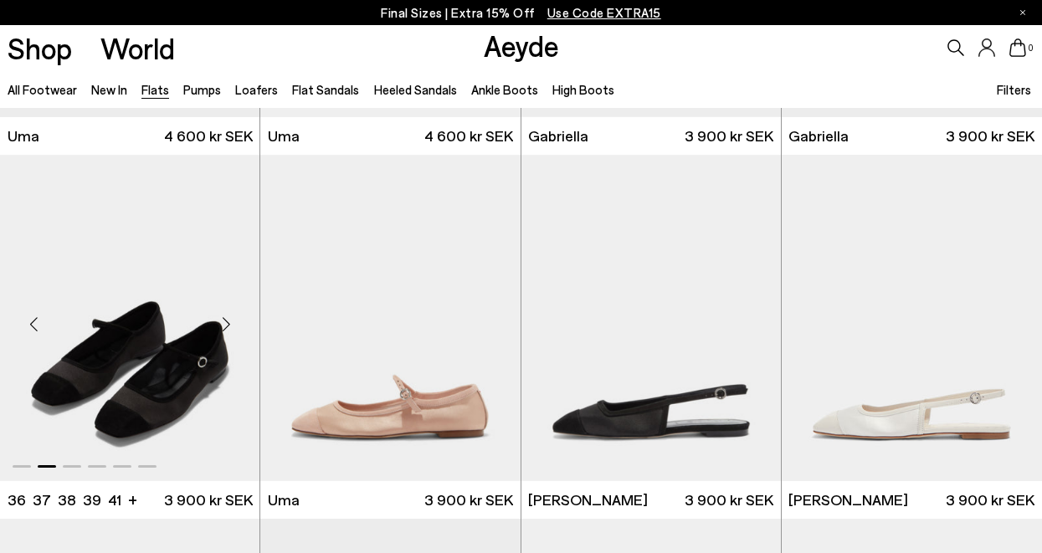
click at [230, 326] on div "Next slide" at bounding box center [226, 325] width 50 height 50
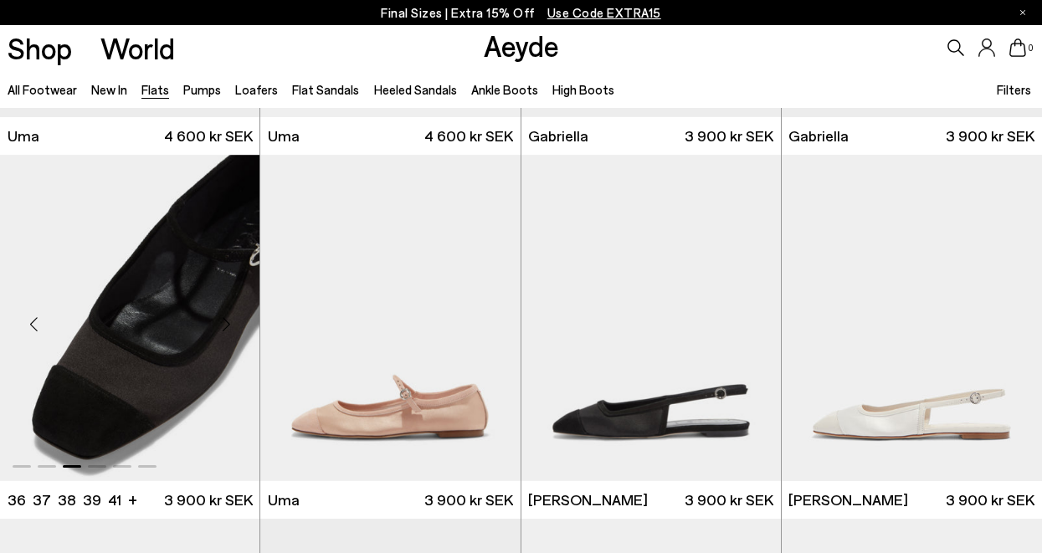
click at [228, 322] on div "Next slide" at bounding box center [226, 325] width 50 height 50
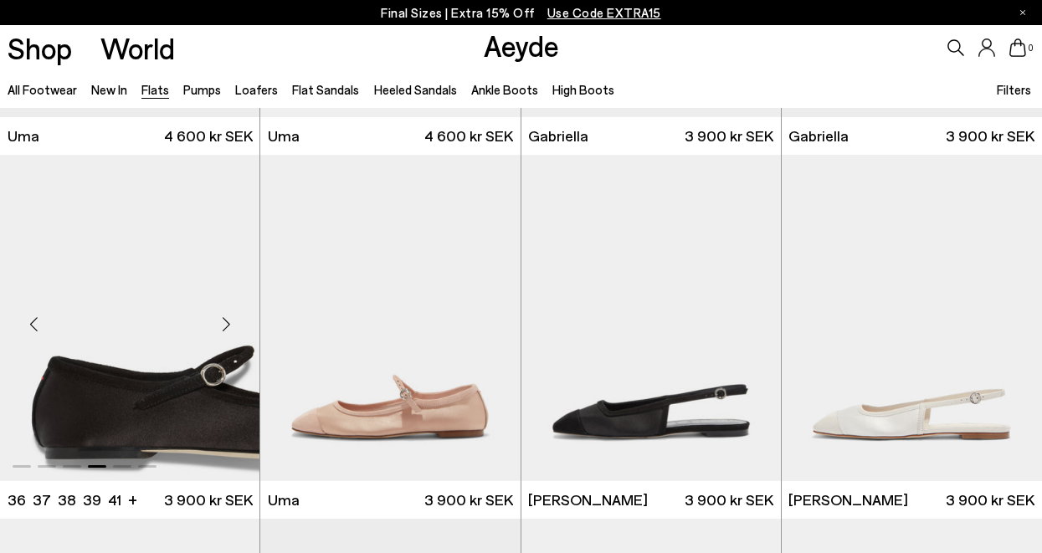
click at [228, 322] on div "Next slide" at bounding box center [226, 325] width 50 height 50
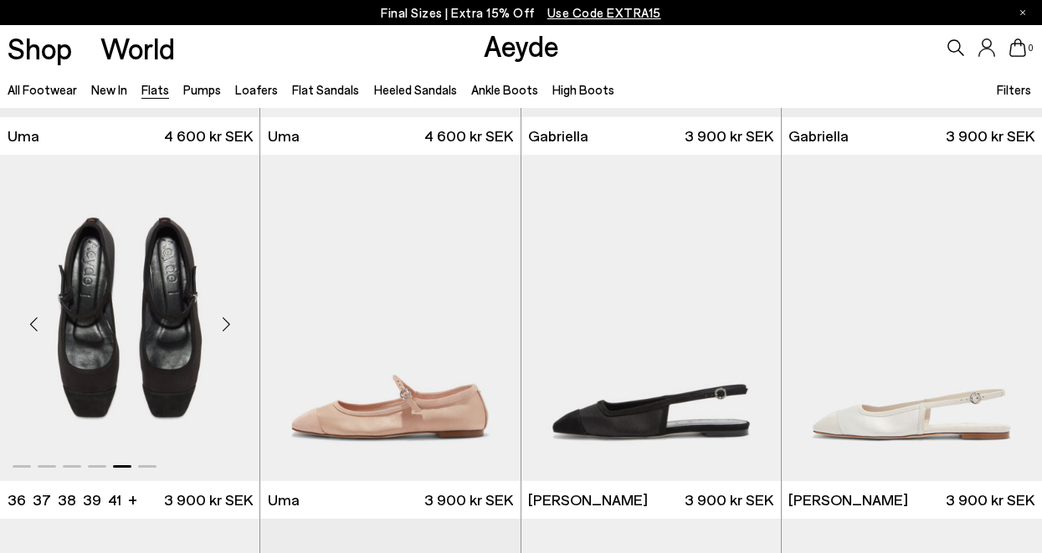
click at [228, 322] on div "Next slide" at bounding box center [226, 325] width 50 height 50
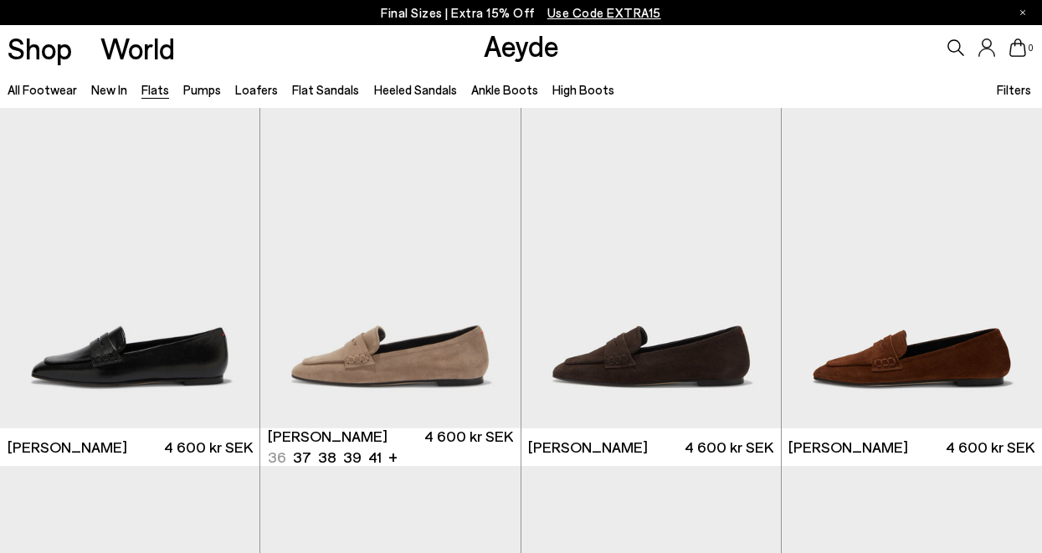
scroll to position [6969, 0]
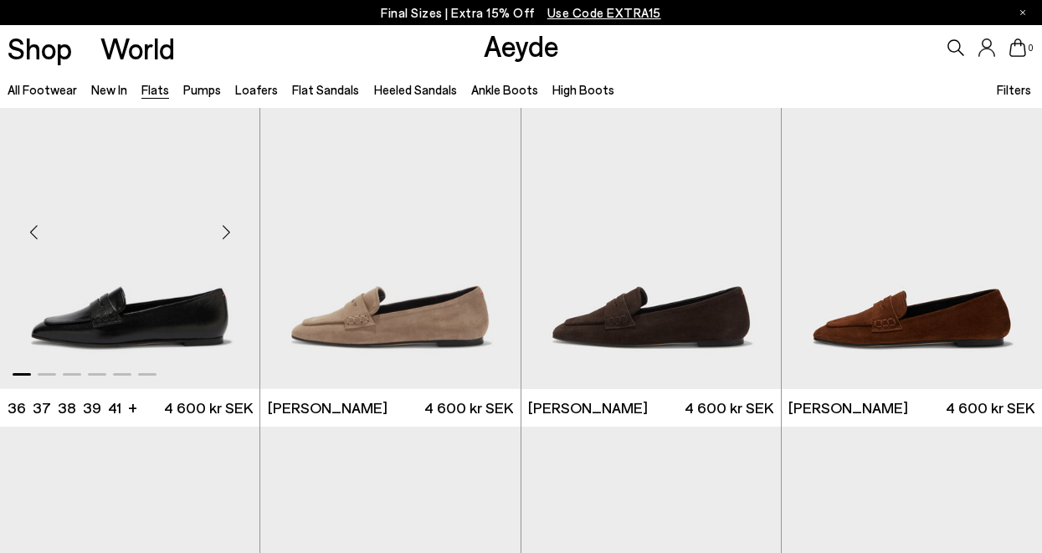
click at [224, 229] on div "Next slide" at bounding box center [226, 232] width 50 height 50
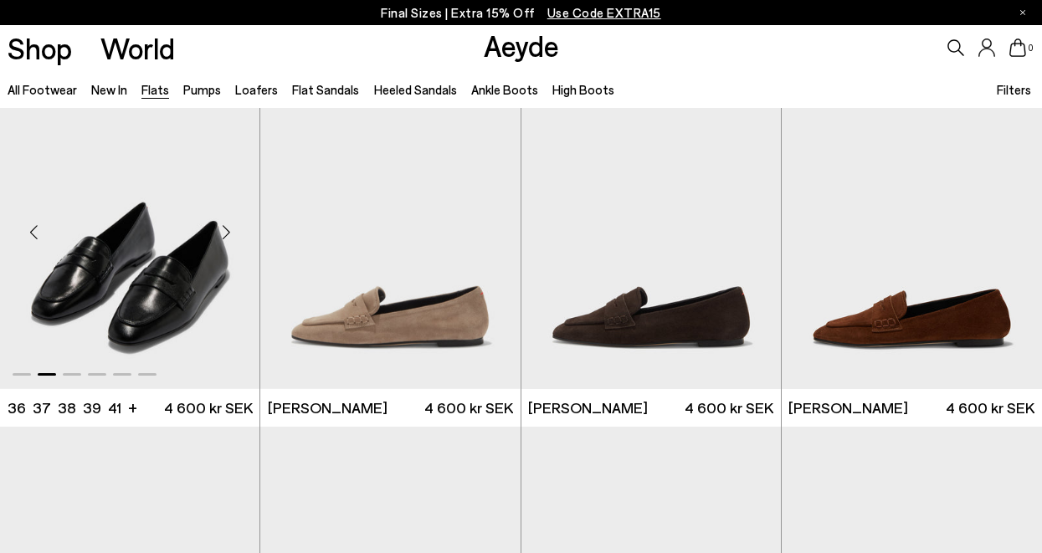
click at [224, 229] on div "Next slide" at bounding box center [226, 232] width 50 height 50
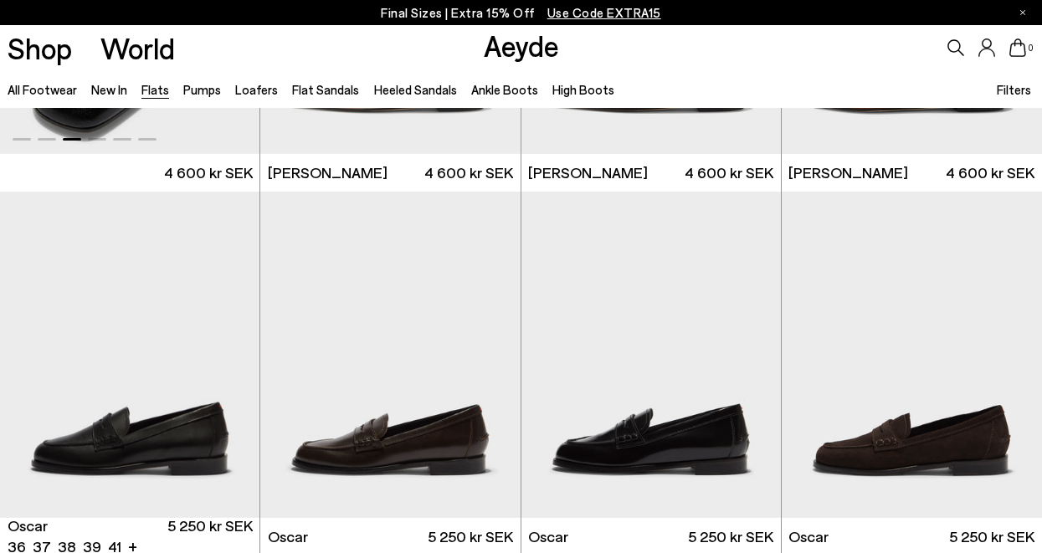
scroll to position [7197, 0]
